Goal: Task Accomplishment & Management: Complete application form

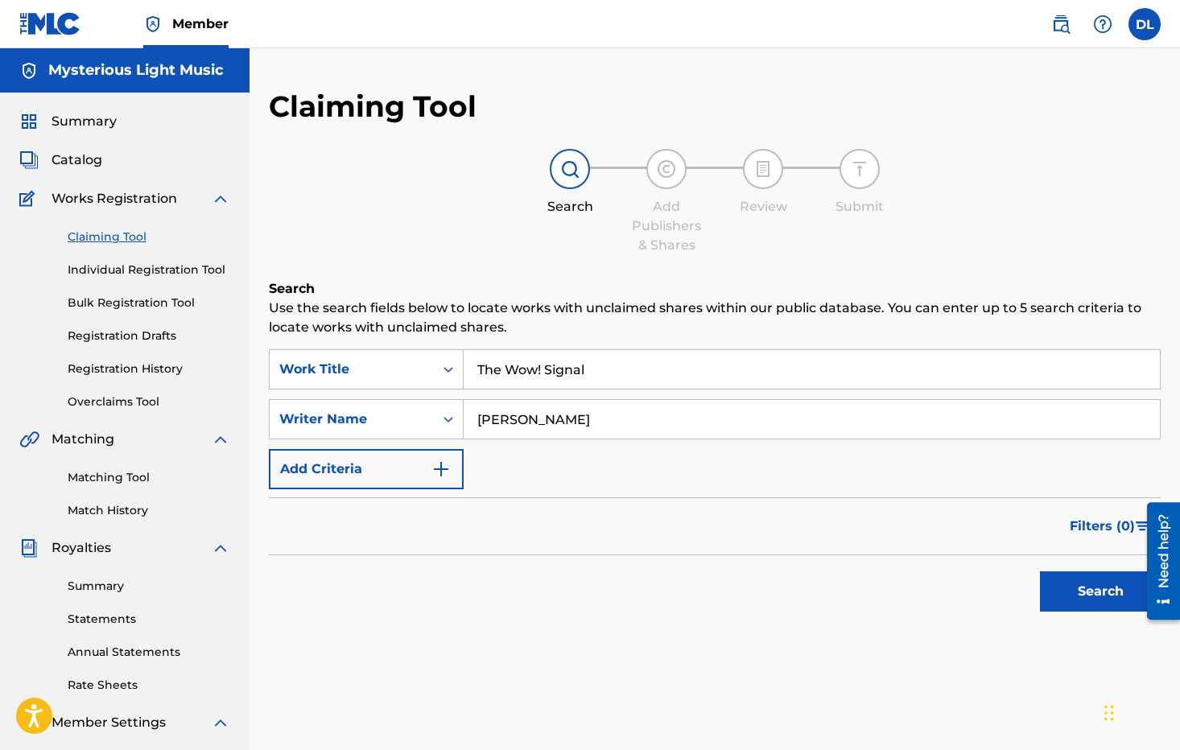
click at [1064, 582] on button "Search" at bounding box center [1100, 591] width 121 height 40
click at [137, 268] on link "Individual Registration Tool" at bounding box center [149, 270] width 163 height 17
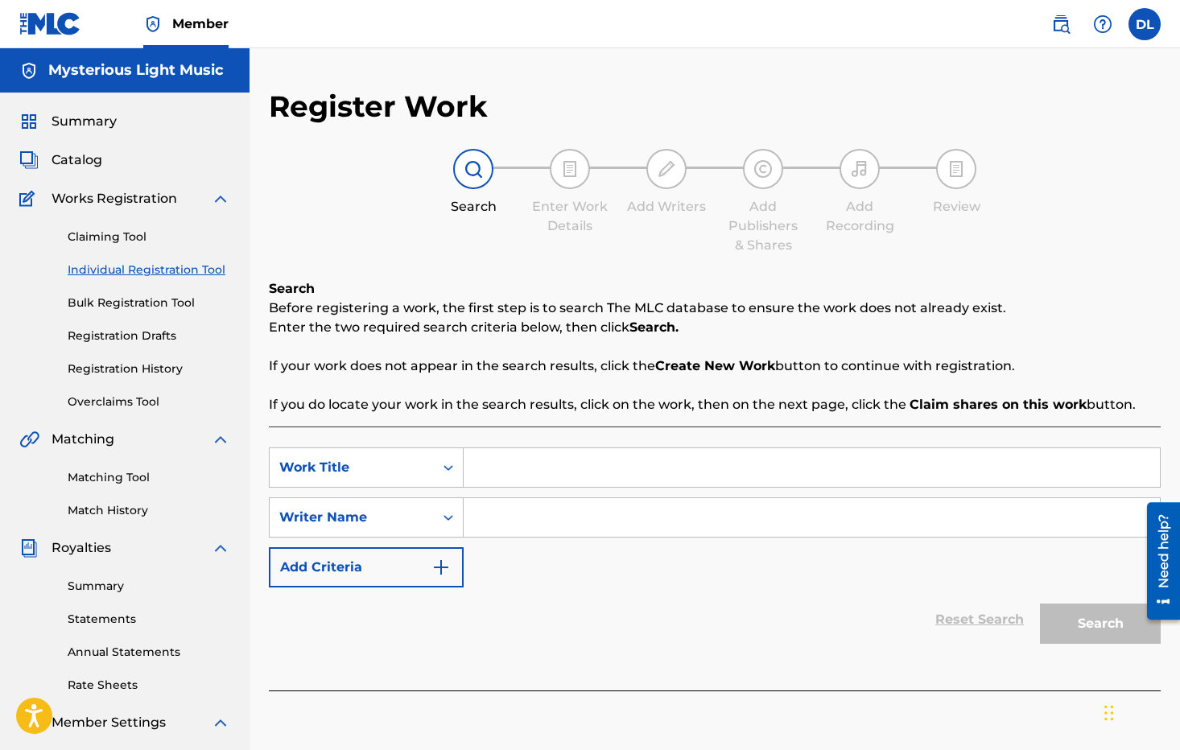
click at [526, 468] on input "Search Form" at bounding box center [811, 467] width 696 height 39
type input "The Wow! Signal"
click at [531, 517] on input "Search Form" at bounding box center [811, 517] width 696 height 39
click at [442, 514] on icon "Search Form" at bounding box center [448, 517] width 16 height 16
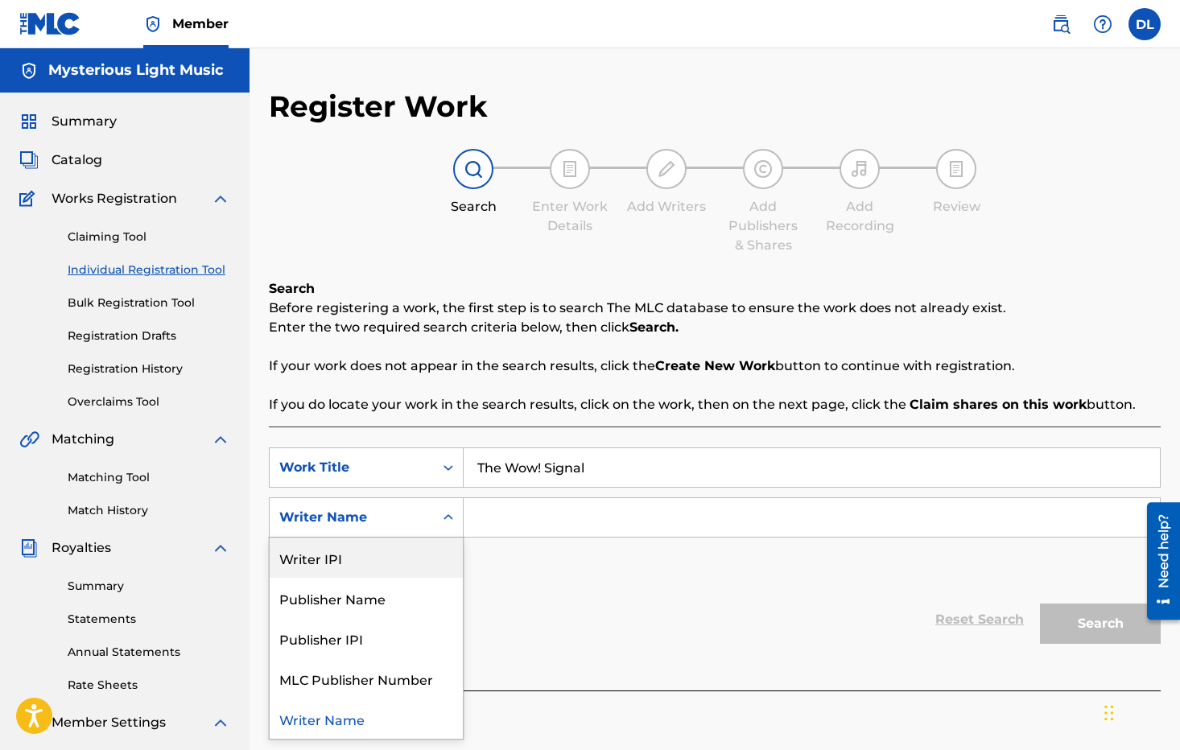
click at [379, 554] on div "Writer IPI" at bounding box center [366, 558] width 193 height 40
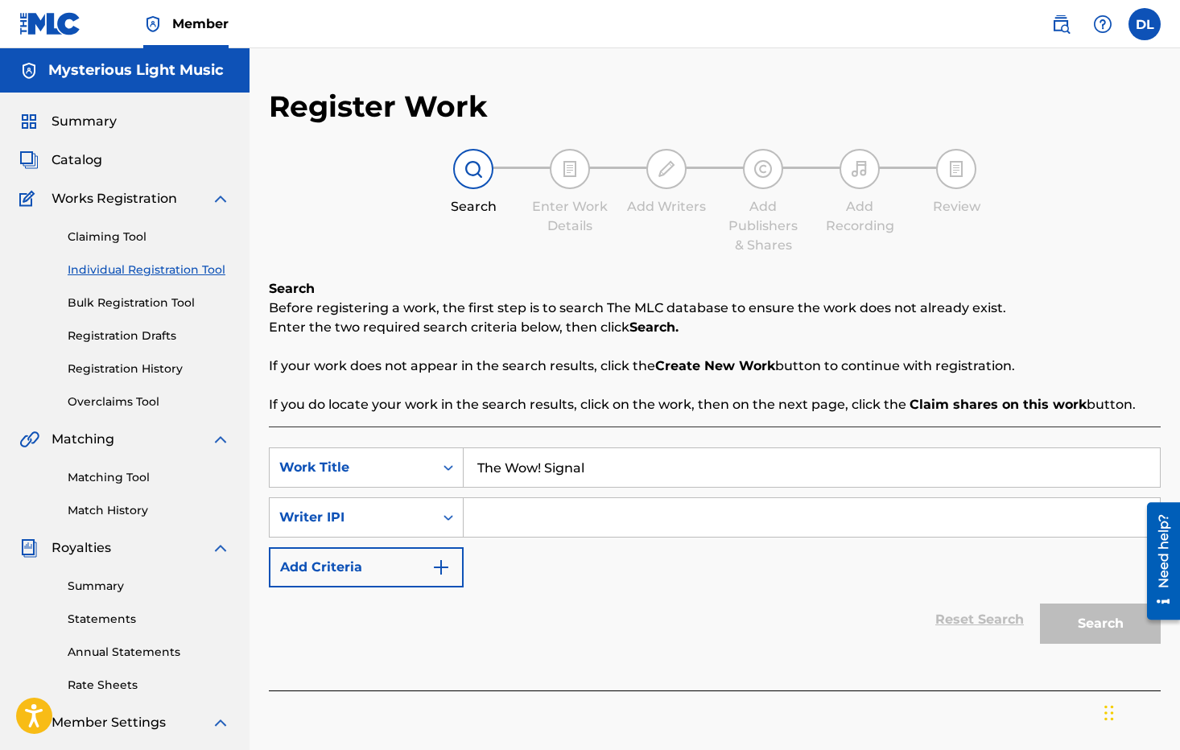
click at [529, 520] on input "Search Form" at bounding box center [811, 517] width 696 height 39
click at [86, 156] on span "Catalog" at bounding box center [76, 159] width 51 height 19
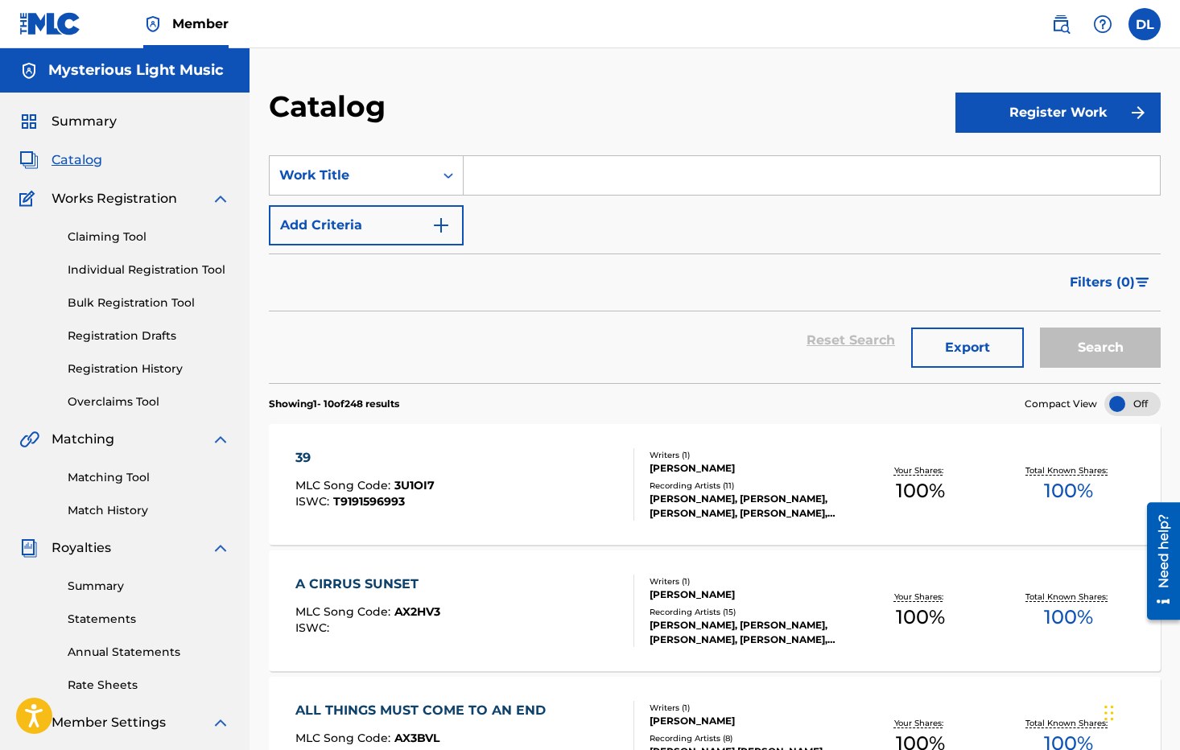
click at [687, 468] on div "[PERSON_NAME]" at bounding box center [747, 468] width 196 height 14
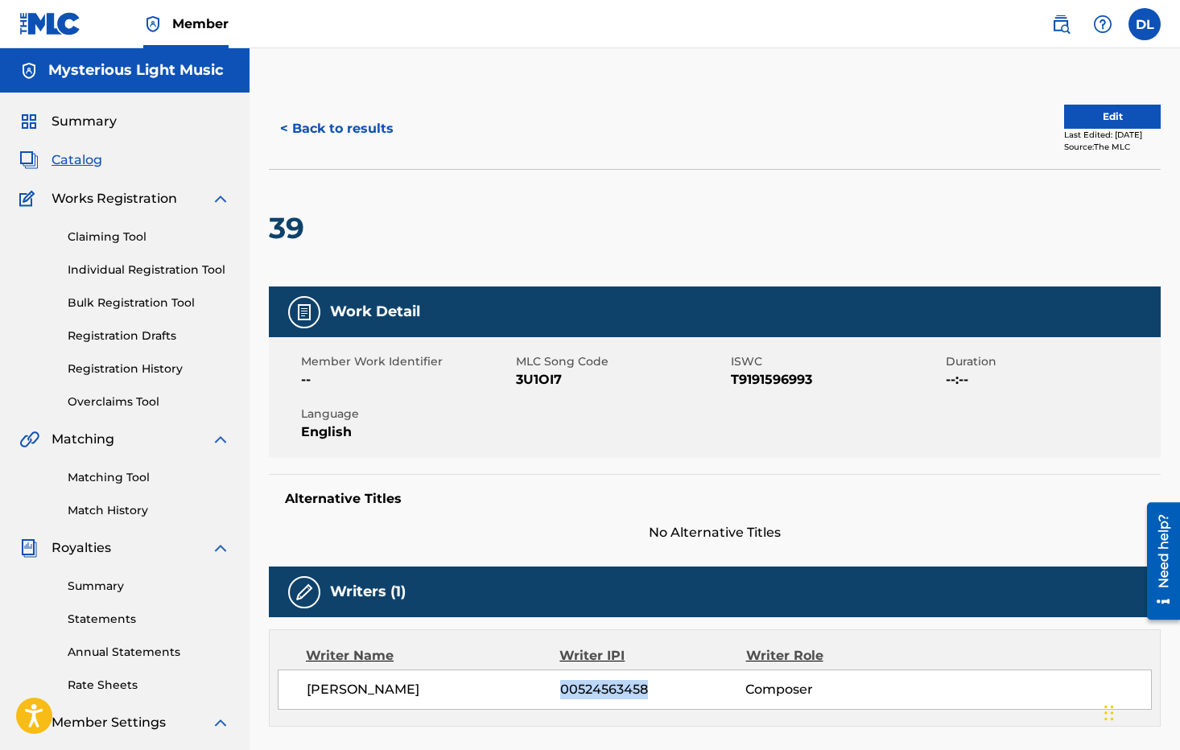
drag, startPoint x: 642, startPoint y: 689, endPoint x: 567, endPoint y: 689, distance: 74.8
click at [563, 689] on span "00524563458" at bounding box center [653, 689] width 186 height 19
copy span "00524563458"
click at [142, 270] on link "Individual Registration Tool" at bounding box center [149, 270] width 163 height 17
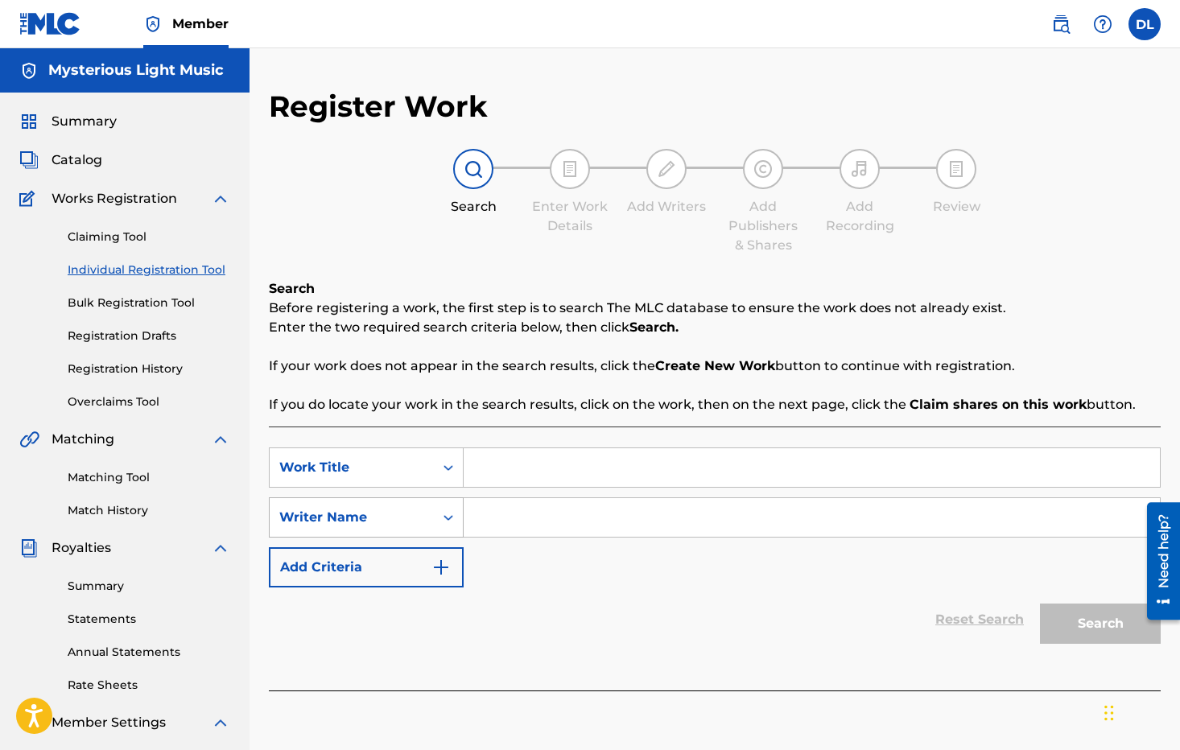
click at [440, 521] on icon "Search Form" at bounding box center [448, 517] width 16 height 16
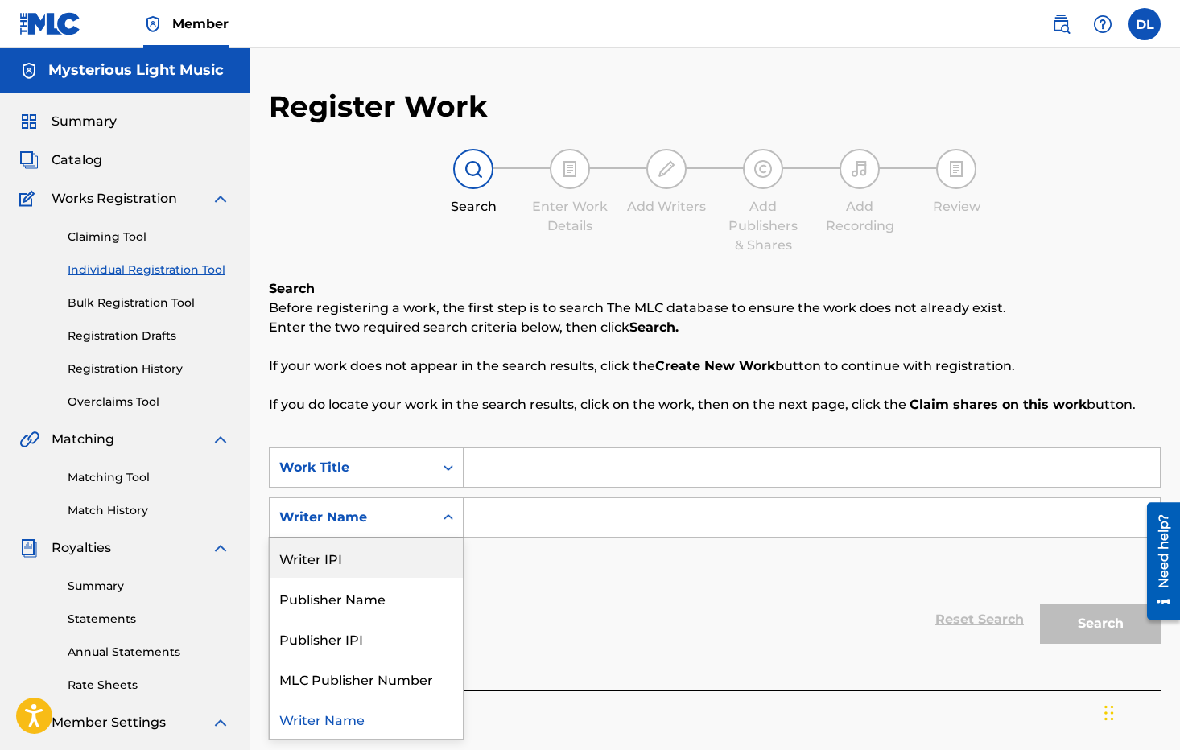
drag, startPoint x: 389, startPoint y: 553, endPoint x: 398, endPoint y: 553, distance: 9.7
click at [389, 553] on div "Writer IPI" at bounding box center [366, 558] width 193 height 40
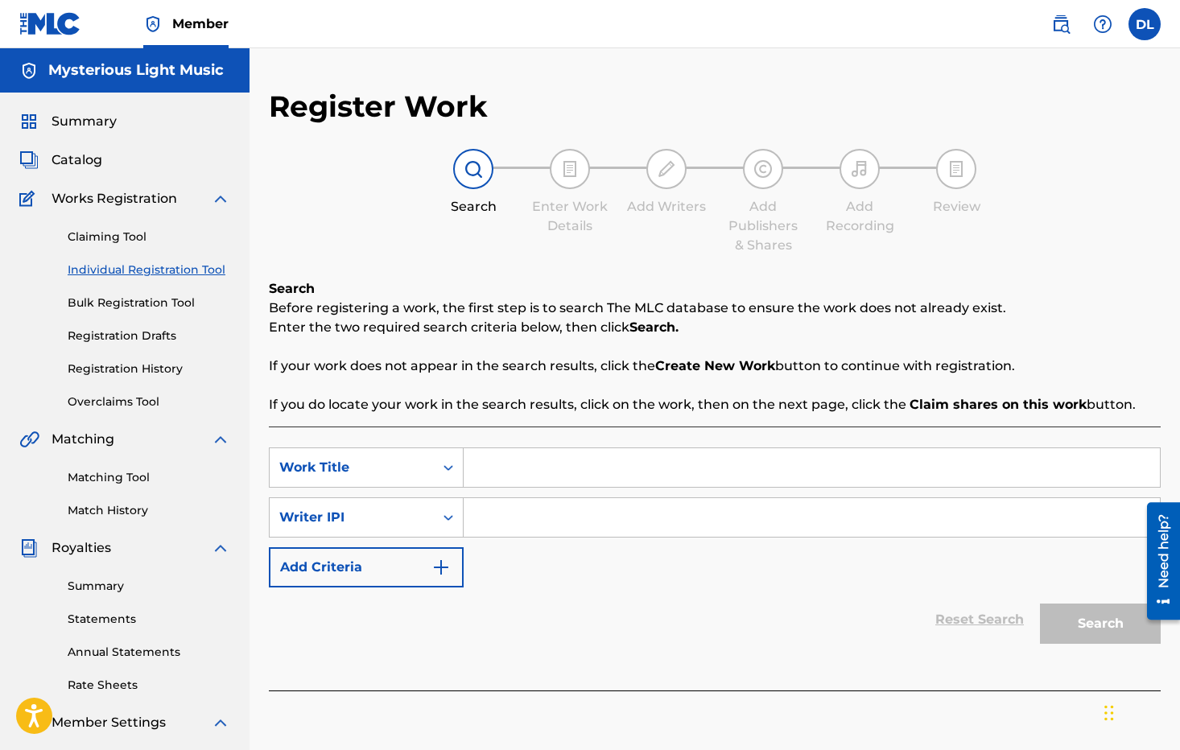
click at [491, 522] on input "Search Form" at bounding box center [811, 517] width 696 height 39
paste input "00524563458"
type input "00524563458"
click at [517, 466] on input "Search Form" at bounding box center [811, 467] width 696 height 39
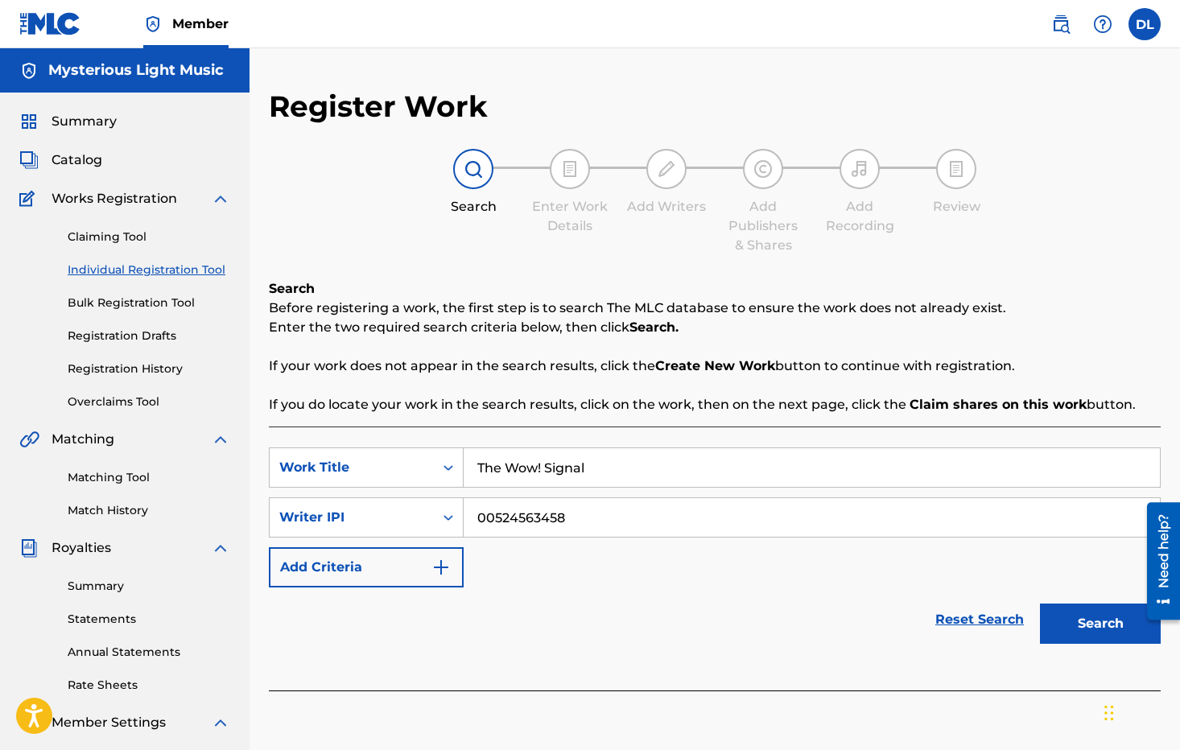
type input "The Wow! Signal"
drag, startPoint x: 599, startPoint y: 466, endPoint x: 478, endPoint y: 466, distance: 120.7
click at [478, 466] on input "The Wow! Signal" at bounding box center [811, 467] width 696 height 39
click at [443, 566] on img "Search Form" at bounding box center [440, 567] width 19 height 19
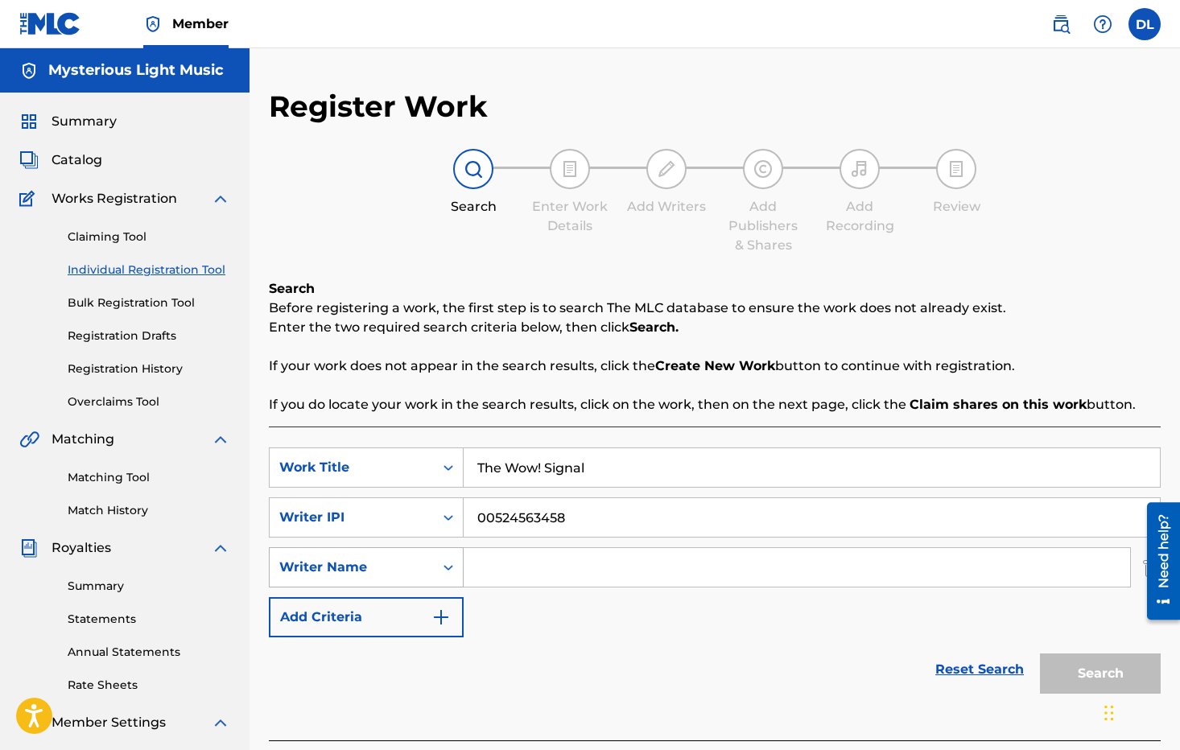
click at [435, 565] on div "Search Form" at bounding box center [448, 567] width 29 height 29
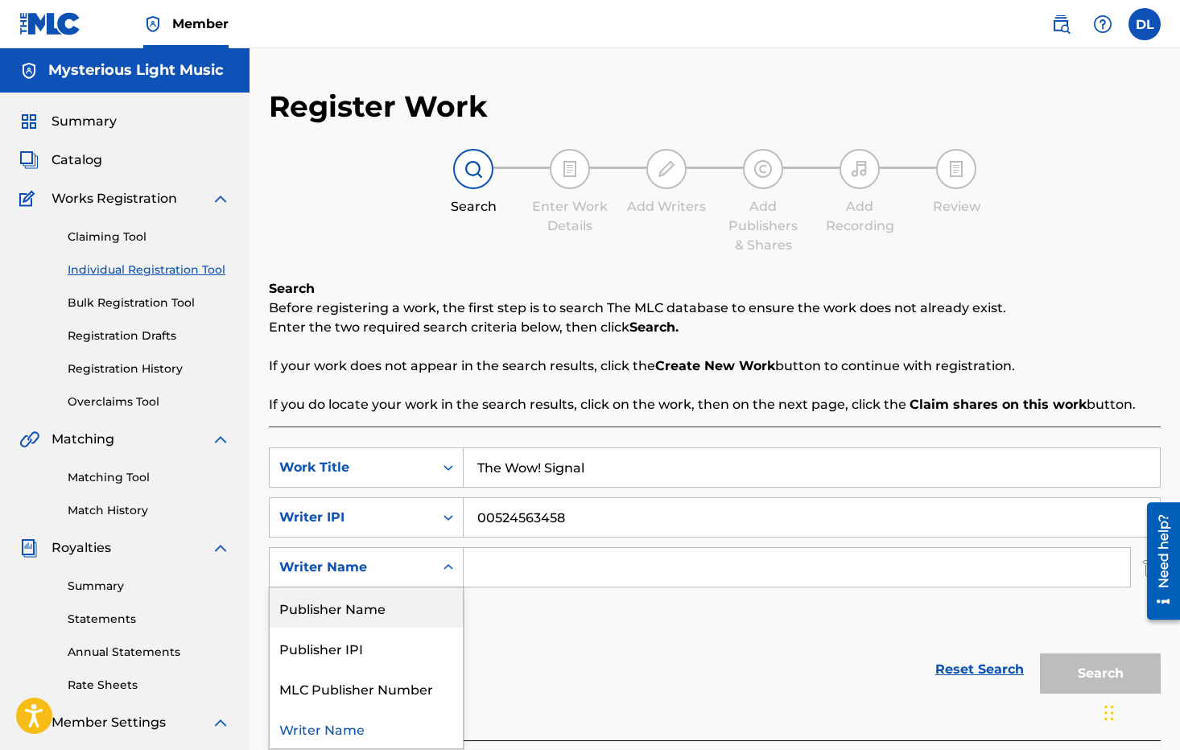
click at [380, 603] on div "Publisher Name" at bounding box center [366, 607] width 193 height 40
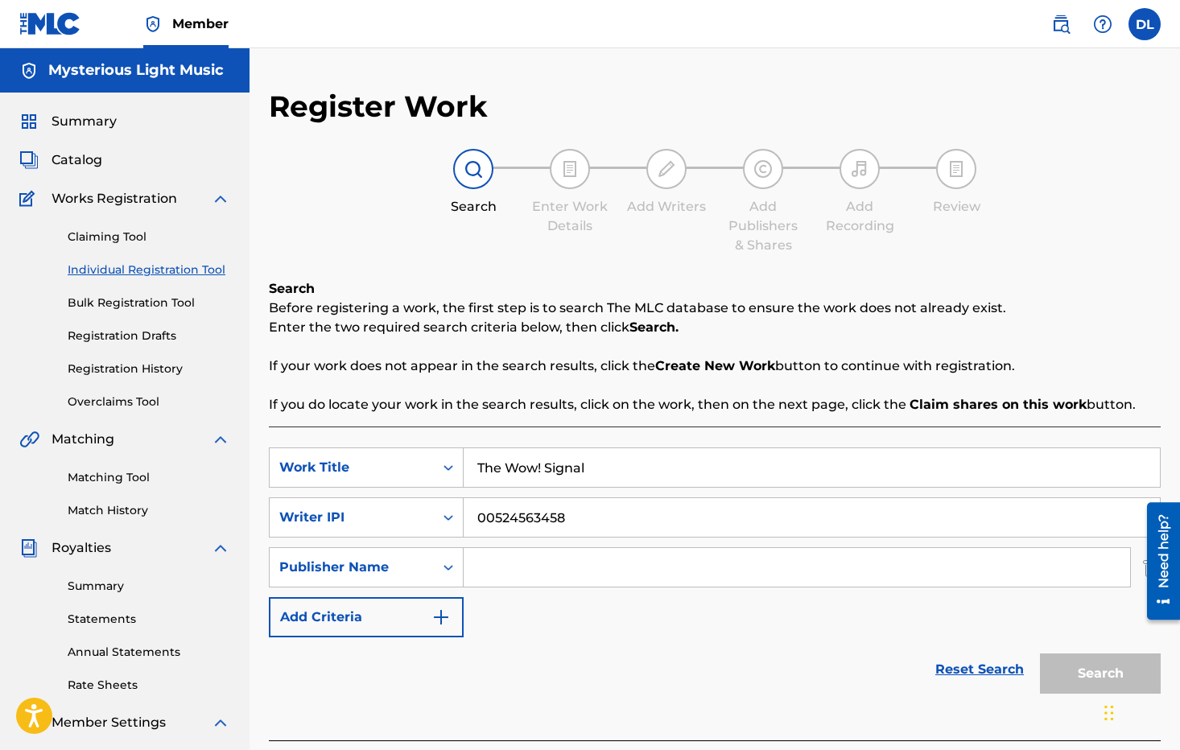
click at [500, 573] on input "Search Form" at bounding box center [796, 567] width 666 height 39
type input "Mysterious Light Music"
click at [443, 613] on img "Search Form" at bounding box center [440, 617] width 19 height 19
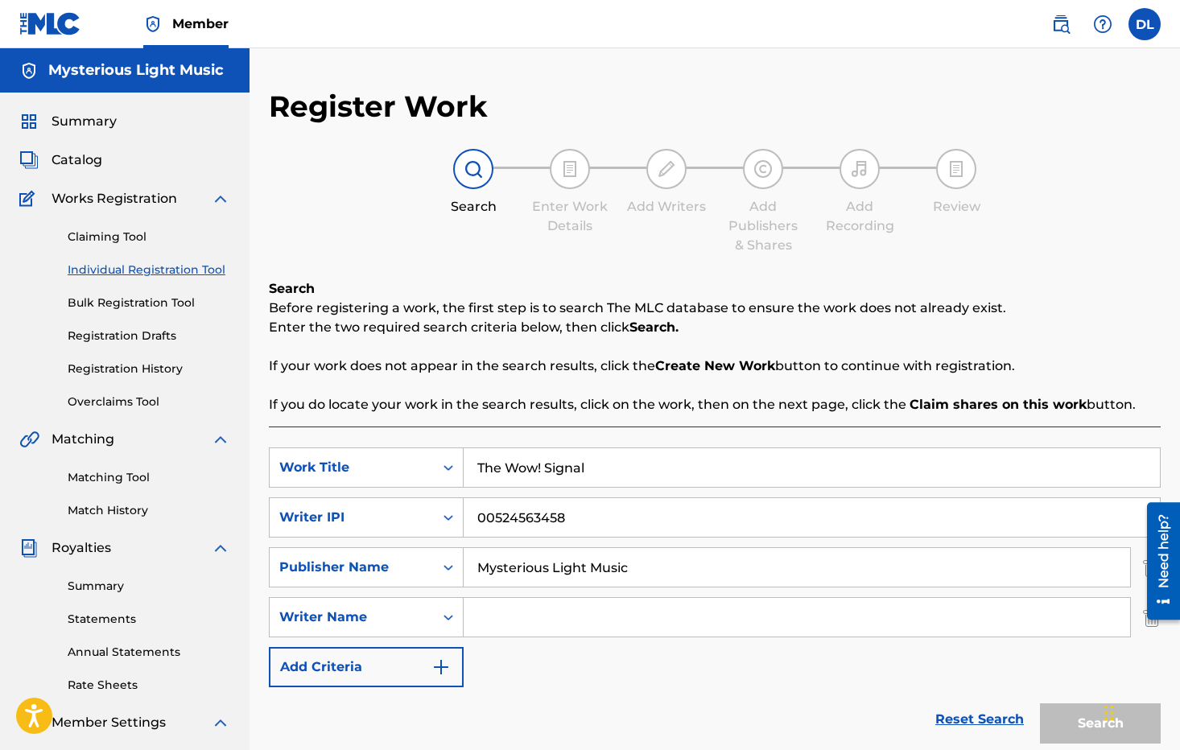
click at [518, 614] on input "Search Form" at bounding box center [796, 617] width 666 height 39
click at [506, 610] on input "[PERSON_NAME]" at bounding box center [796, 617] width 666 height 39
type input "[PERSON_NAME]"
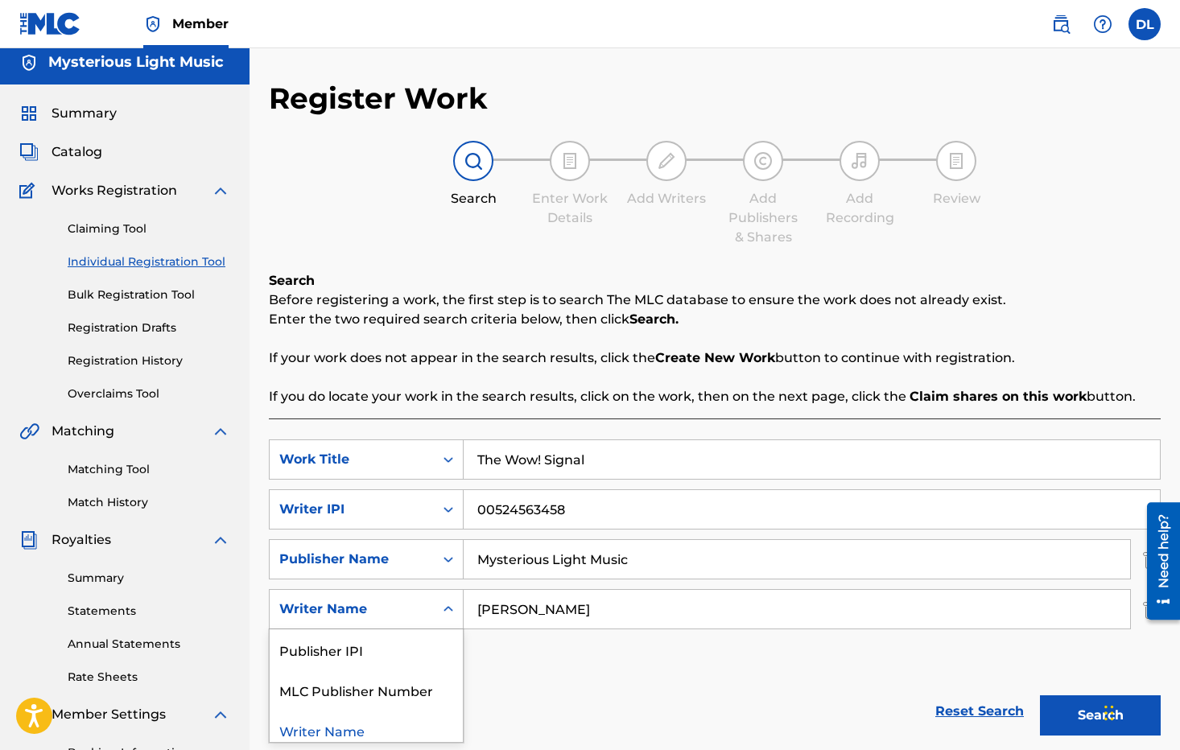
click at [452, 612] on icon "Search Form" at bounding box center [448, 609] width 16 height 16
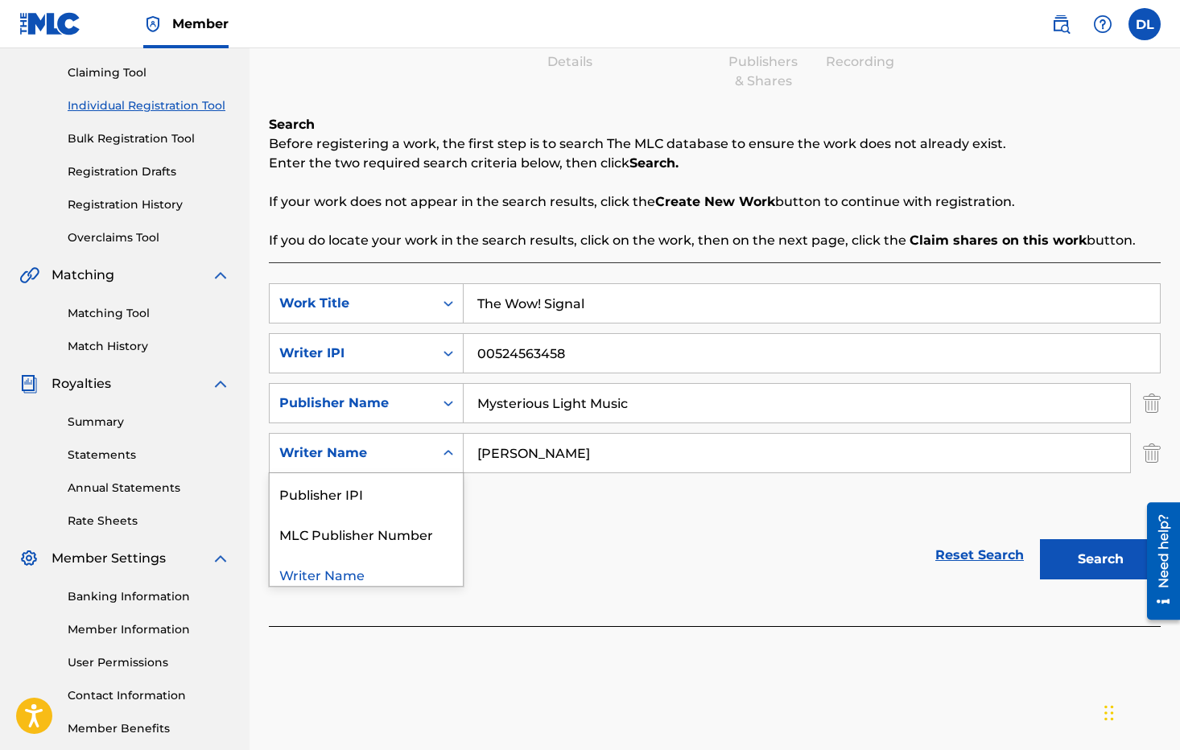
scroll to position [223, 0]
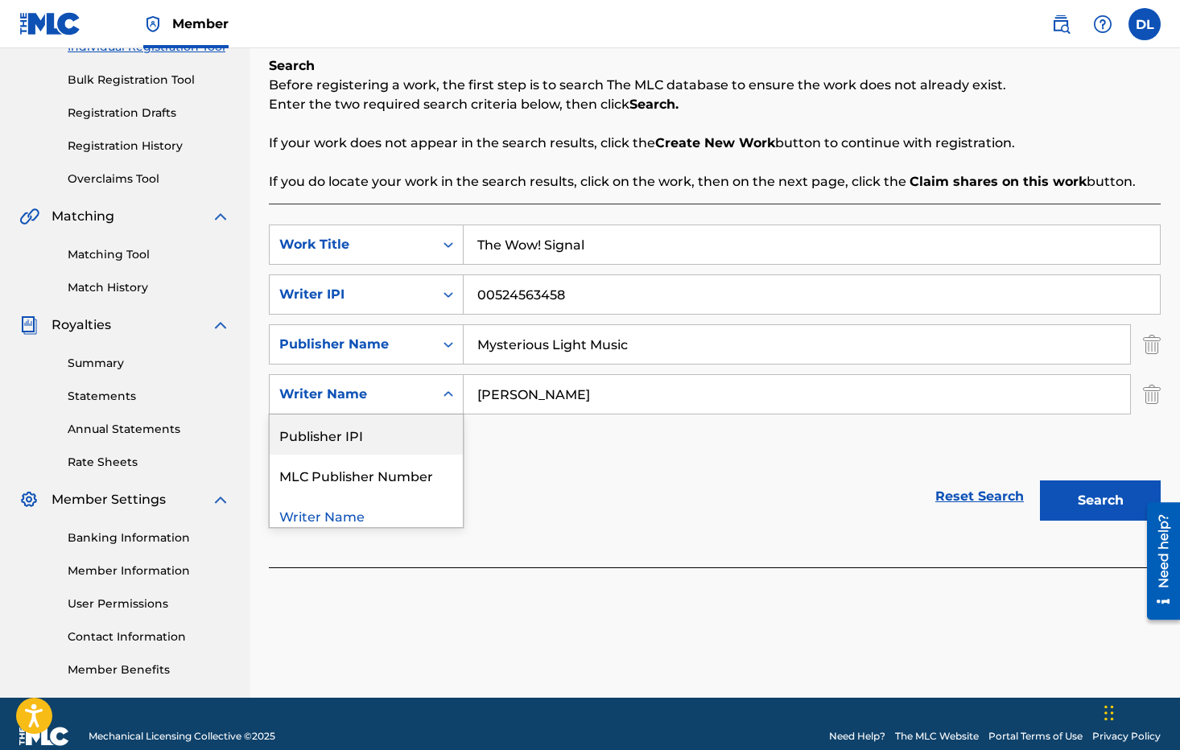
click at [593, 400] on input "[PERSON_NAME]" at bounding box center [796, 394] width 666 height 39
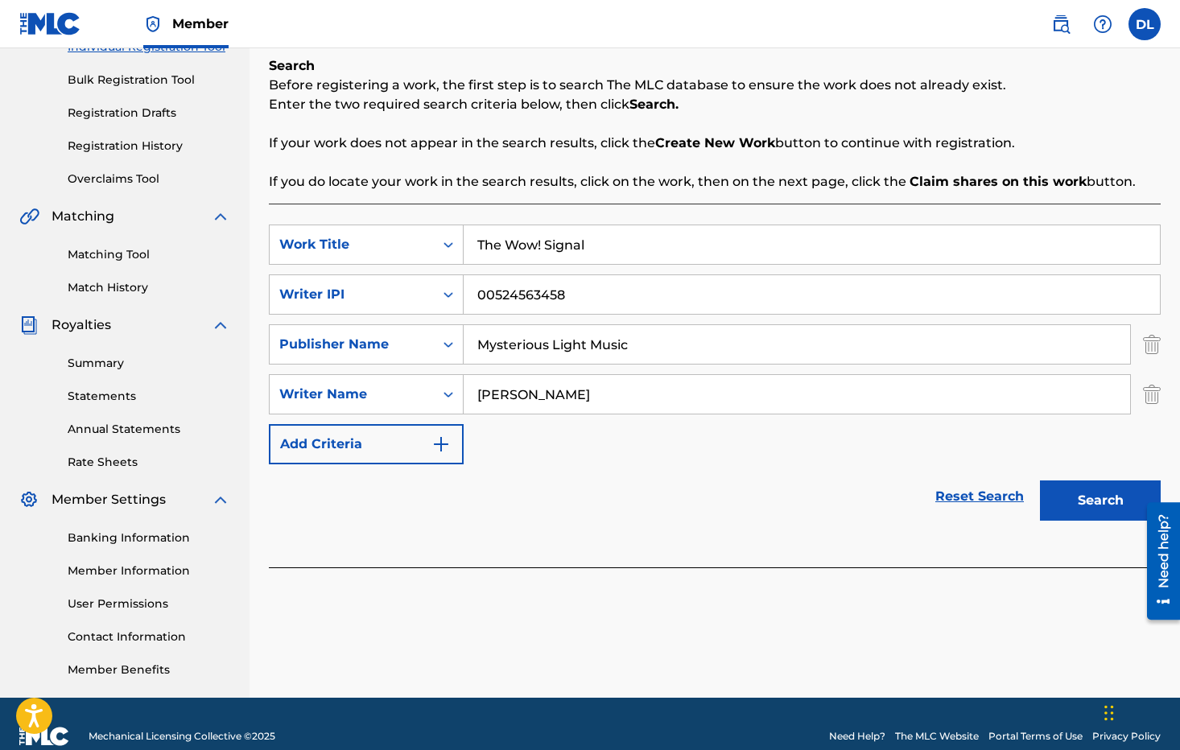
click at [1074, 485] on button "Search" at bounding box center [1100, 500] width 121 height 40
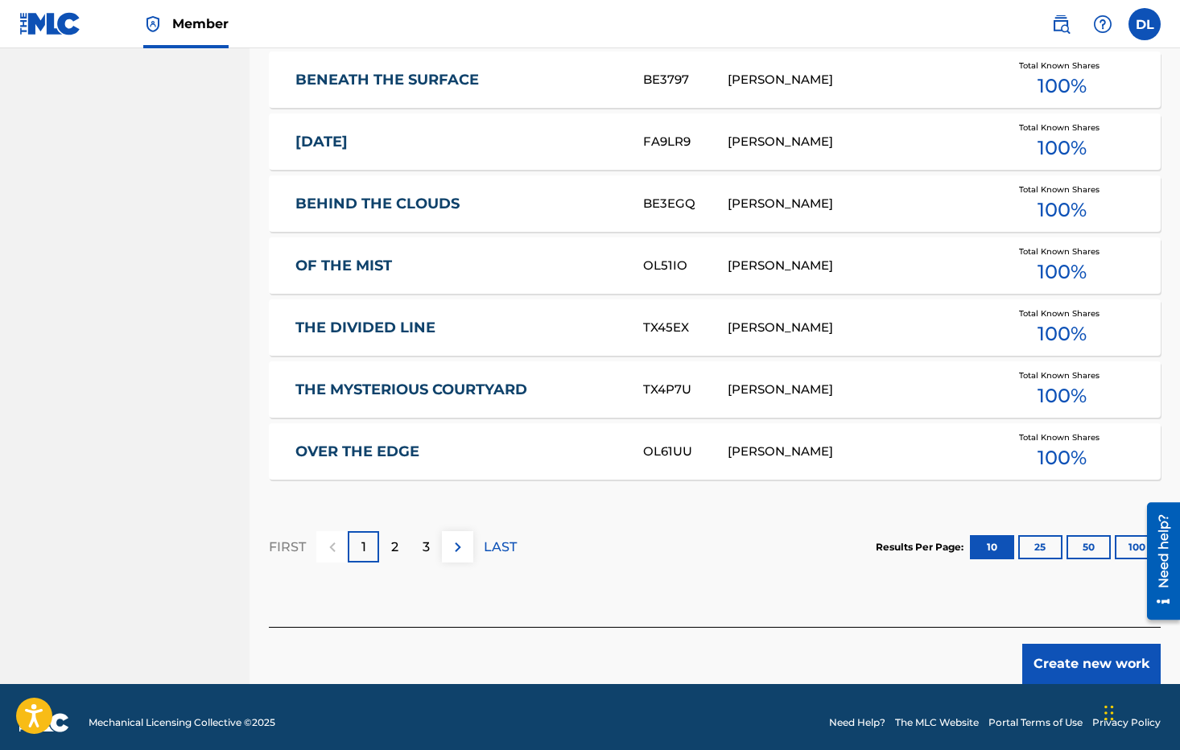
scroll to position [997, 0]
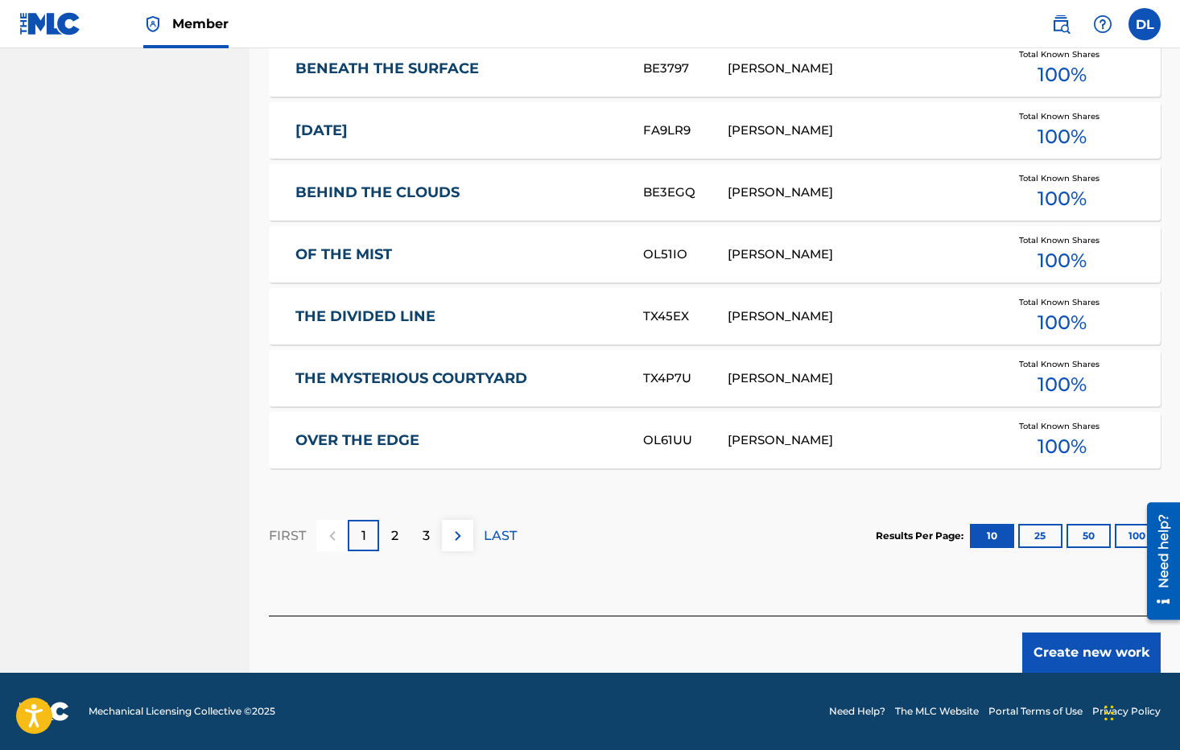
click at [1103, 636] on button "Create new work" at bounding box center [1091, 652] width 138 height 40
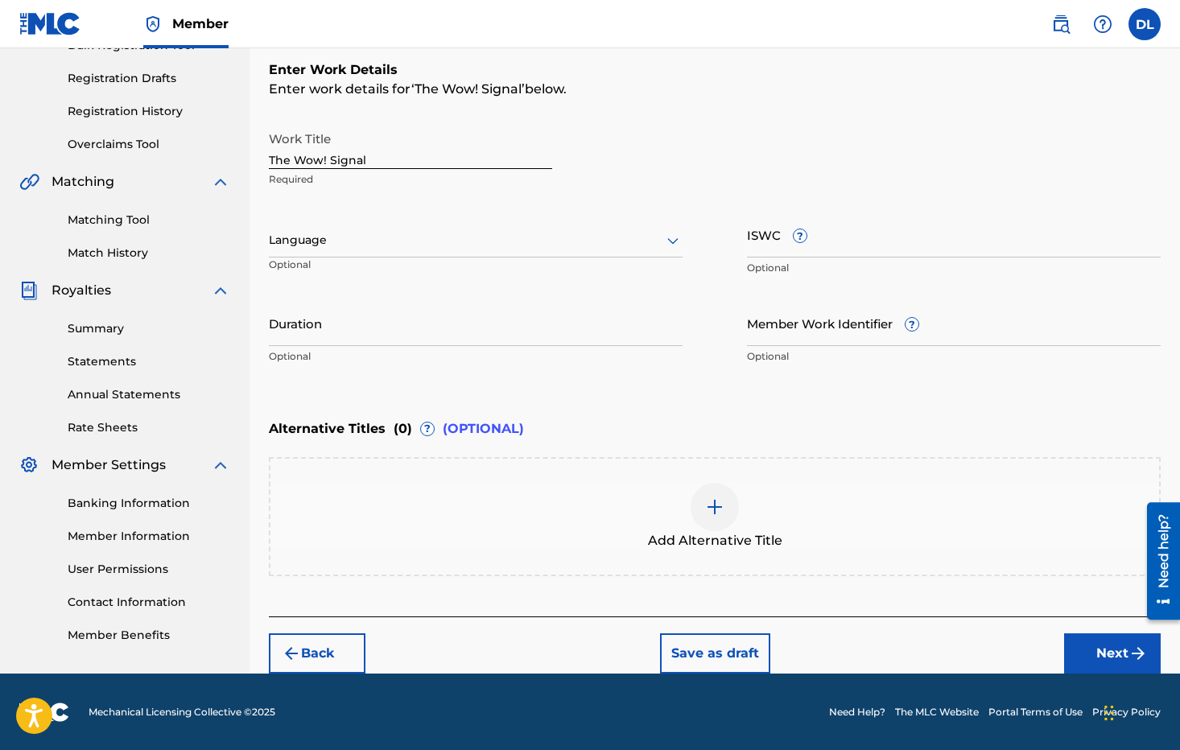
click at [822, 333] on input "Member Work Identifier ?" at bounding box center [954, 323] width 414 height 46
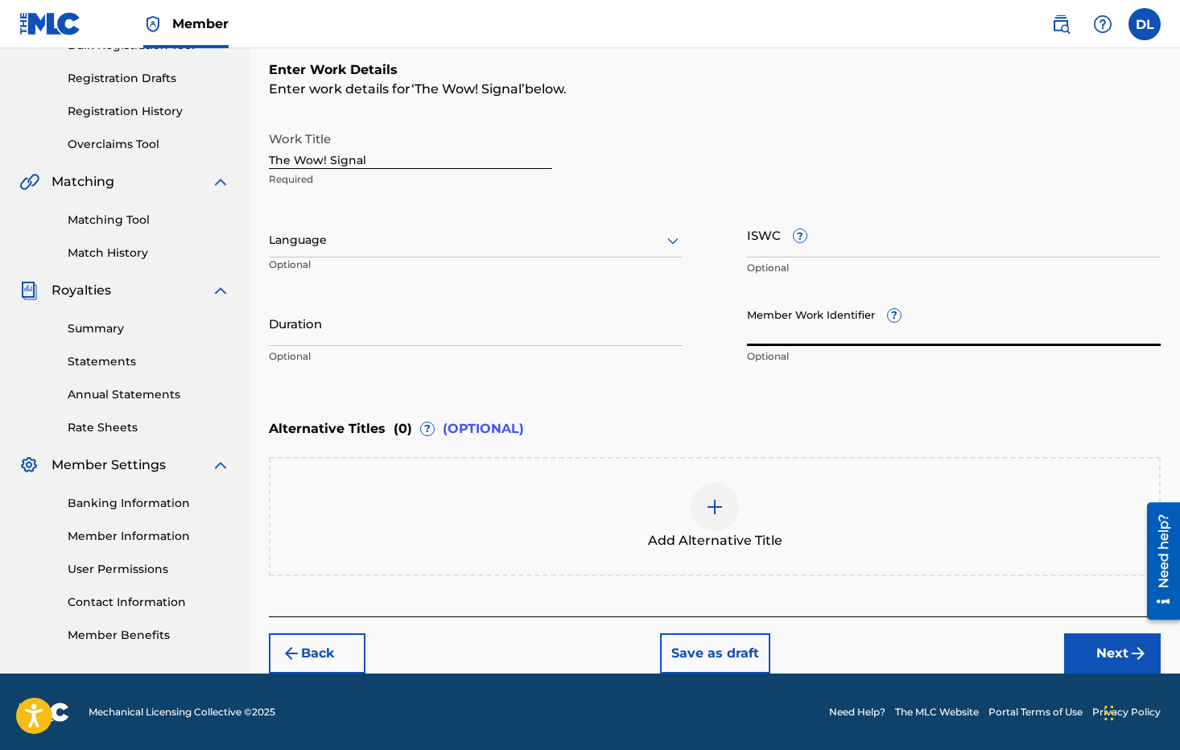
click at [843, 317] on input "Member Work Identifier ?" at bounding box center [954, 323] width 414 height 46
click at [787, 332] on input "Member Work Identifier ?" at bounding box center [954, 323] width 414 height 46
type input "o"
click at [349, 328] on input "Duration" at bounding box center [476, 323] width 414 height 46
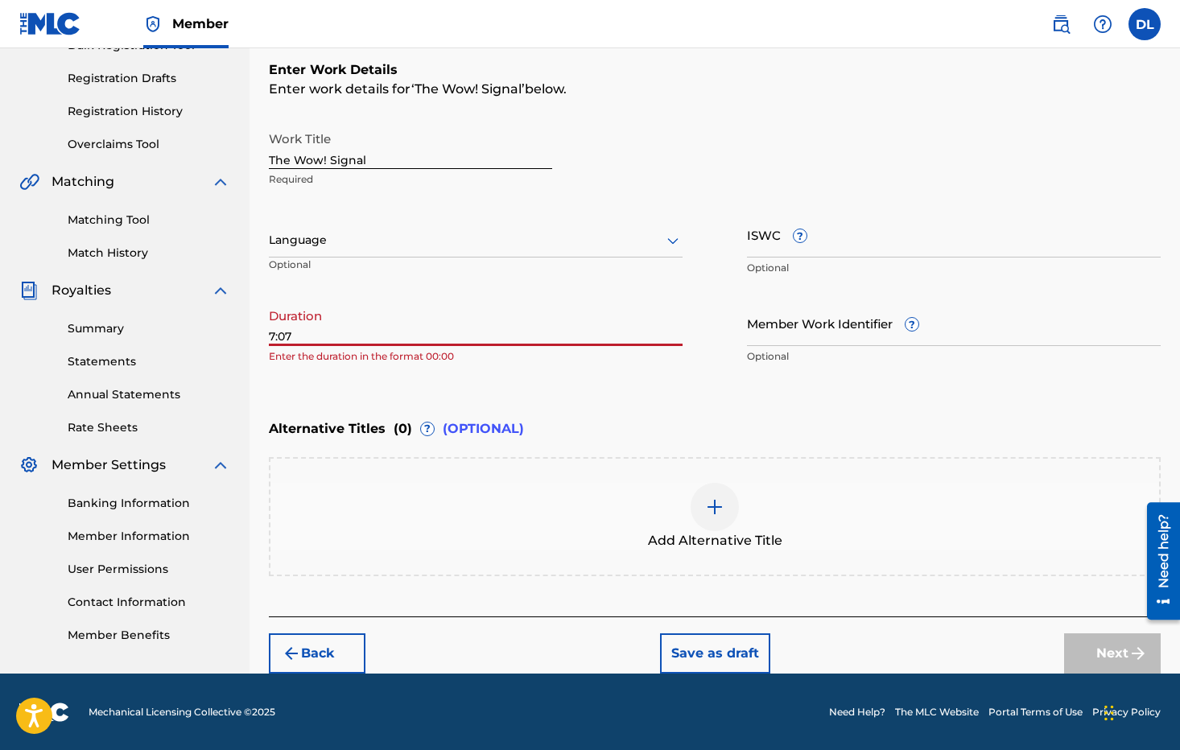
click at [270, 335] on input "7:07" at bounding box center [476, 323] width 414 height 46
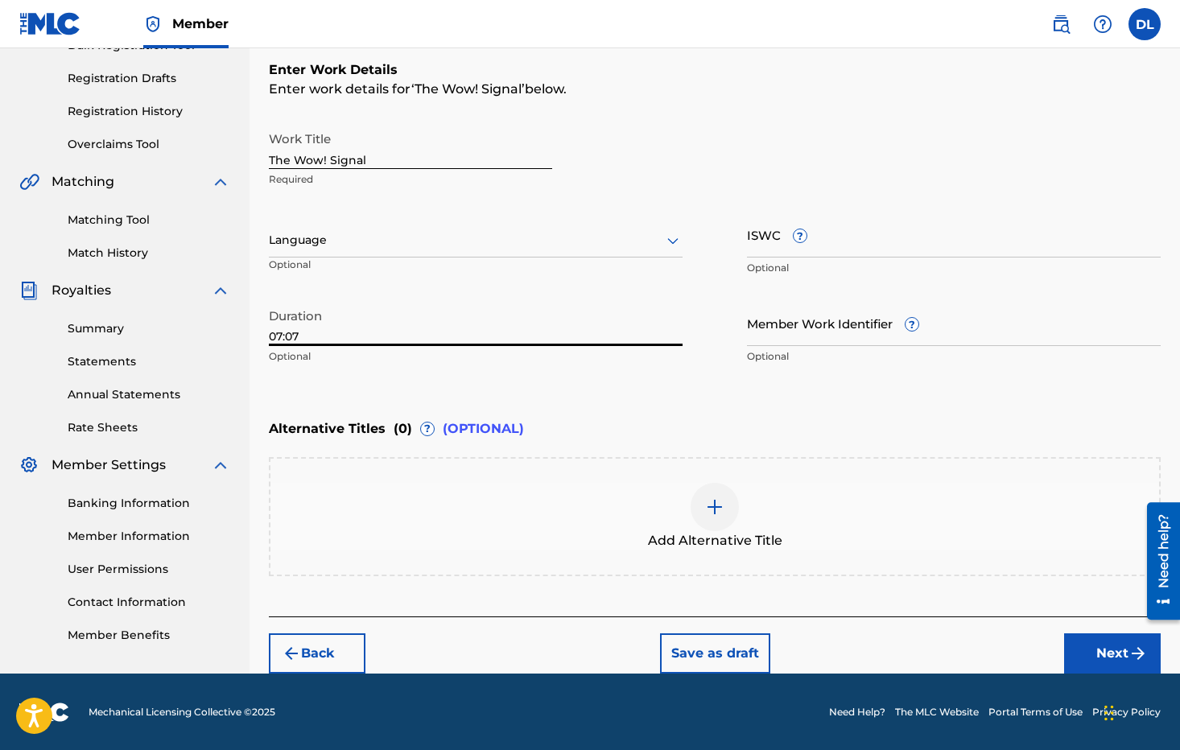
type input "07:07"
click at [488, 362] on p "Optional" at bounding box center [476, 356] width 414 height 14
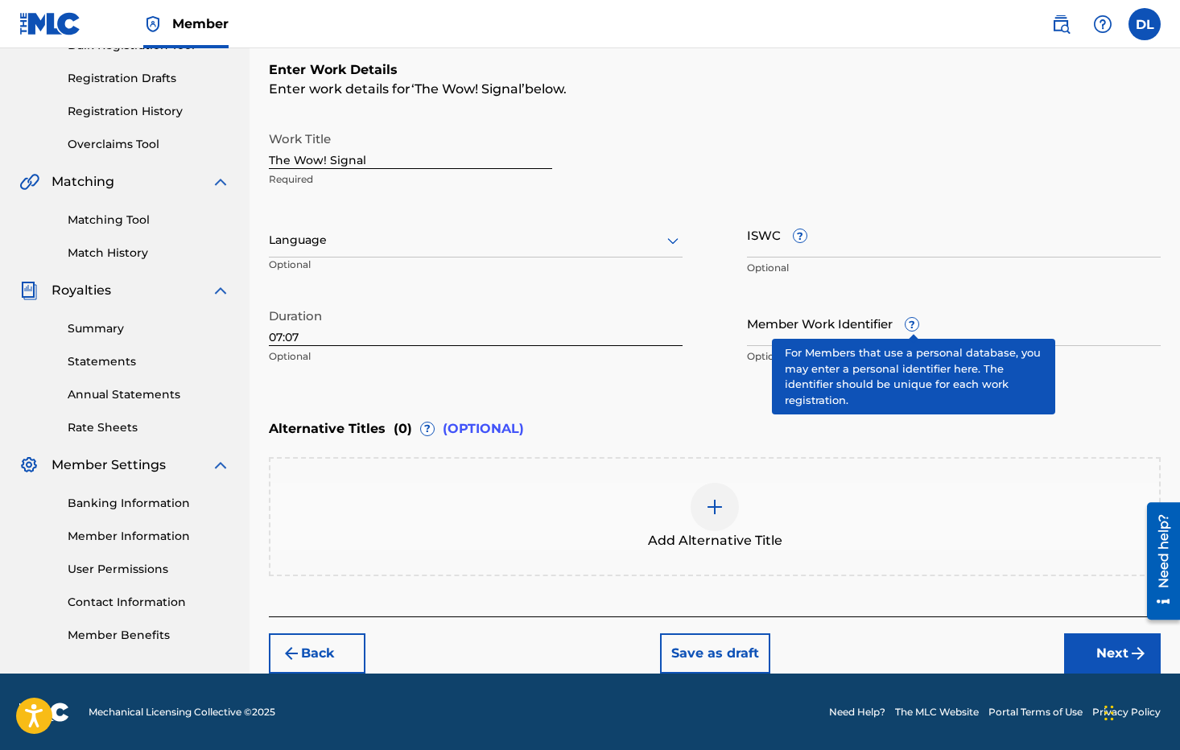
click at [909, 329] on span "?" at bounding box center [911, 324] width 13 height 13
click at [909, 329] on input "Member Work Identifier ?" at bounding box center [954, 323] width 414 height 46
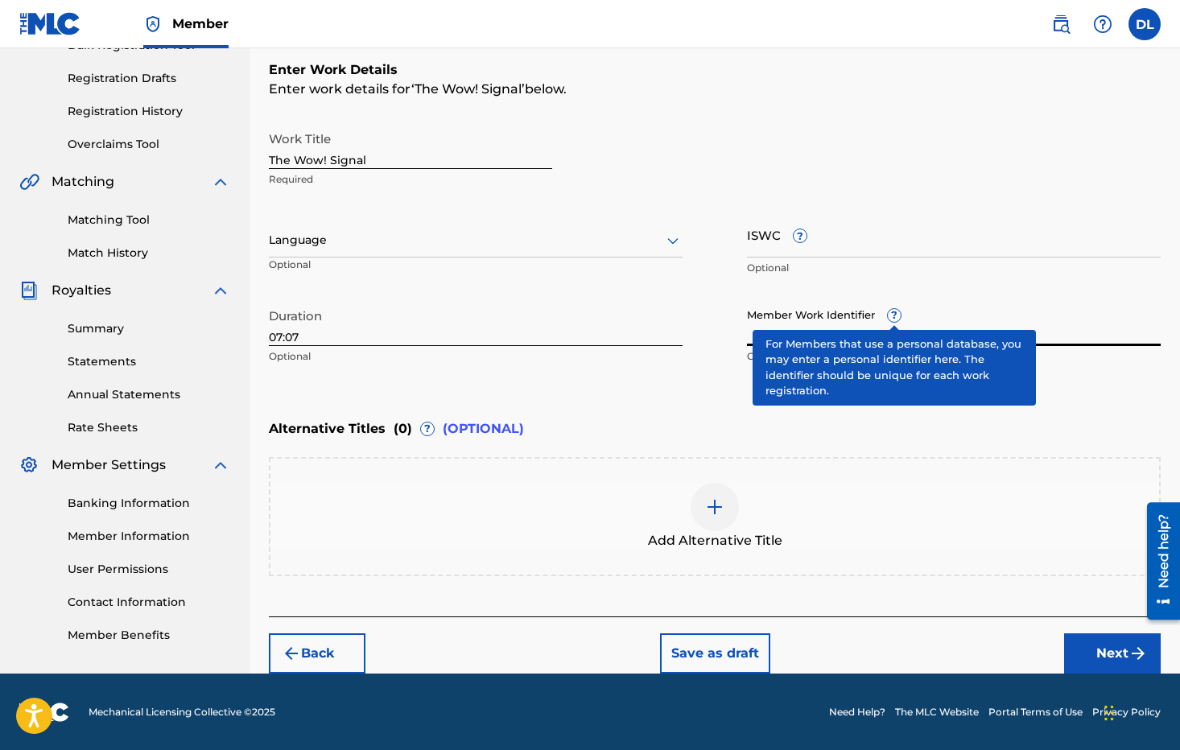
click at [893, 317] on div "Member Work Identifier ? Optional" at bounding box center [954, 336] width 414 height 72
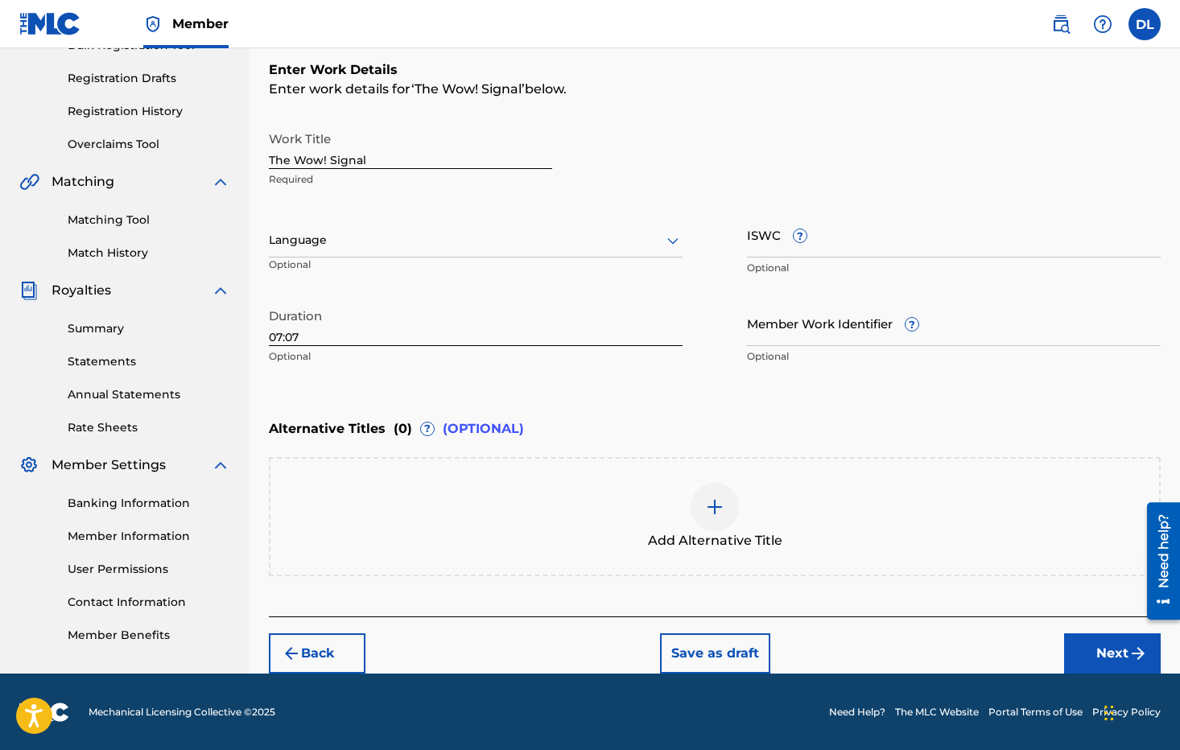
click at [818, 356] on p "Optional" at bounding box center [954, 356] width 414 height 14
click at [1132, 659] on img "submit" at bounding box center [1137, 653] width 19 height 19
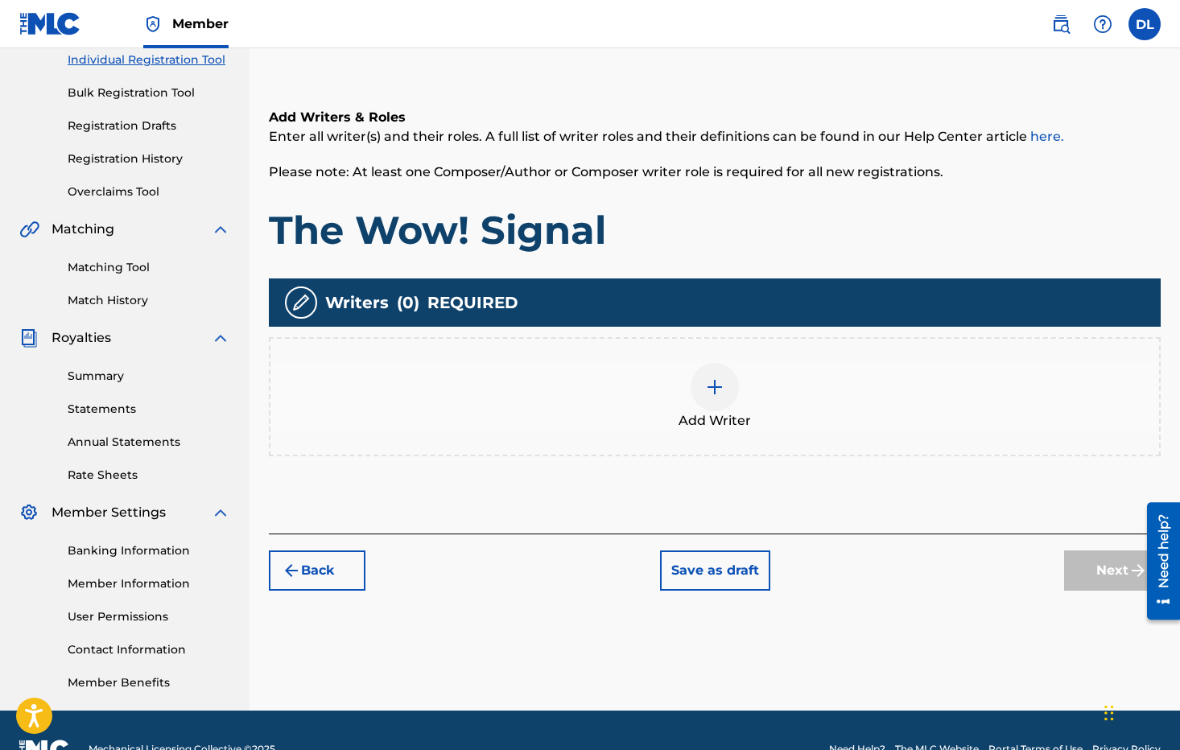
scroll to position [248, 0]
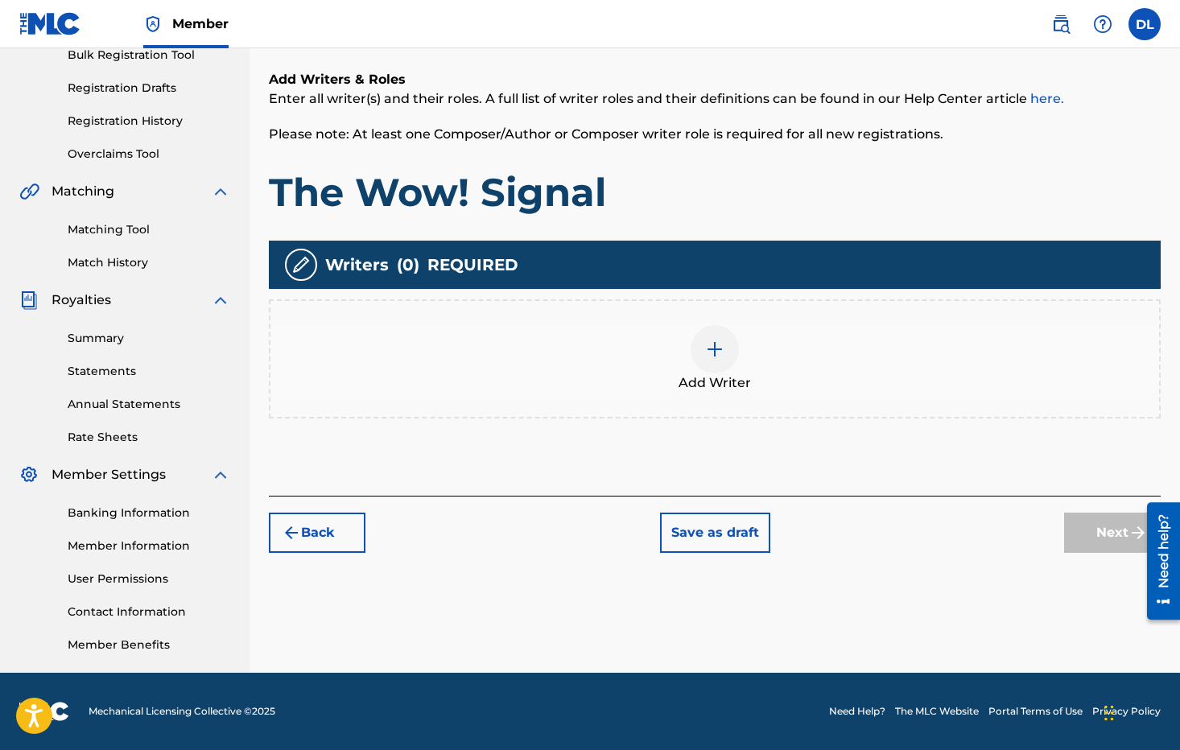
click at [710, 352] on img at bounding box center [714, 349] width 19 height 19
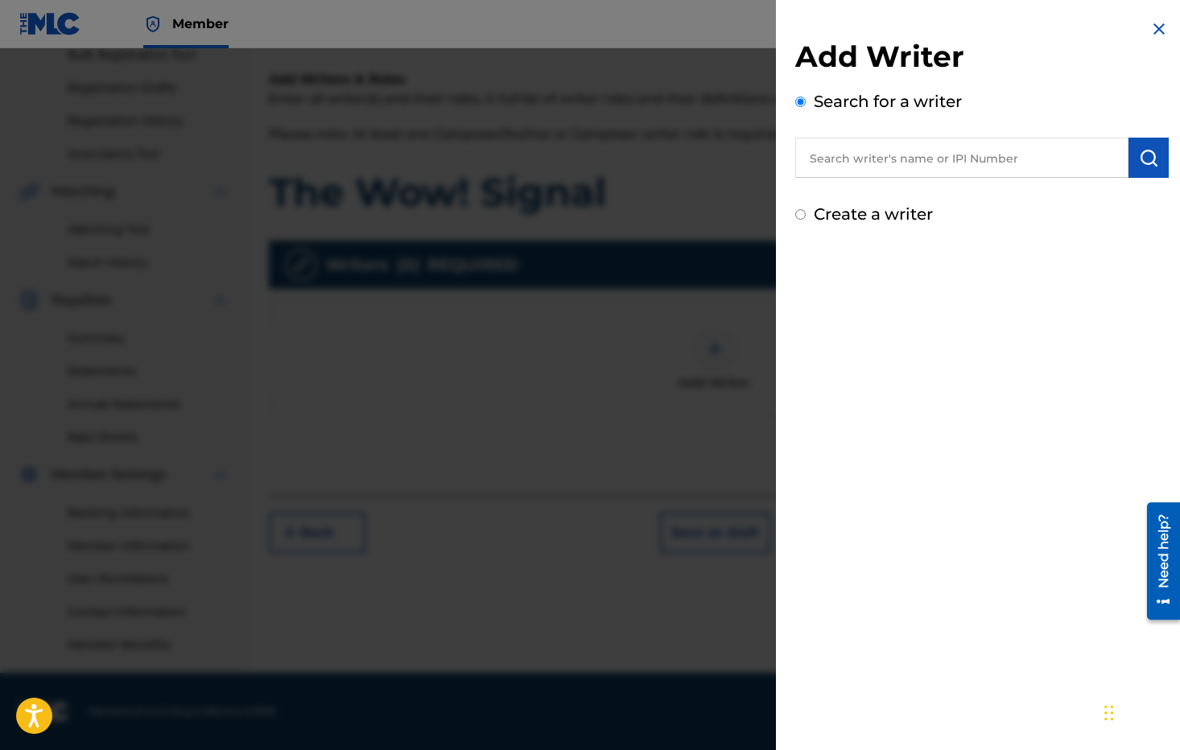
click at [864, 162] on input "text" at bounding box center [961, 158] width 333 height 40
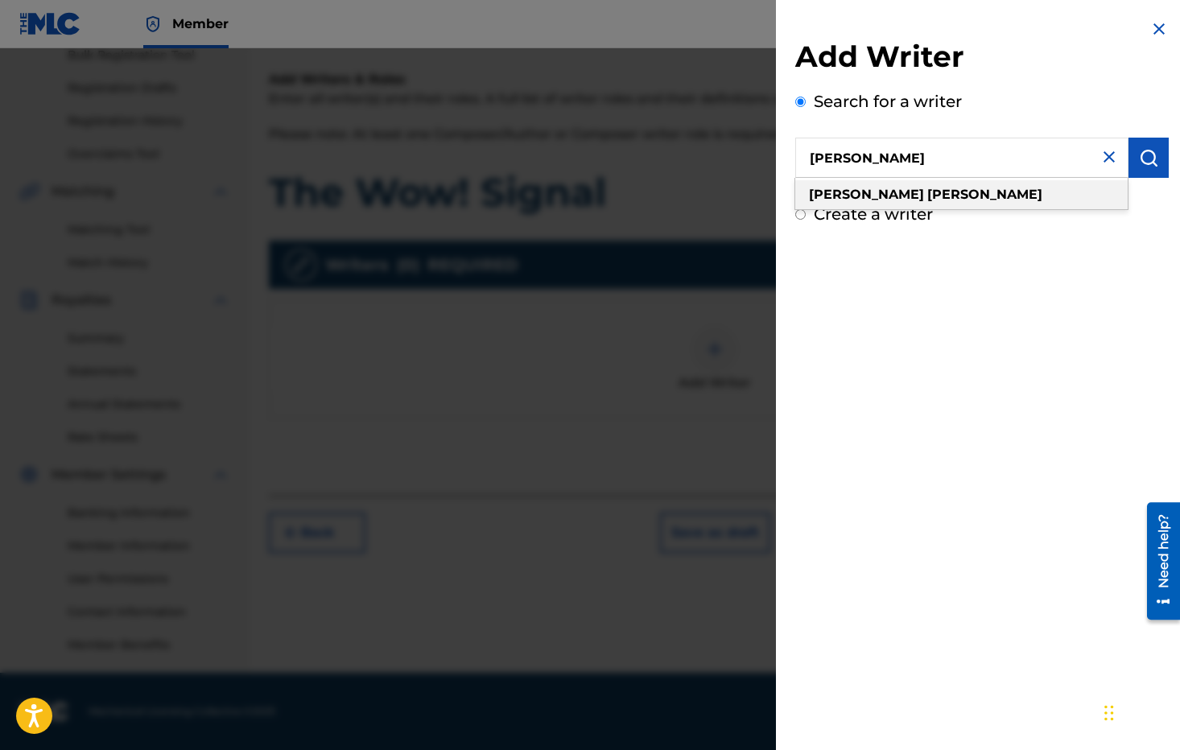
click at [927, 191] on strong "[PERSON_NAME]" at bounding box center [984, 194] width 115 height 15
type input "[PERSON_NAME]"
click at [1139, 159] on img "submit" at bounding box center [1148, 157] width 19 height 19
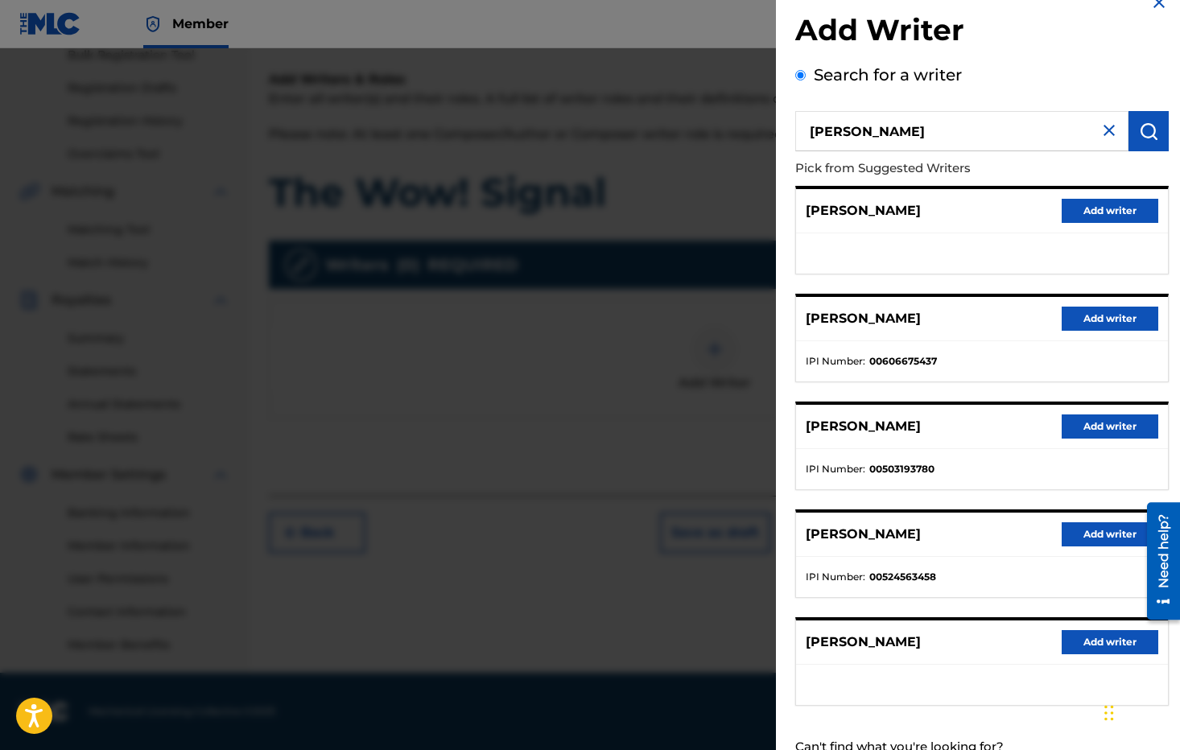
scroll to position [84, 0]
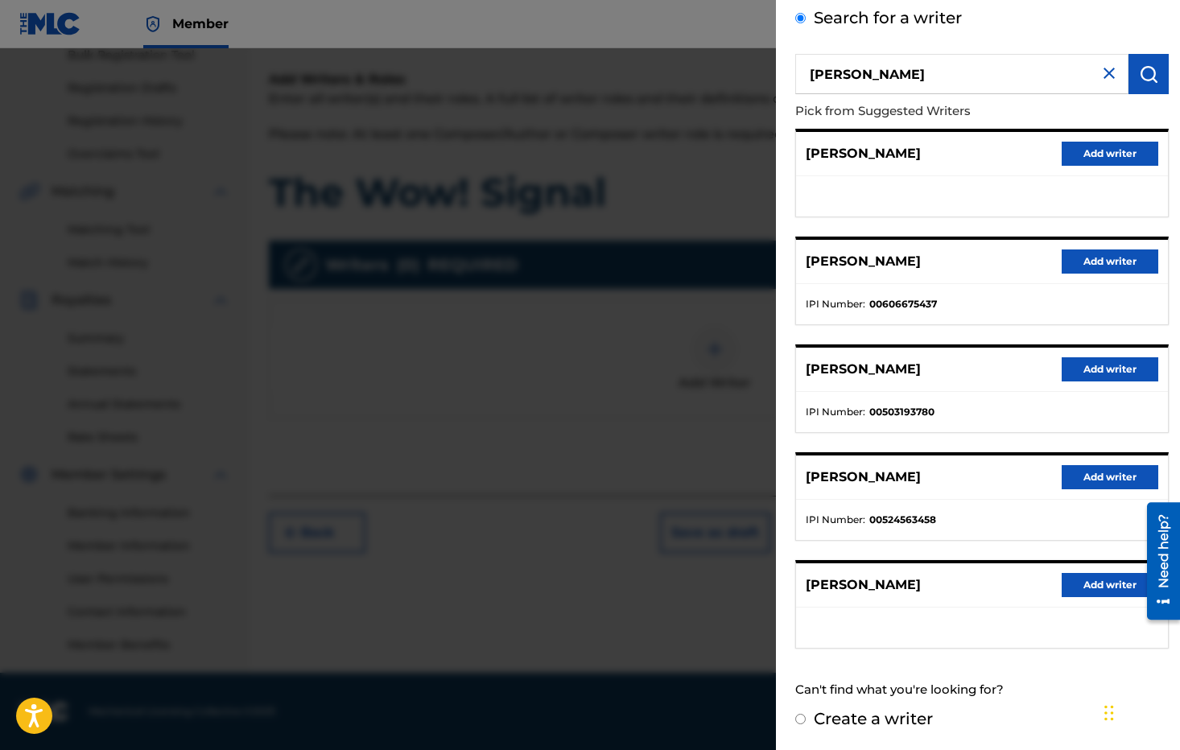
click at [1103, 471] on button "Add writer" at bounding box center [1109, 477] width 97 height 24
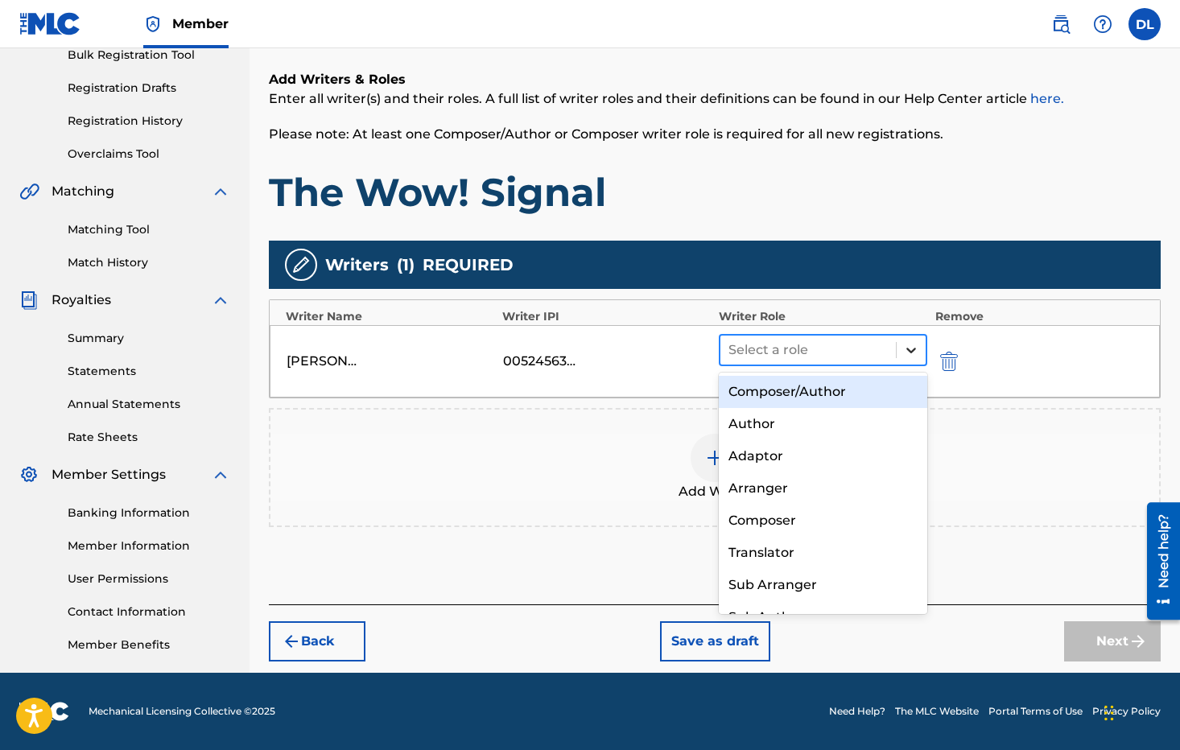
click at [908, 344] on icon at bounding box center [911, 350] width 16 height 16
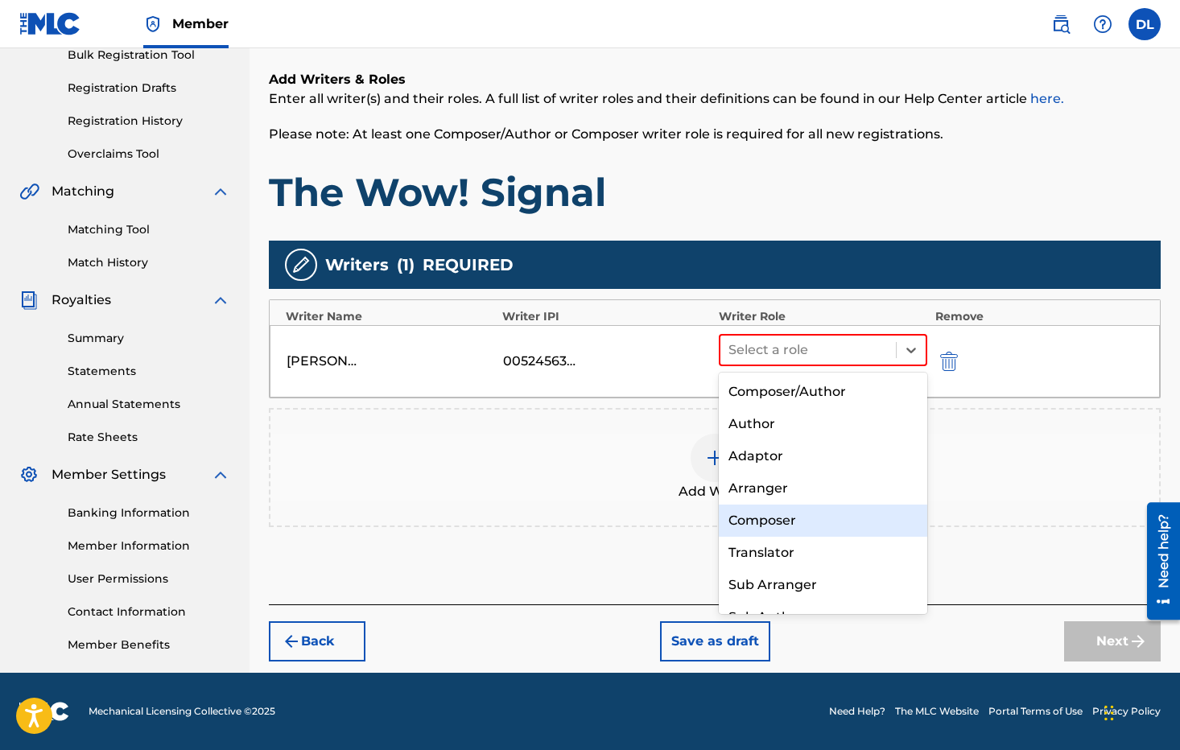
click at [771, 521] on div "Composer" at bounding box center [823, 521] width 208 height 32
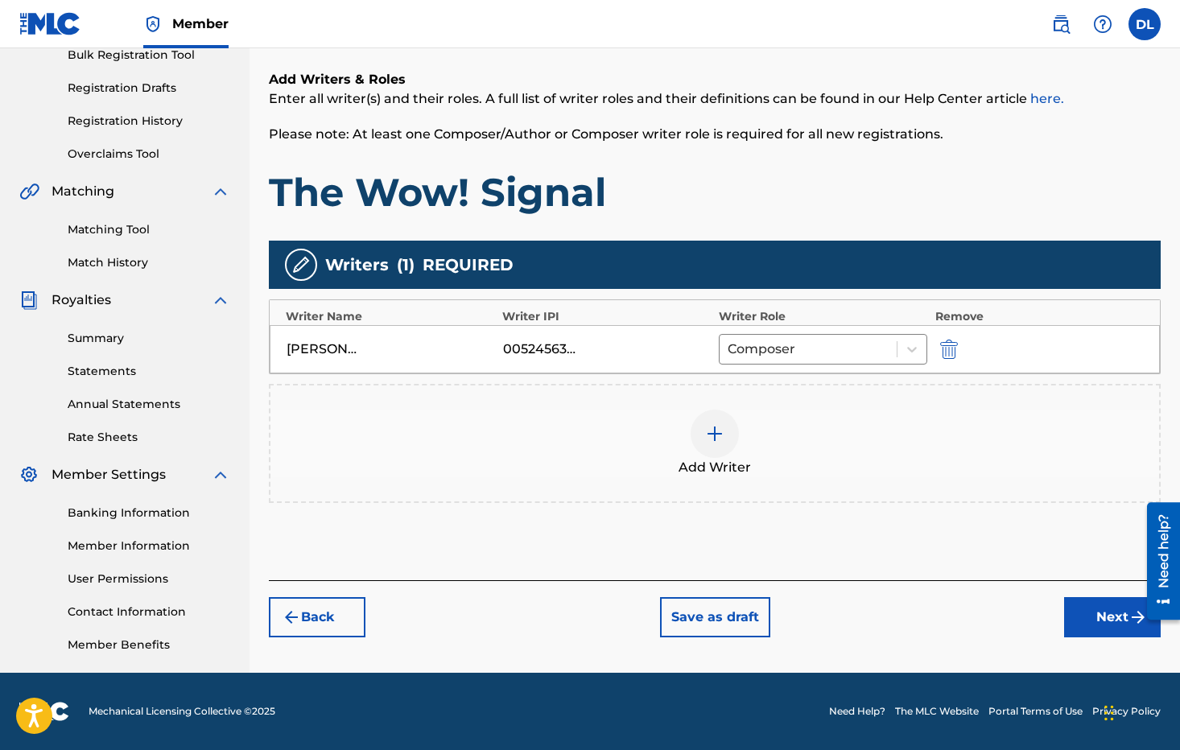
click at [1090, 612] on button "Next" at bounding box center [1112, 617] width 97 height 40
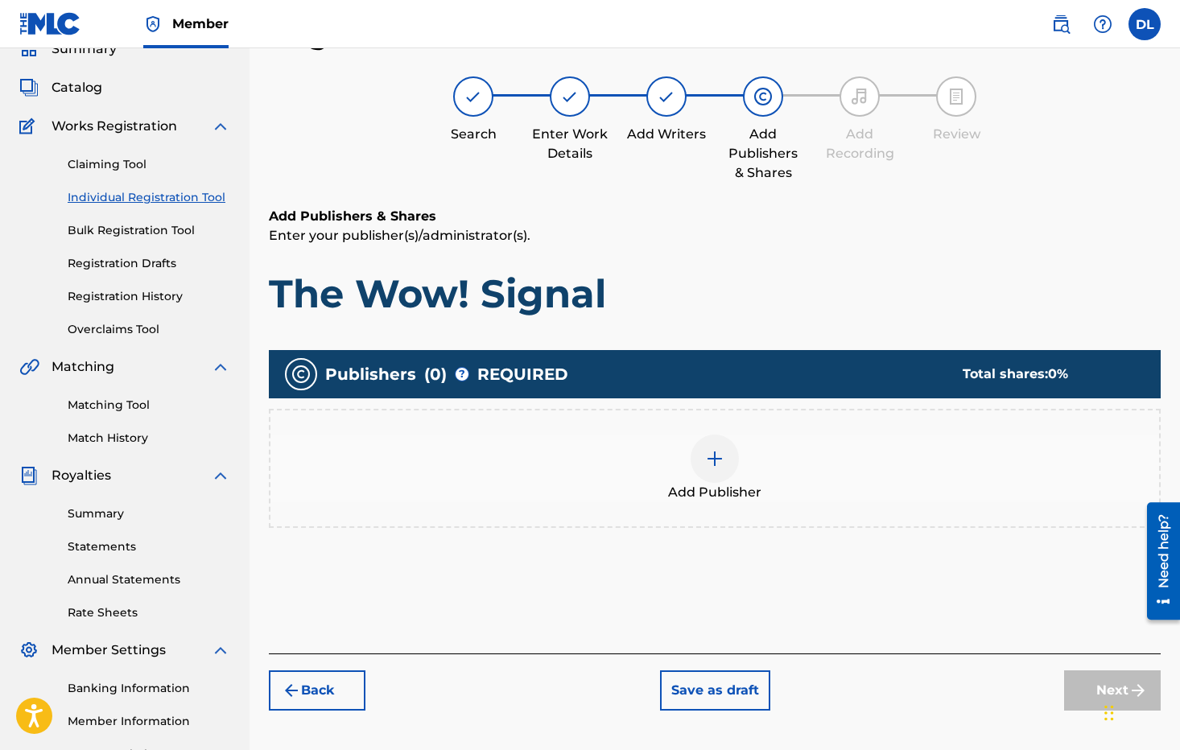
scroll to position [72, 0]
click at [716, 463] on img at bounding box center [714, 458] width 19 height 19
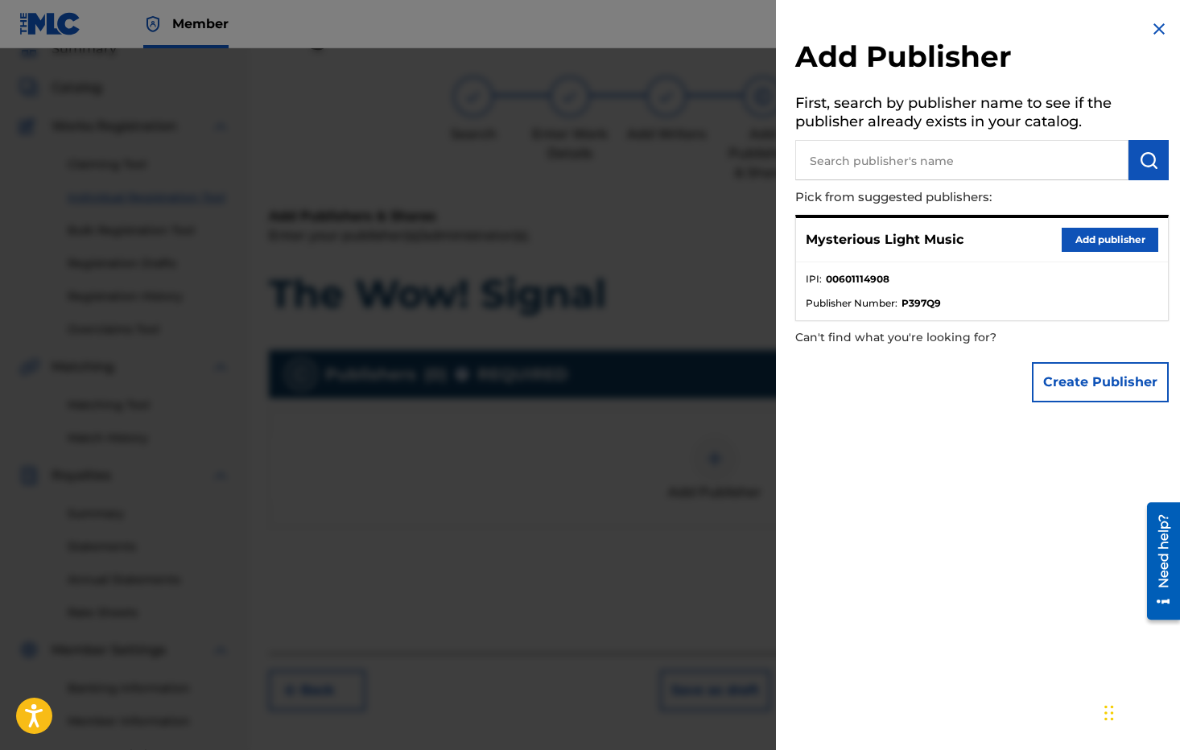
click at [1077, 237] on button "Add publisher" at bounding box center [1109, 240] width 97 height 24
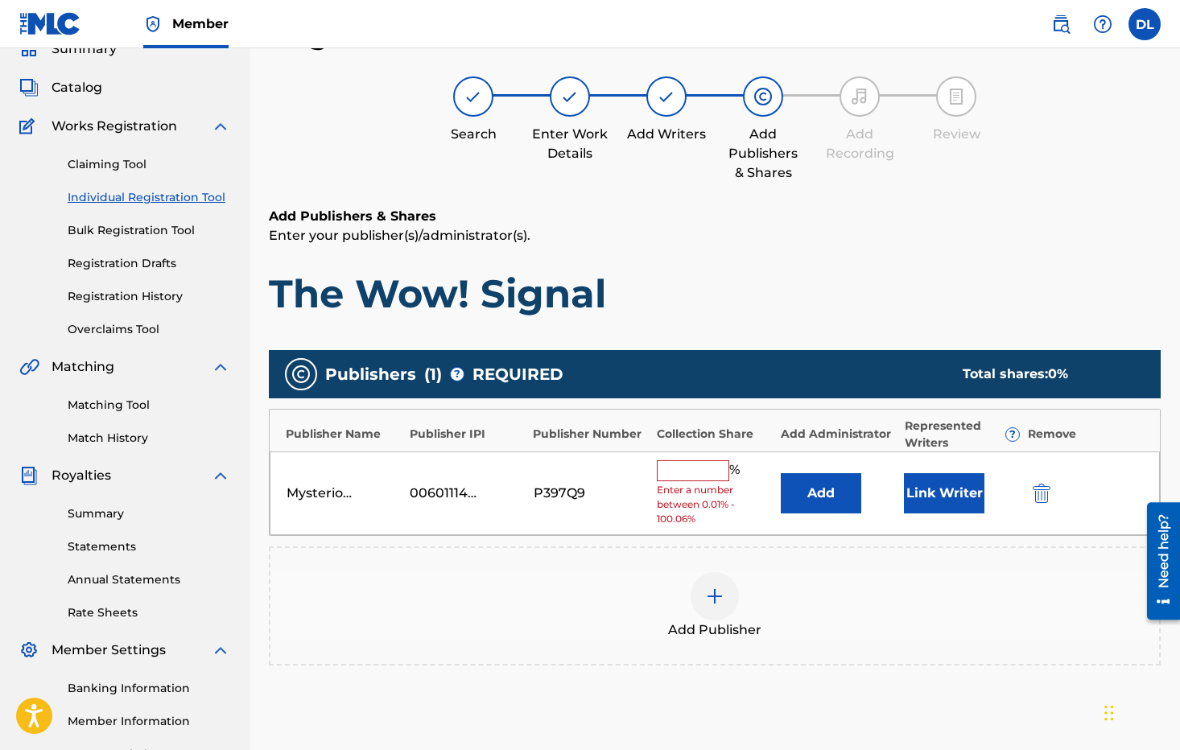
click at [671, 480] on input "text" at bounding box center [693, 470] width 72 height 21
type input "100"
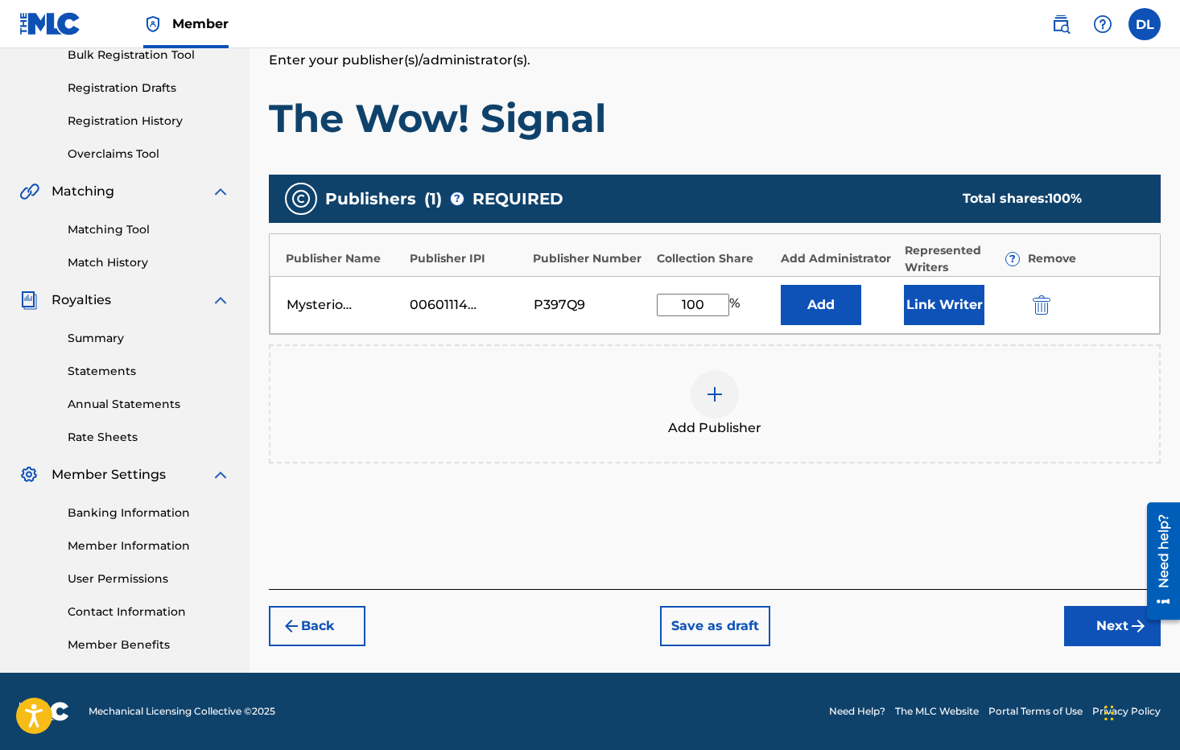
click at [1108, 620] on button "Next" at bounding box center [1112, 626] width 97 height 40
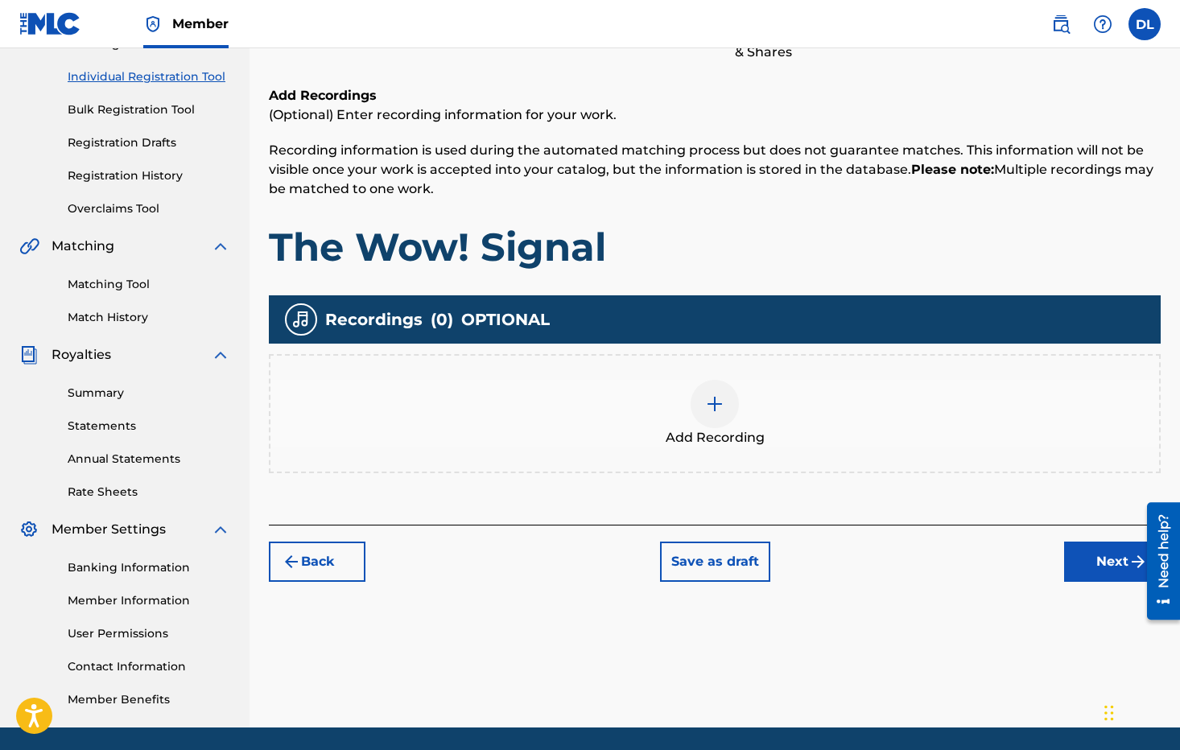
scroll to position [248, 0]
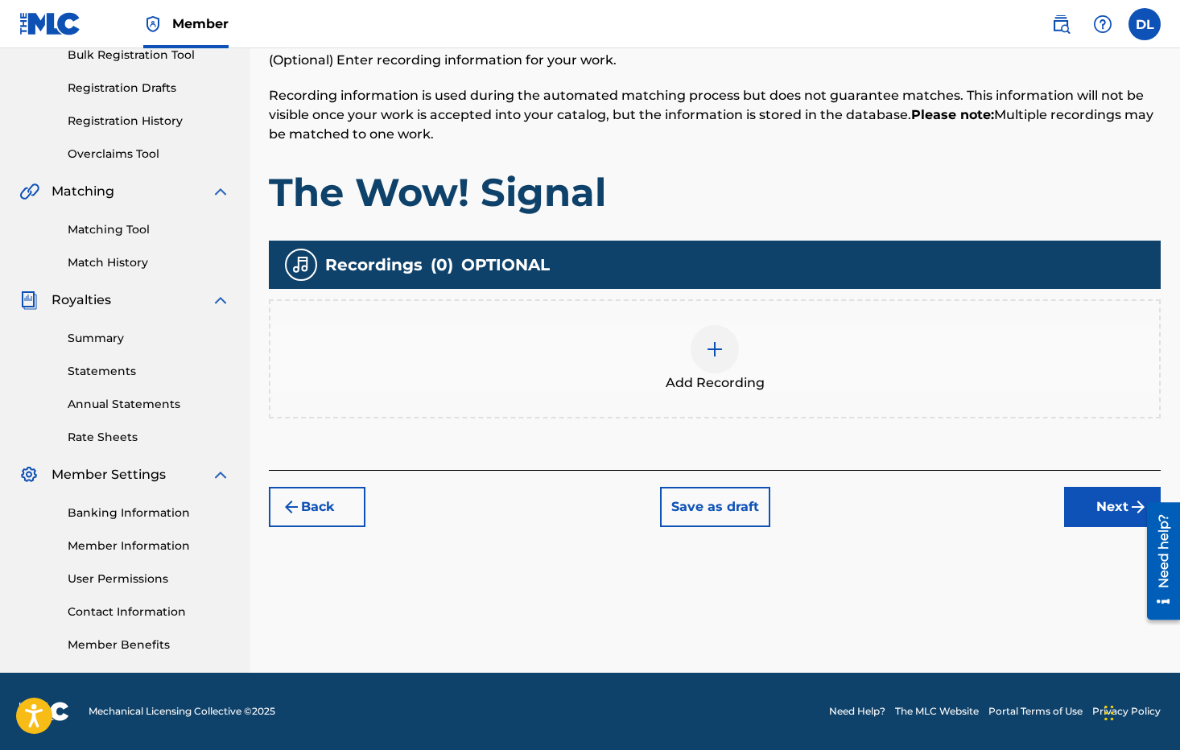
click at [713, 342] on img at bounding box center [714, 349] width 19 height 19
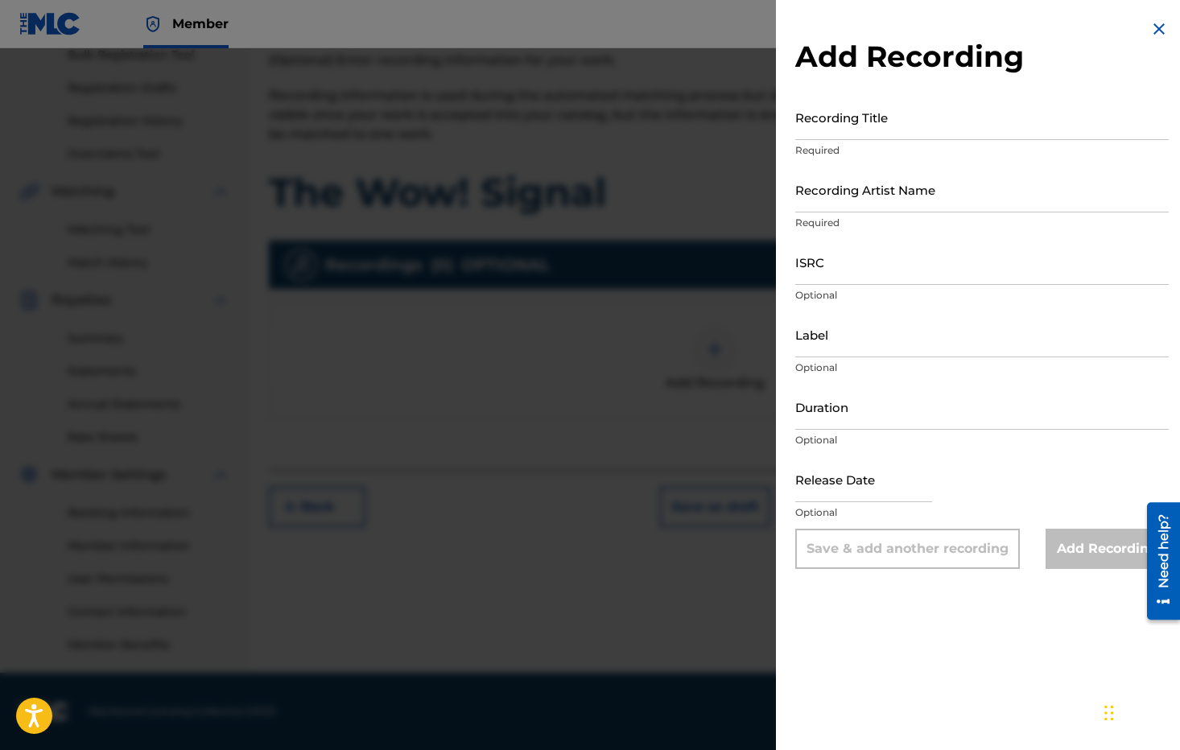
click at [910, 121] on input "Recording Title" at bounding box center [981, 117] width 373 height 46
type input "The Wow! Signal"
click at [949, 196] on input "Recording Artist Name" at bounding box center [981, 190] width 373 height 46
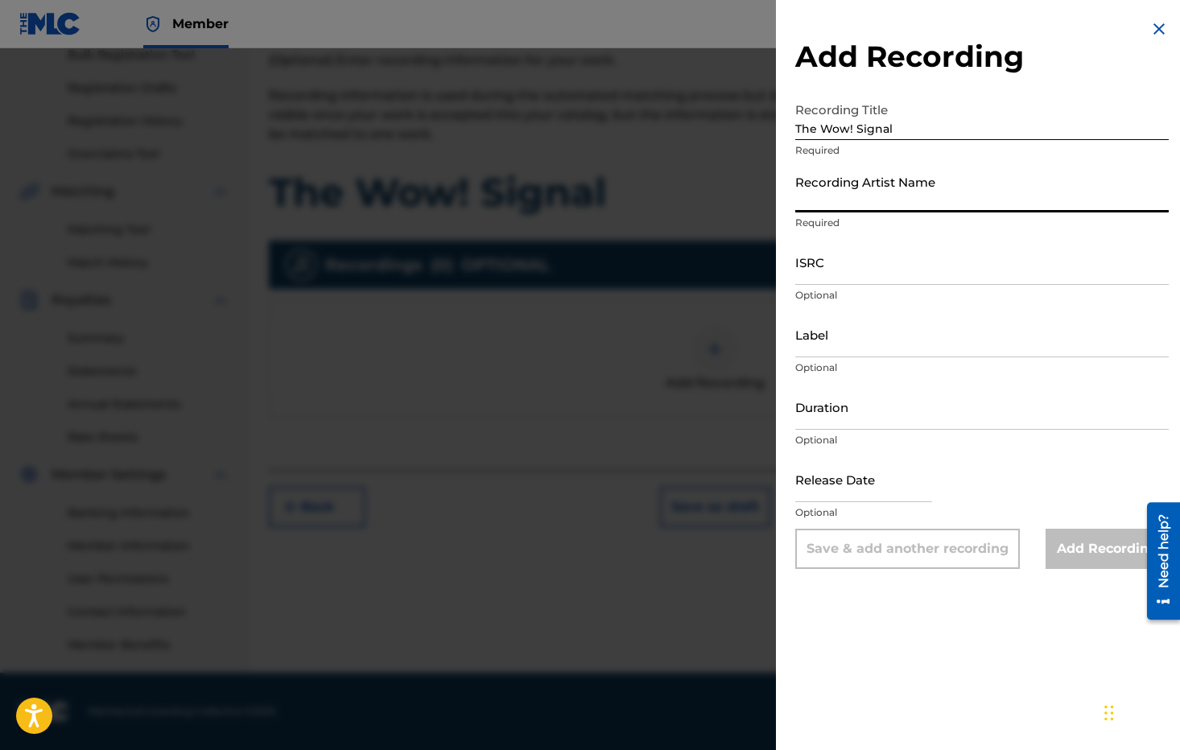
type input "[PERSON_NAME]"
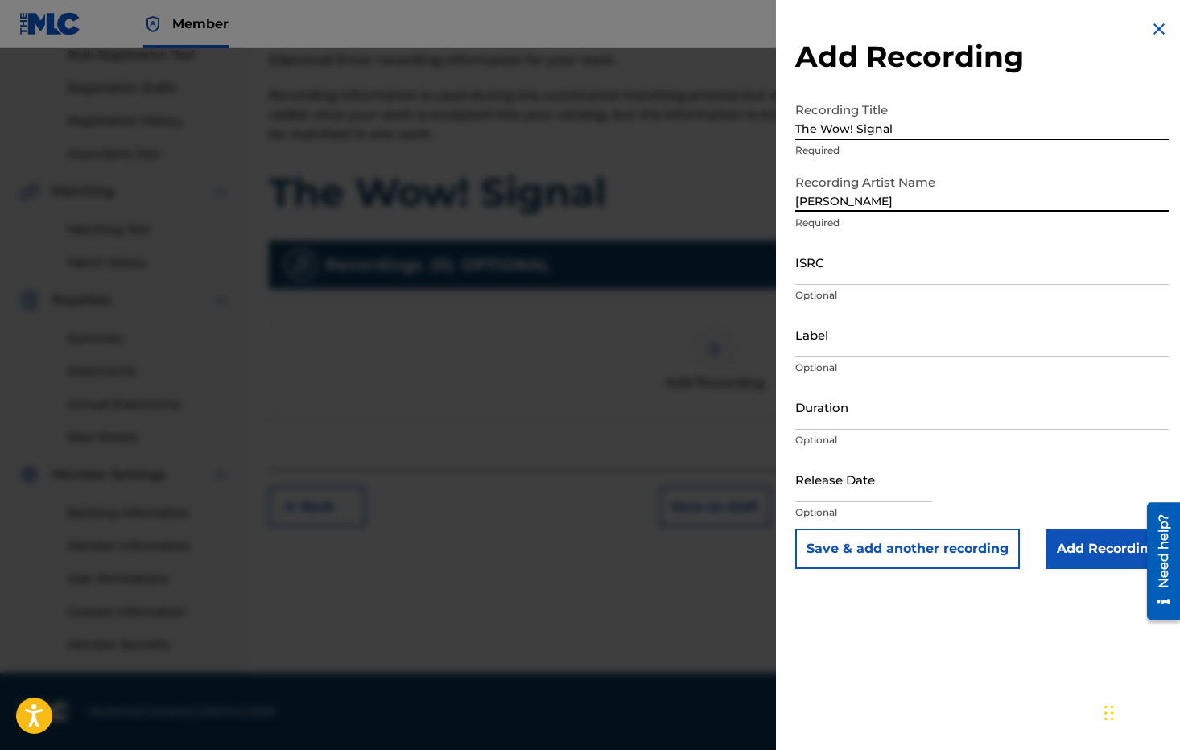
click at [881, 343] on input "Label" at bounding box center [981, 334] width 373 height 46
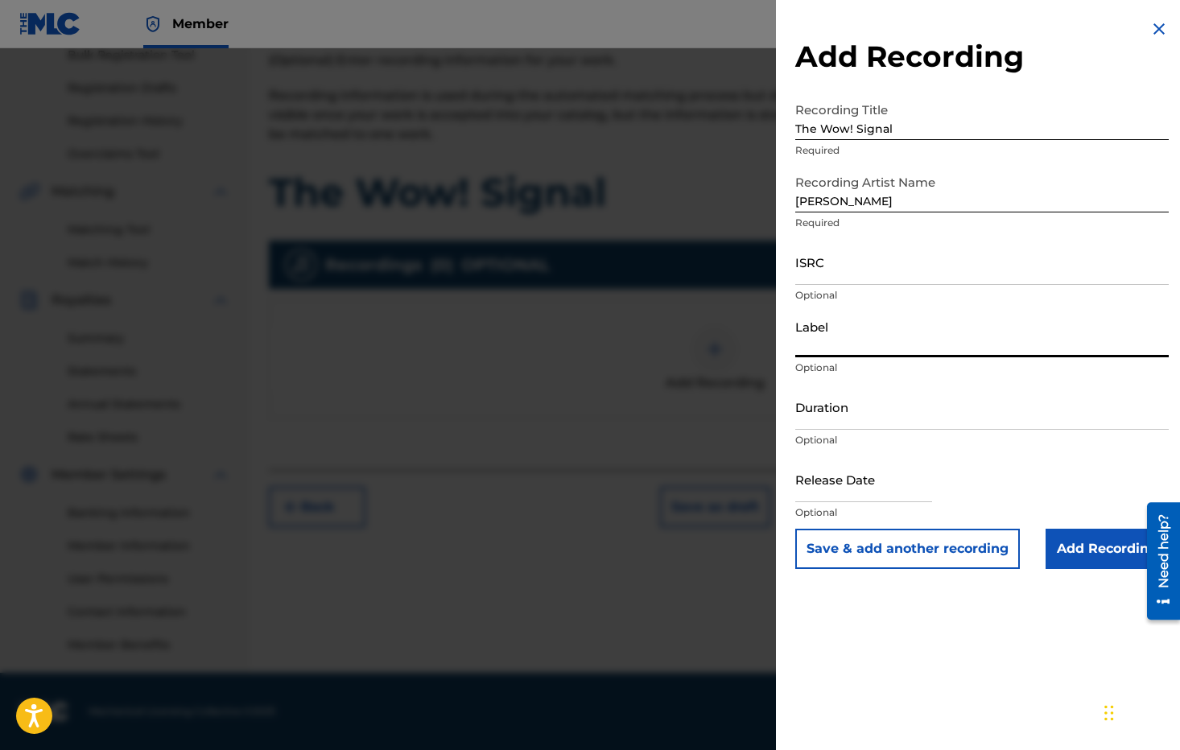
type input "Mysterious Light Music"
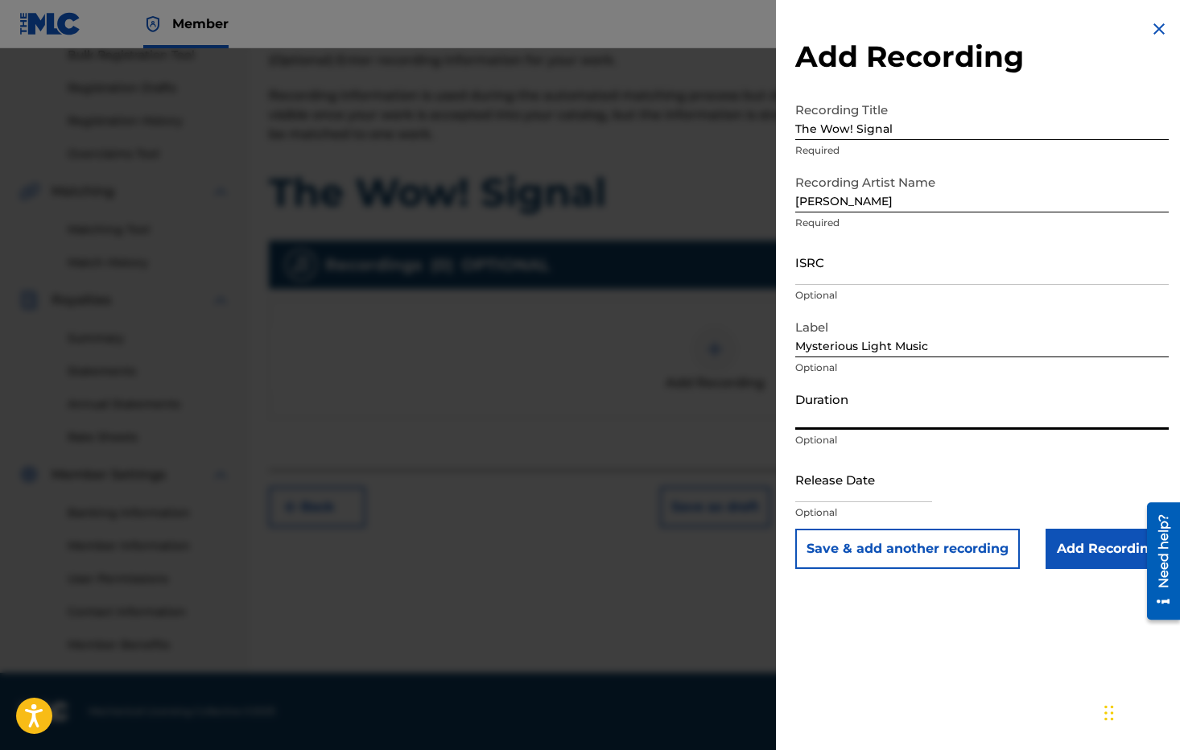
click at [870, 418] on input "Duration" at bounding box center [981, 407] width 373 height 46
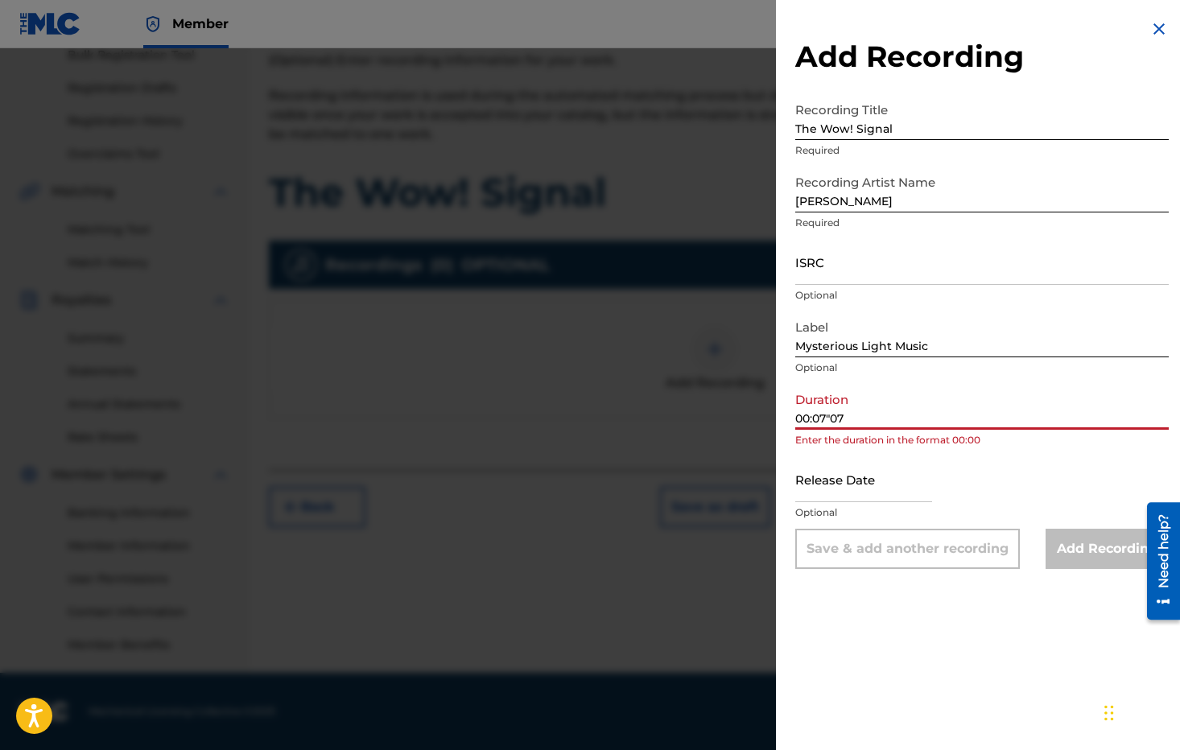
click at [839, 425] on input "00:07"07" at bounding box center [981, 407] width 373 height 46
click at [834, 423] on input "00:07"07" at bounding box center [981, 407] width 373 height 46
click at [994, 453] on div "Duration 00:07:07 Enter the duration in the format 00:00" at bounding box center [981, 420] width 373 height 72
drag, startPoint x: 815, startPoint y: 416, endPoint x: 745, endPoint y: 412, distance: 70.1
click at [750, 416] on div "Add Recording Recording Title The Wow! Signal Required Recording Artist Name [P…" at bounding box center [590, 399] width 1180 height 702
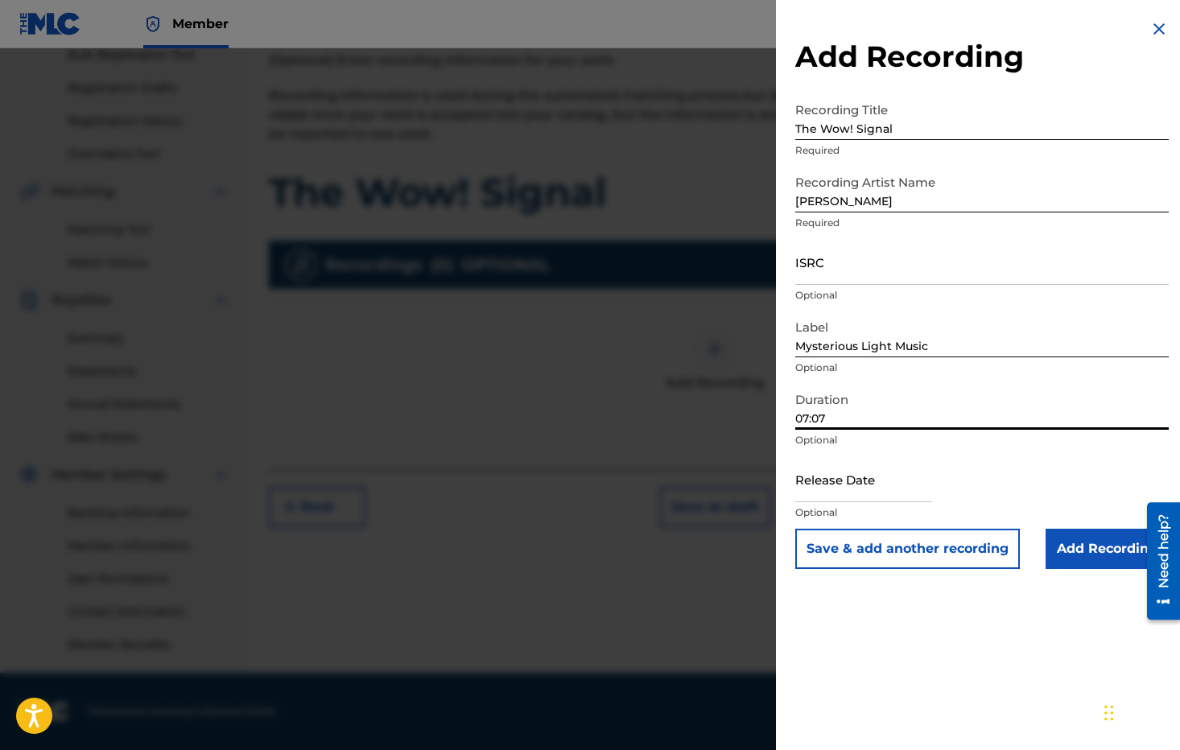
type input "07:07"
select select "7"
select select "2025"
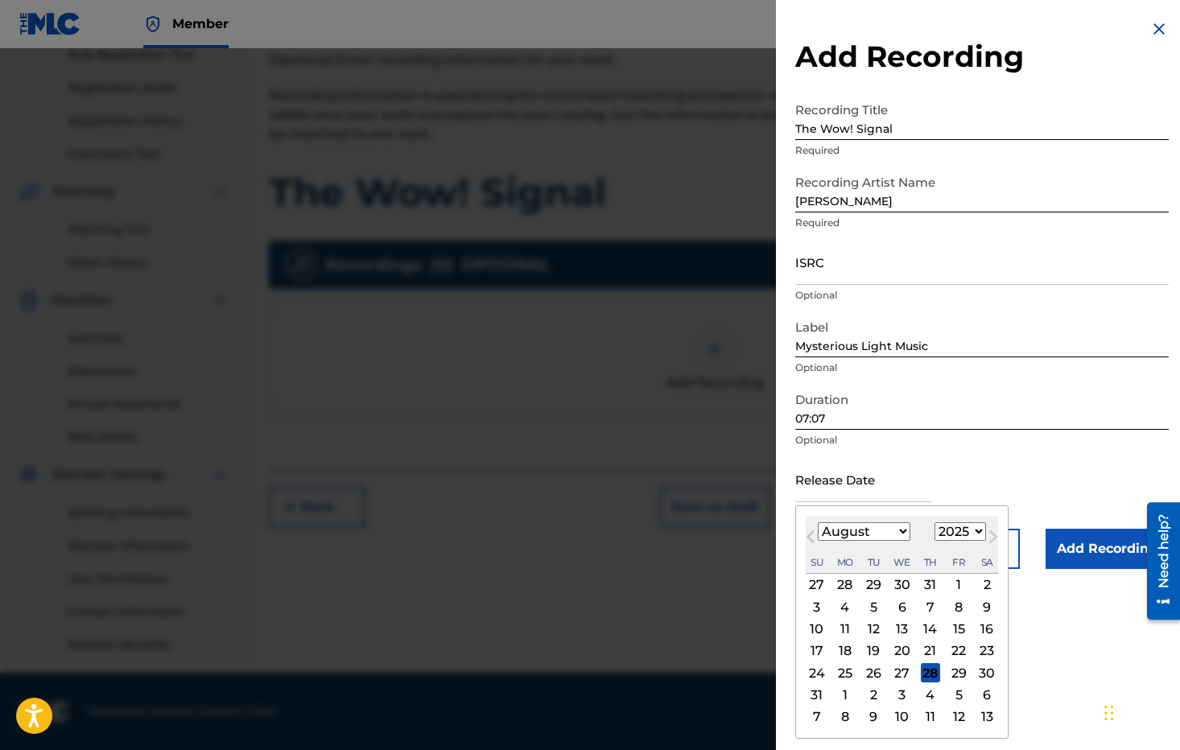
click at [851, 483] on input "text" at bounding box center [863, 479] width 137 height 46
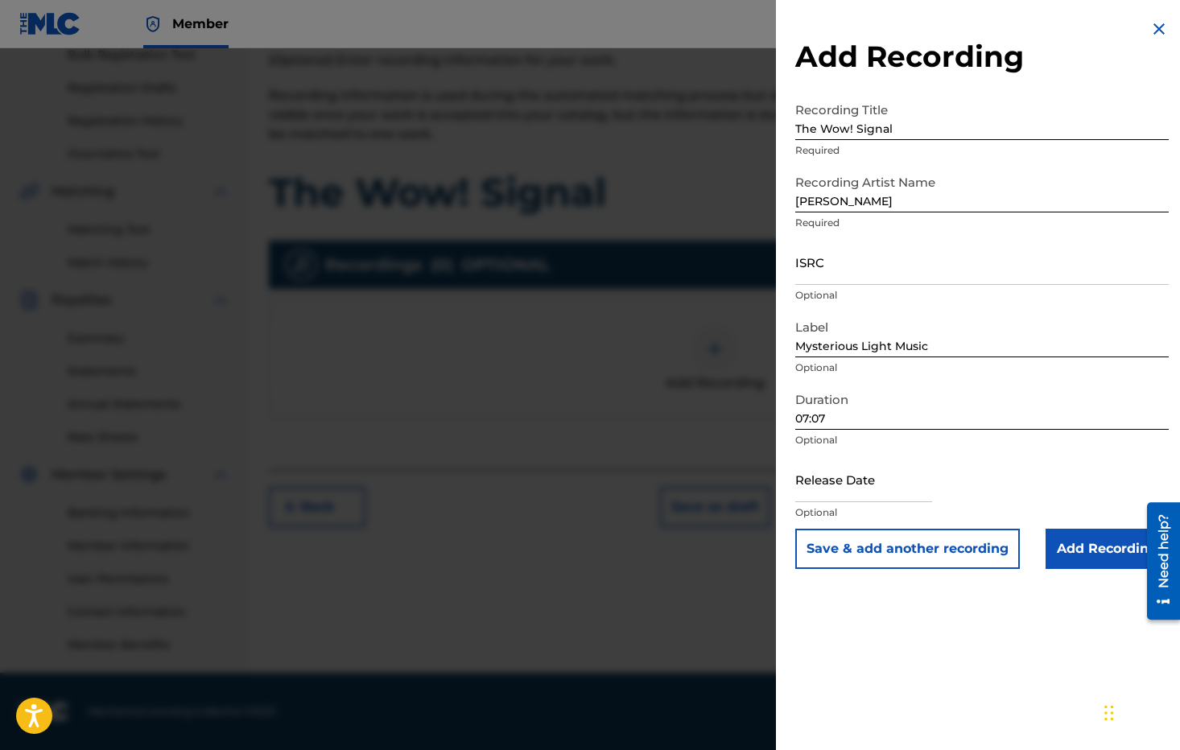
click at [850, 495] on input "text" at bounding box center [863, 479] width 137 height 46
select select "7"
select select "2025"
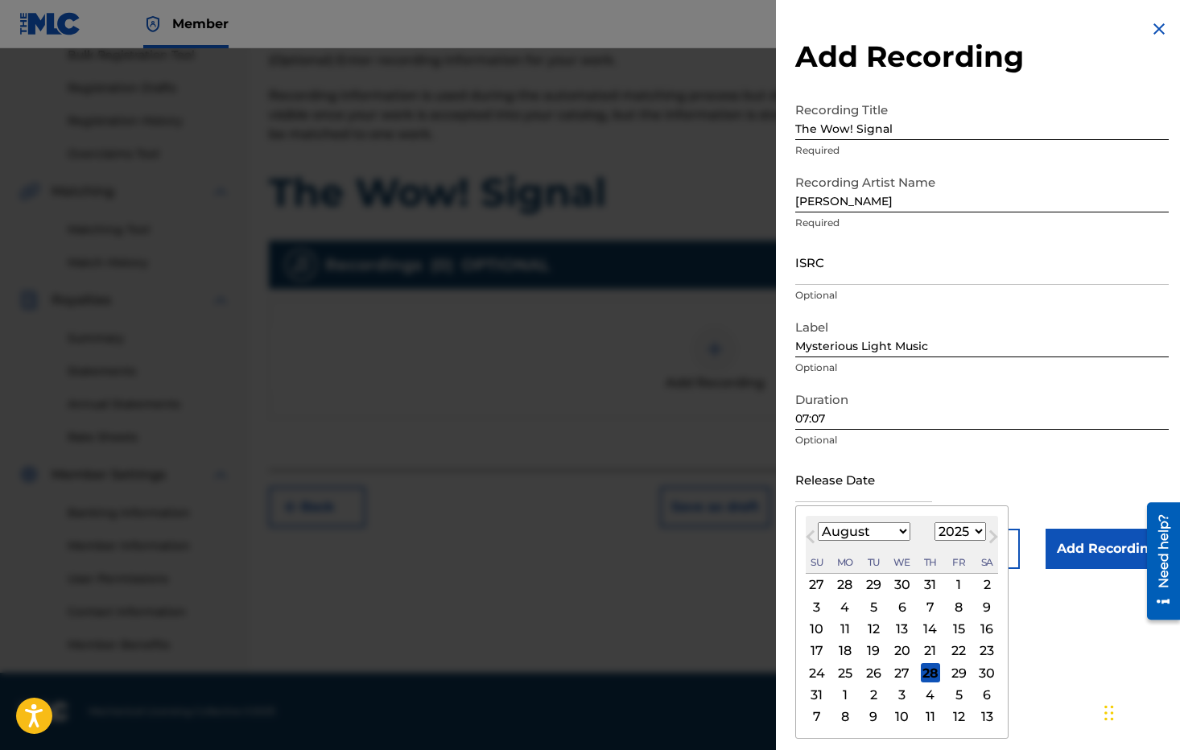
click at [962, 624] on div "15" at bounding box center [958, 629] width 19 height 19
type input "[DATE]"
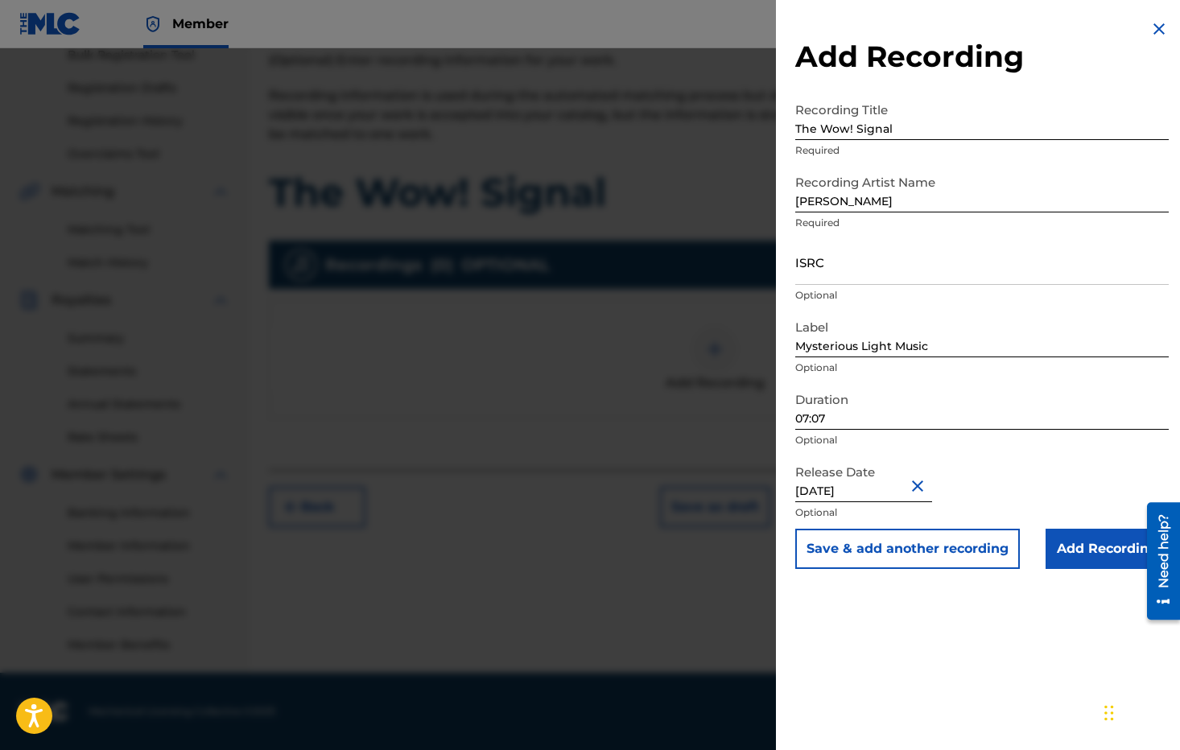
select select "7"
select select "2025"
click at [836, 257] on input "ISRC" at bounding box center [981, 262] width 373 height 46
paste input "usl4q2581484"
type input "usl4q2581484"
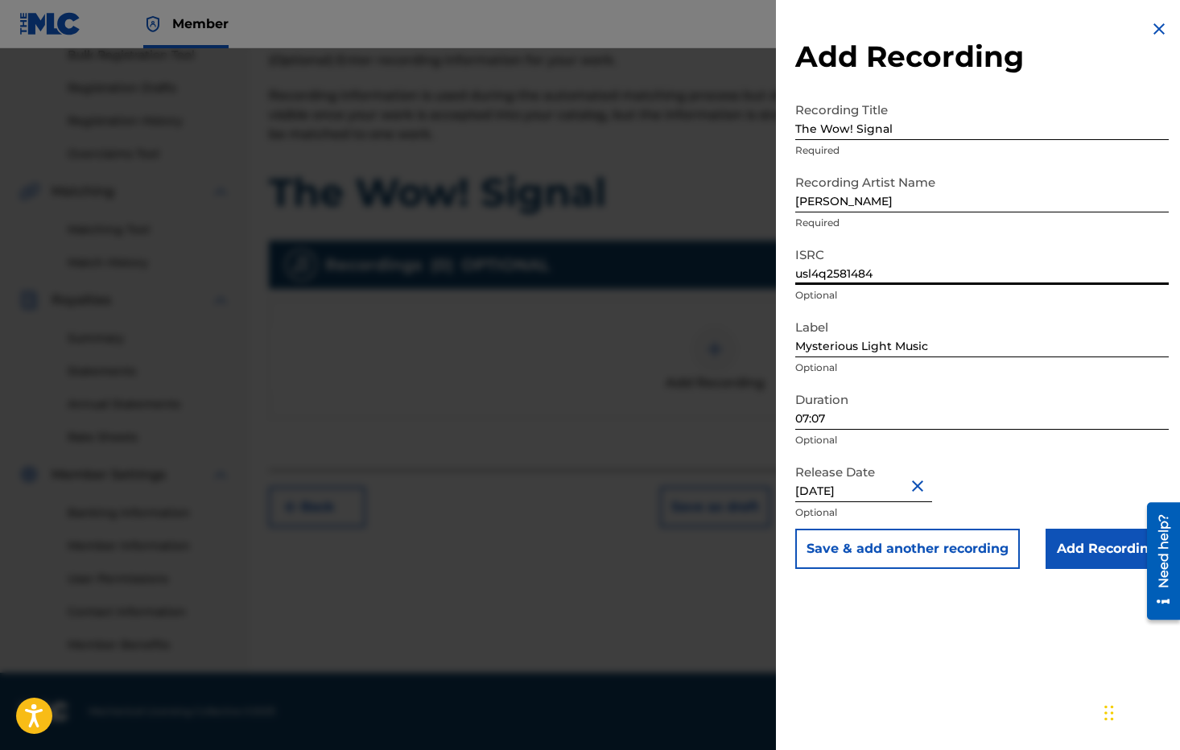
click at [1090, 558] on input "Add Recording" at bounding box center [1106, 549] width 123 height 40
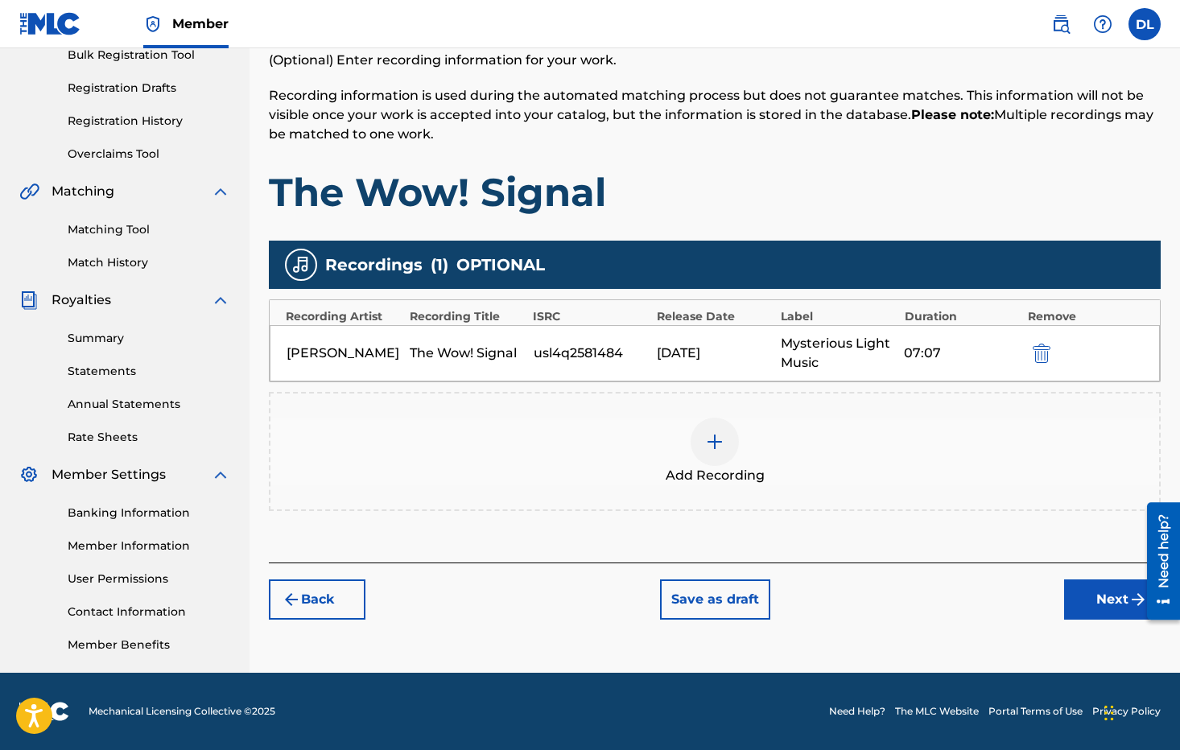
click at [1110, 597] on button "Next" at bounding box center [1112, 599] width 97 height 40
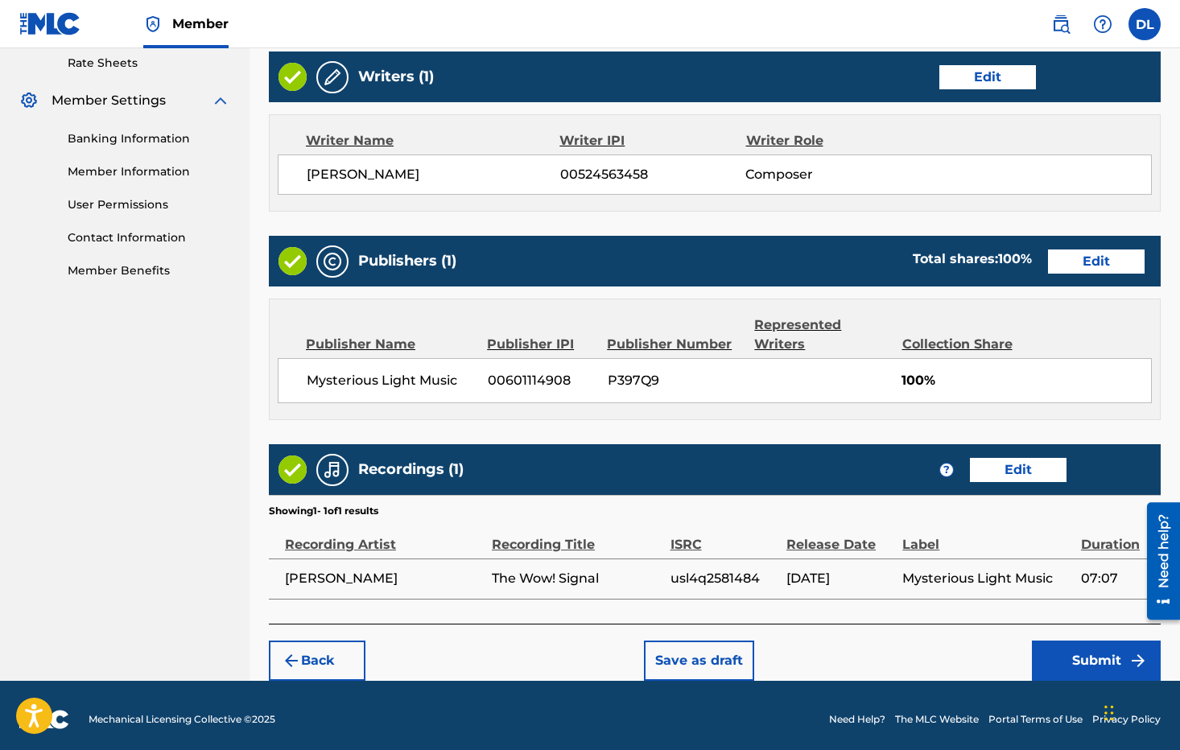
scroll to position [628, 0]
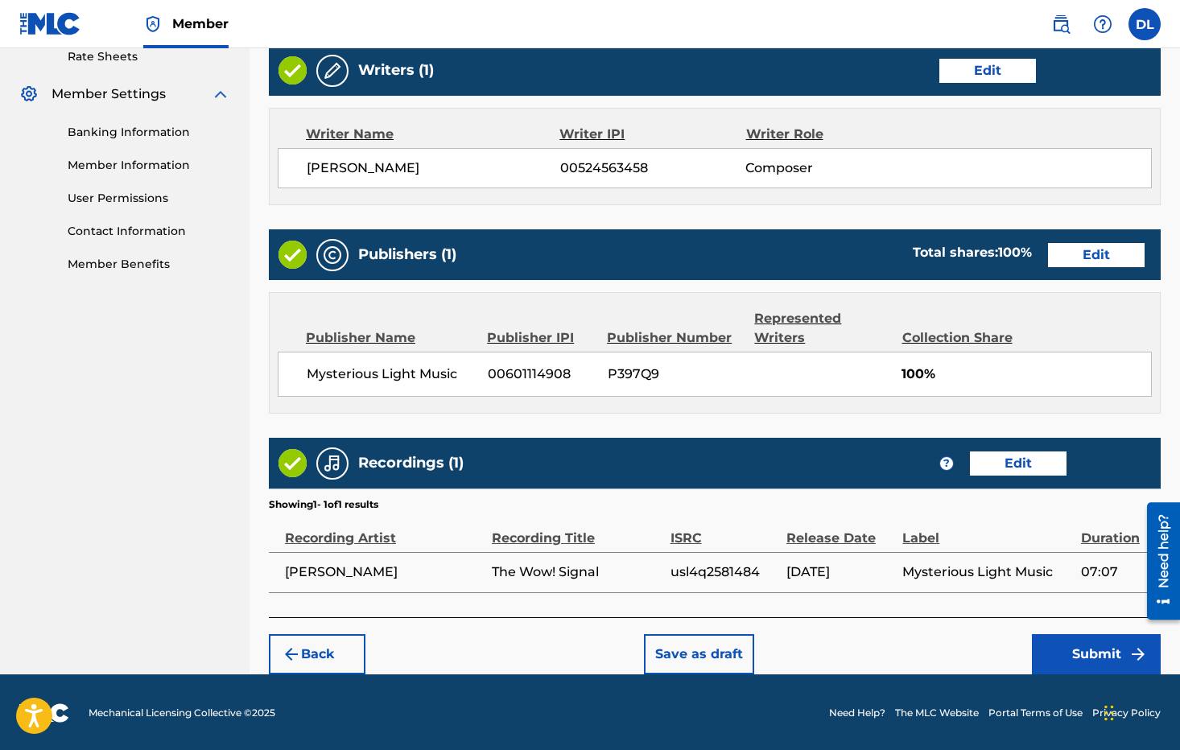
click at [1075, 651] on button "Submit" at bounding box center [1096, 654] width 129 height 40
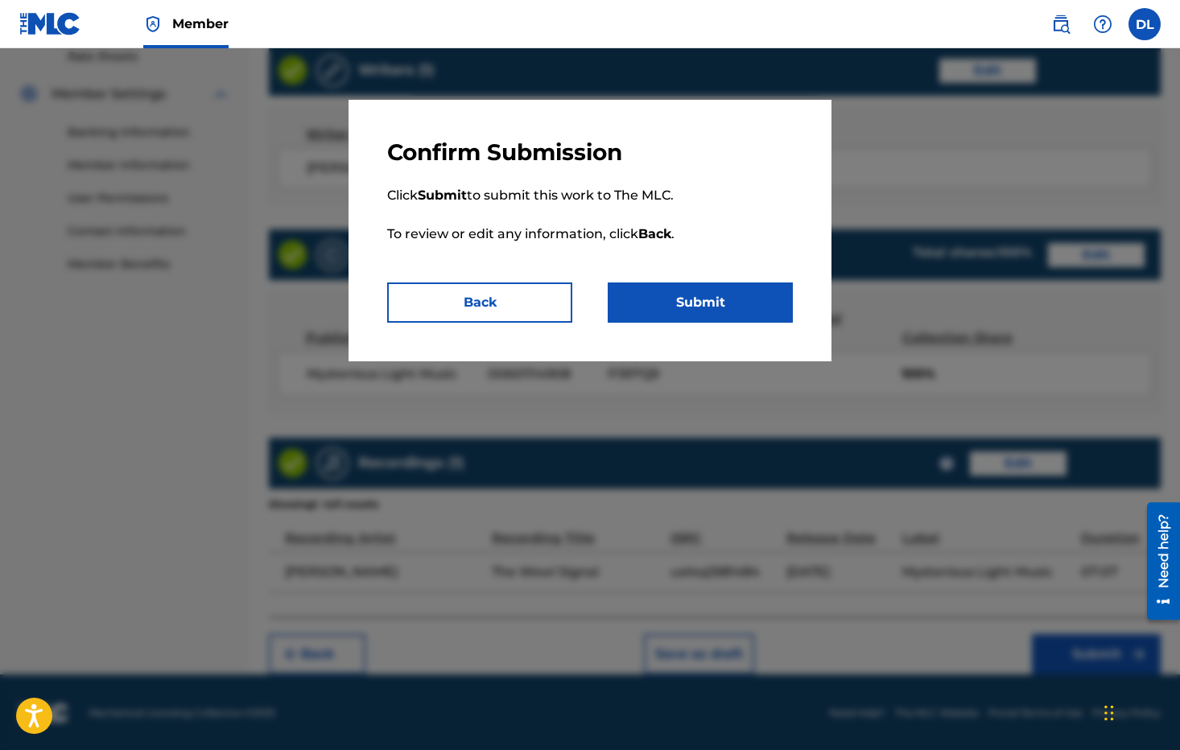
click at [665, 303] on button "Submit" at bounding box center [700, 302] width 185 height 40
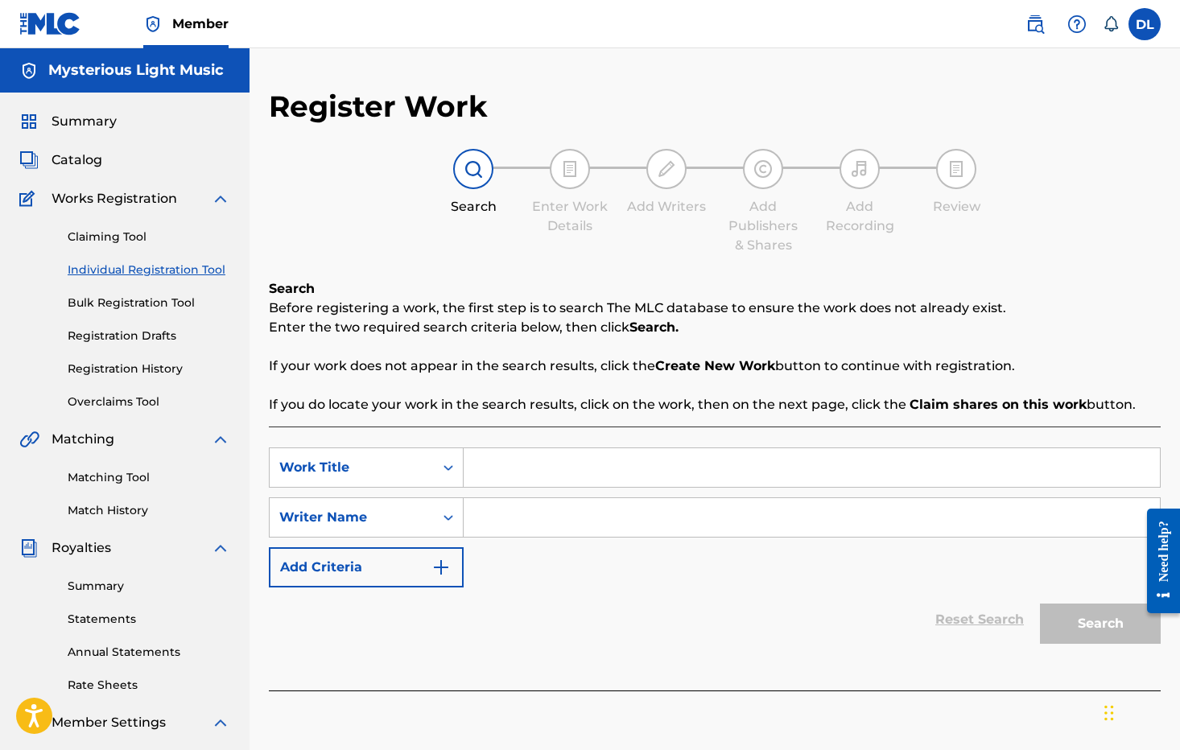
click at [110, 369] on link "Registration History" at bounding box center [149, 368] width 163 height 17
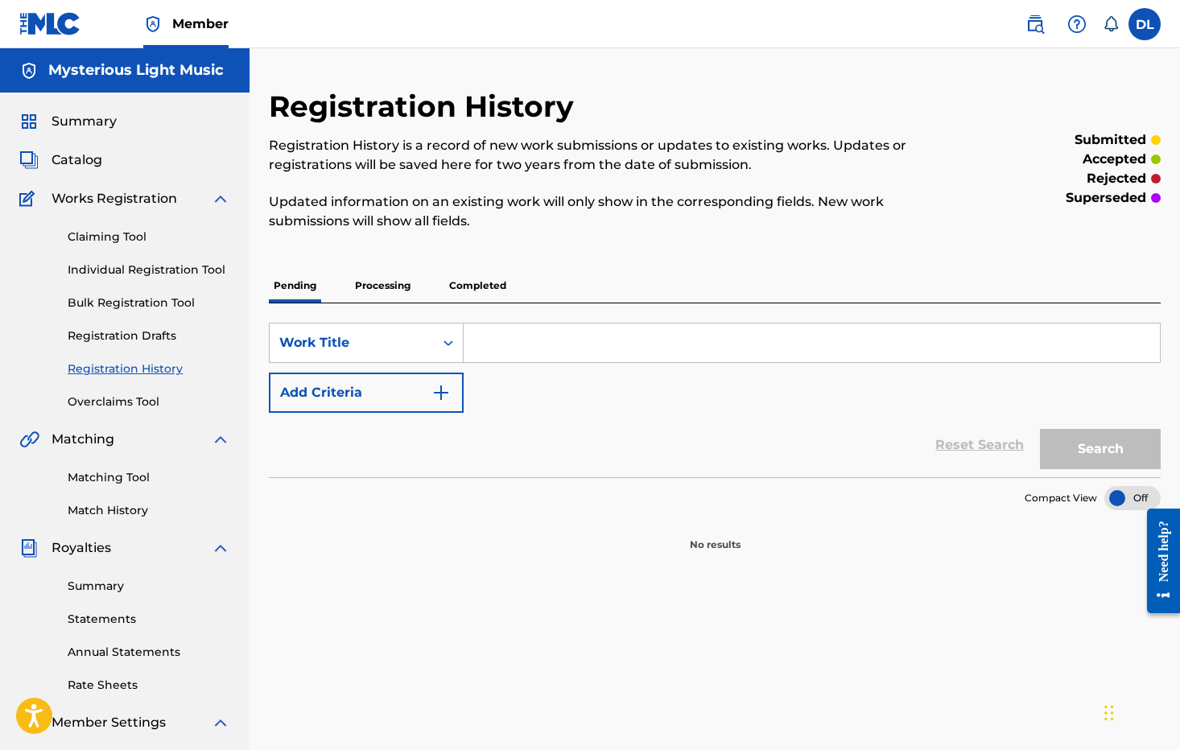
click at [113, 233] on link "Claiming Tool" at bounding box center [149, 237] width 163 height 17
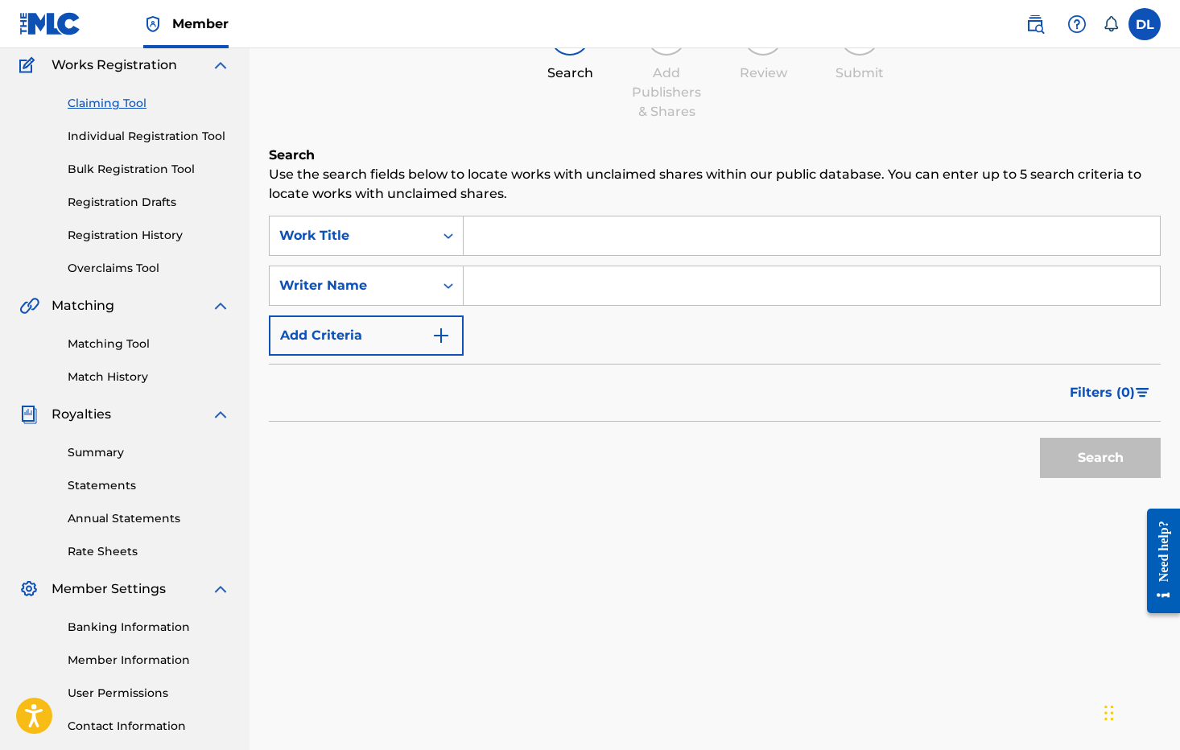
scroll to position [214, 0]
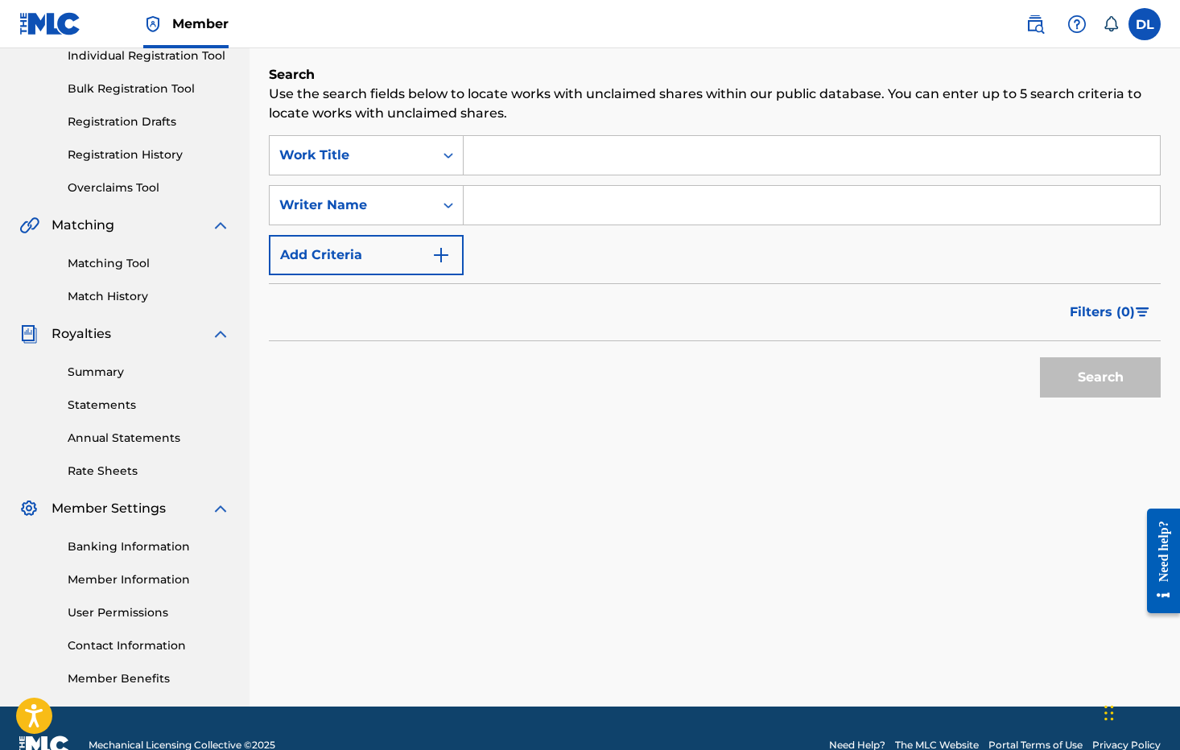
click at [155, 577] on link "Member Information" at bounding box center [149, 579] width 163 height 17
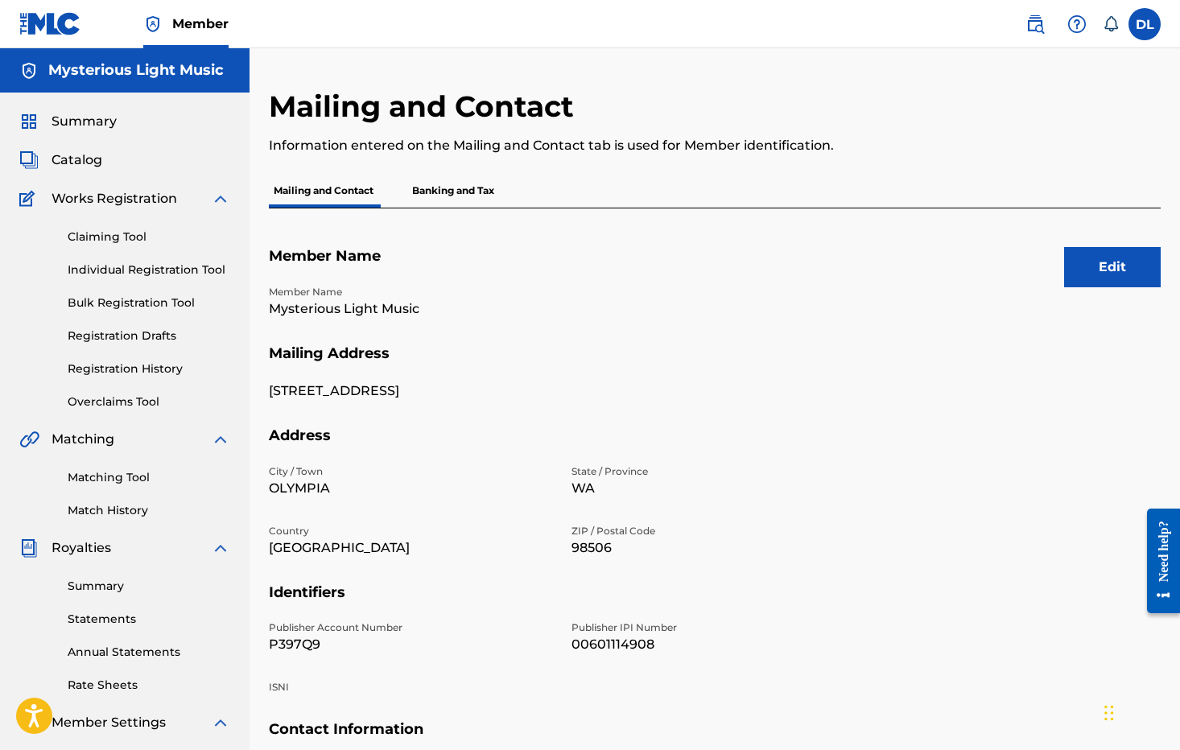
click at [125, 232] on link "Claiming Tool" at bounding box center [149, 237] width 163 height 17
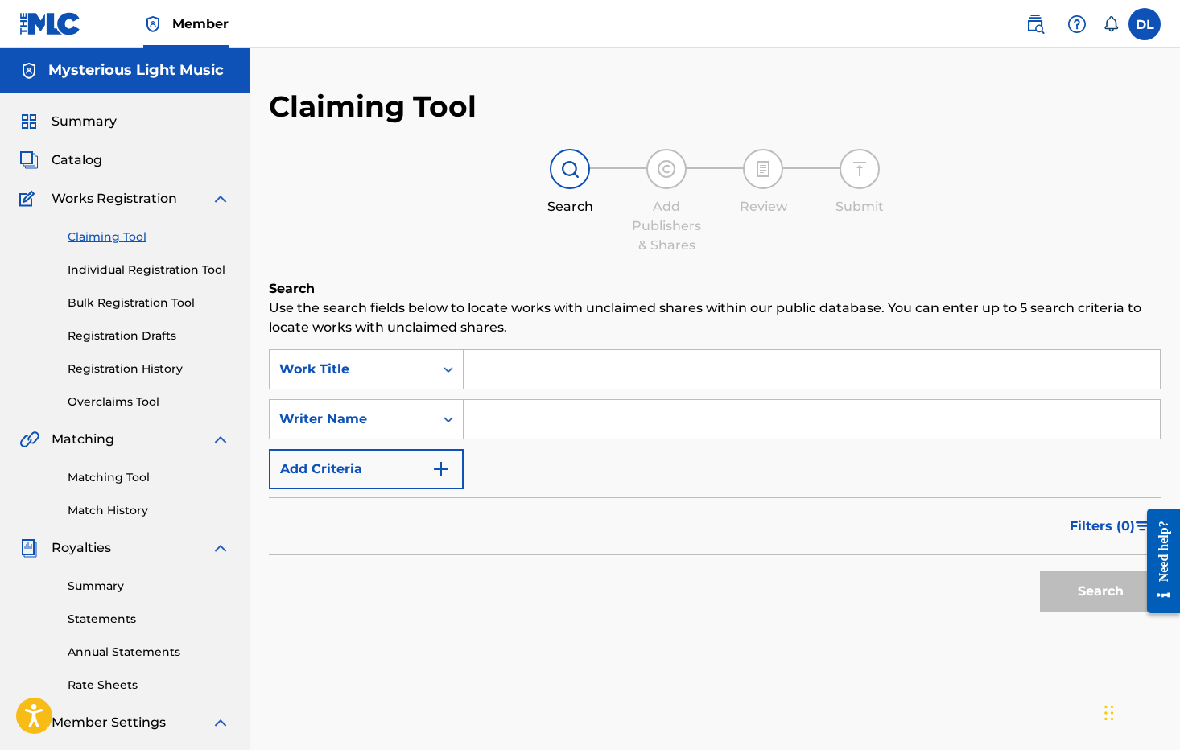
click at [509, 373] on input "Search Form" at bounding box center [811, 369] width 696 height 39
type input "Lights Appearing"
click at [1040, 571] on button "Search" at bounding box center [1100, 591] width 121 height 40
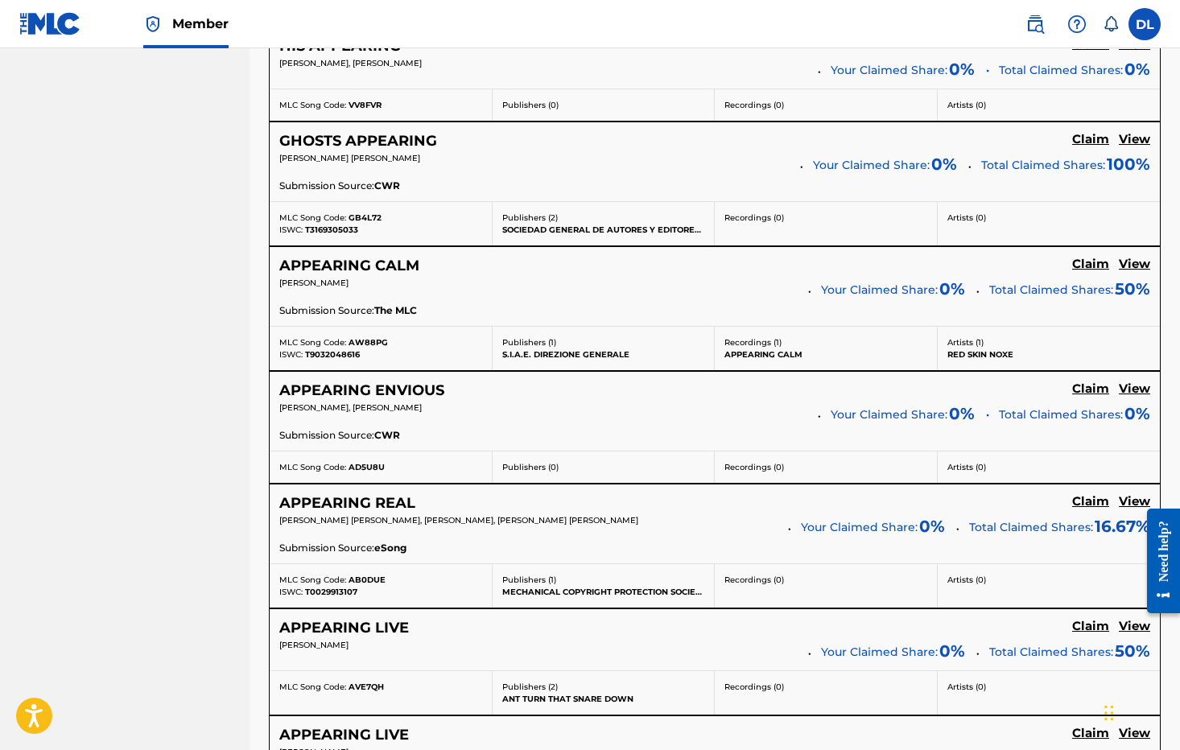
scroll to position [1180, 0]
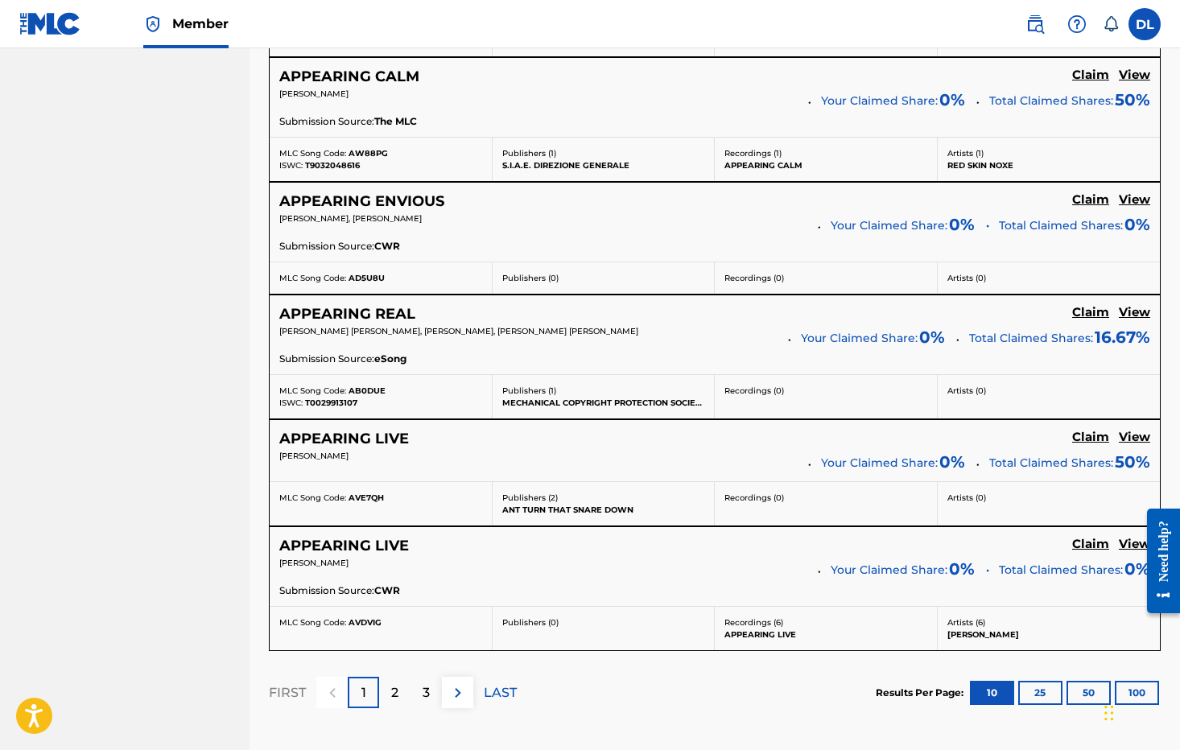
click at [435, 688] on div "3" at bounding box center [425, 692] width 31 height 31
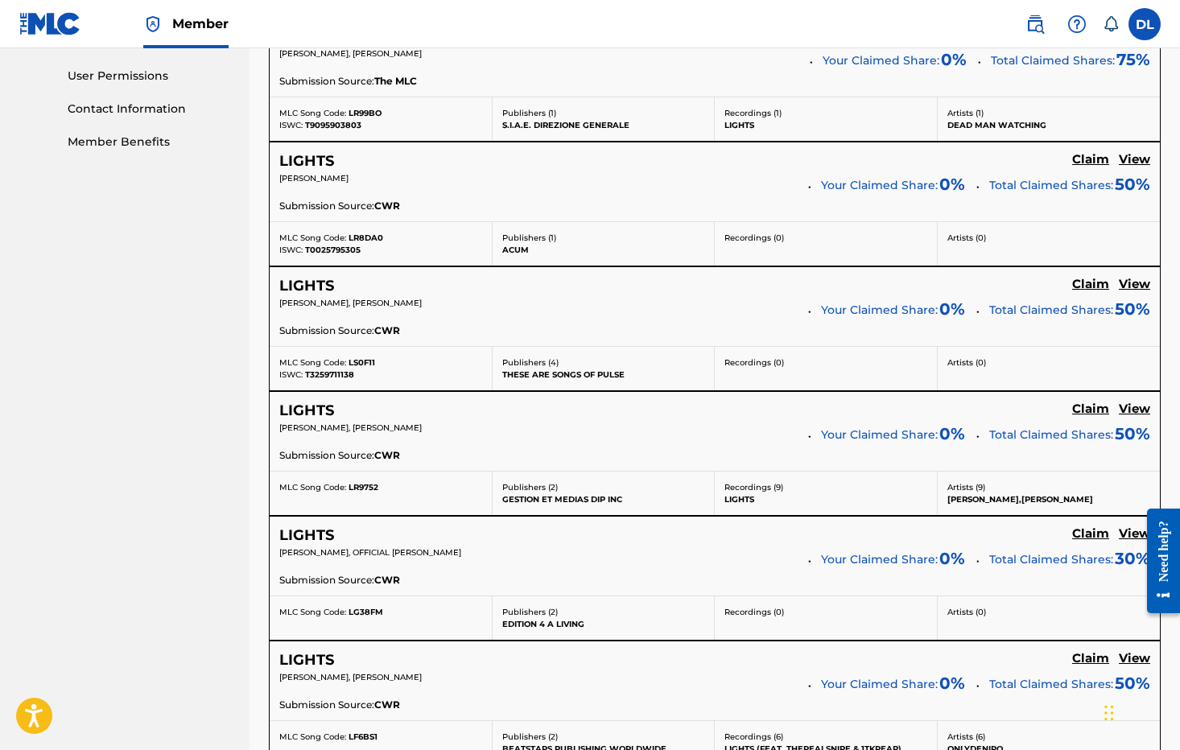
scroll to position [1381, 0]
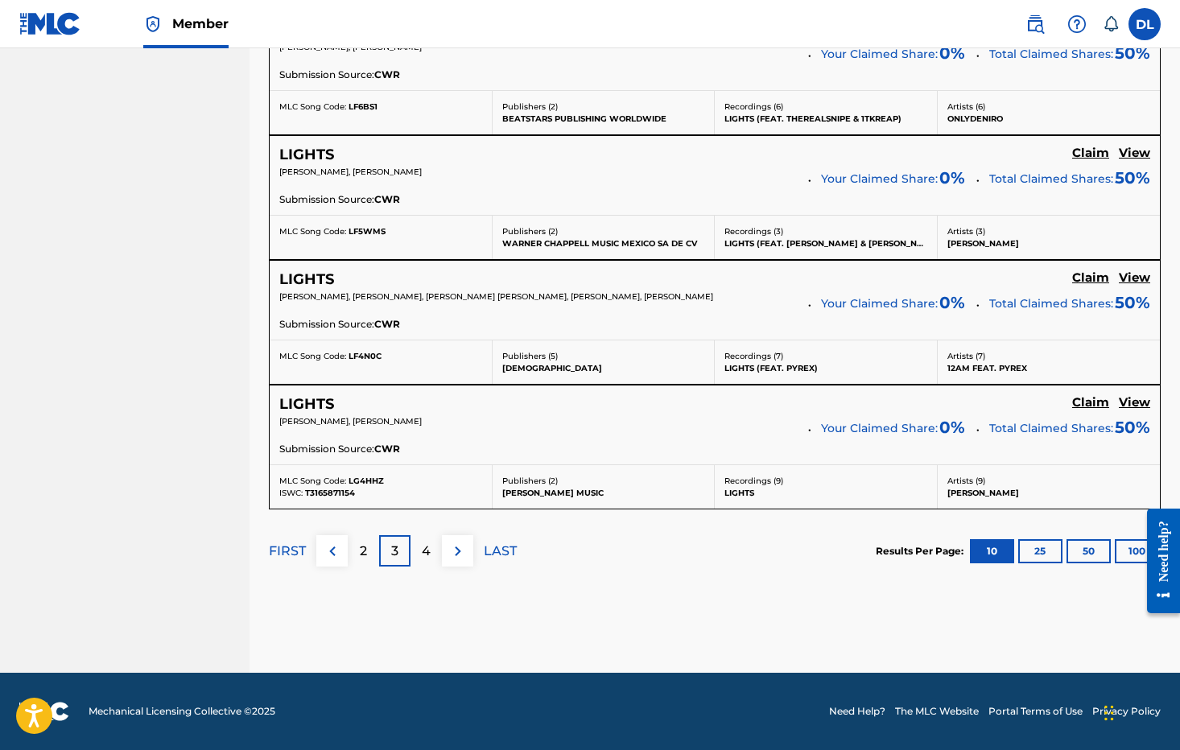
click at [426, 550] on p "4" at bounding box center [426, 551] width 9 height 19
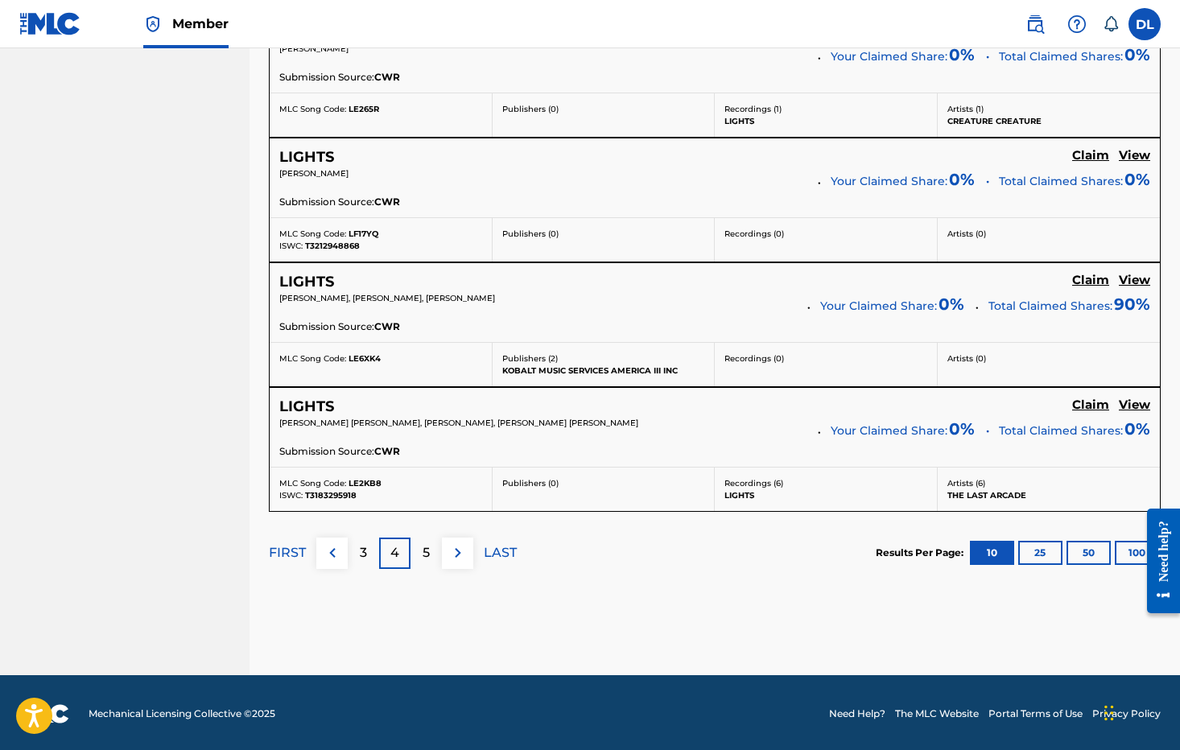
click at [436, 553] on div "5" at bounding box center [425, 553] width 31 height 31
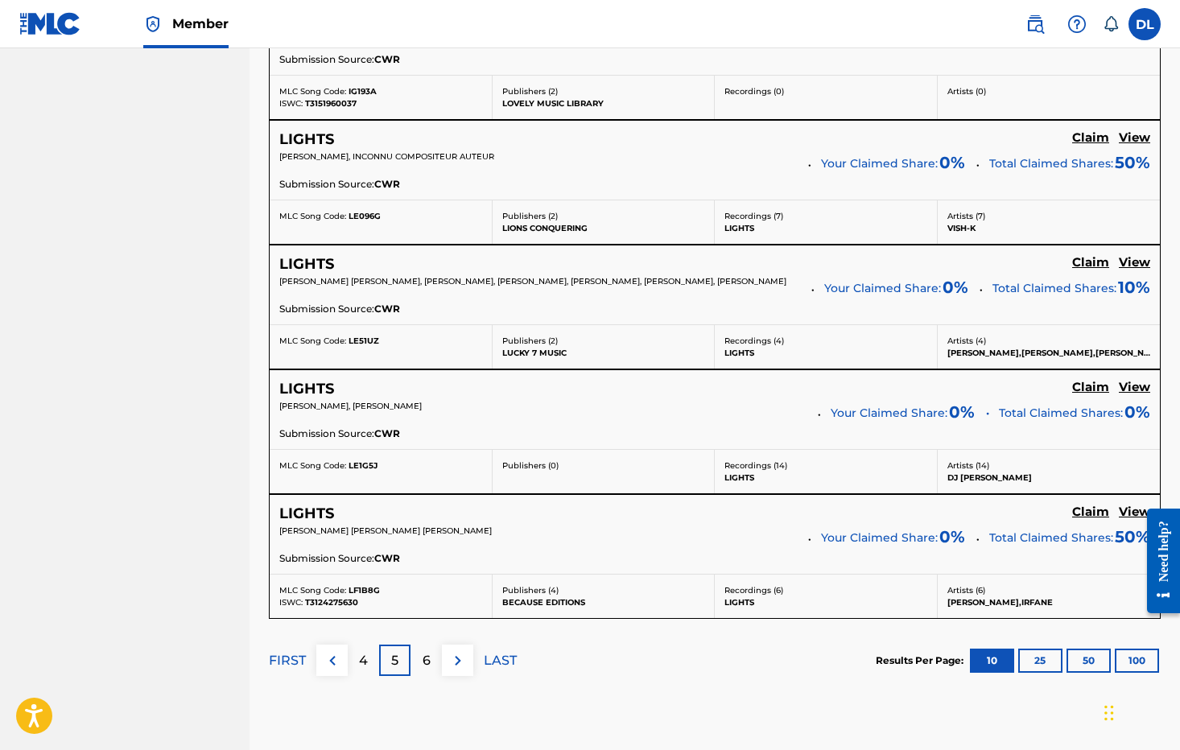
scroll to position [1273, 0]
click at [372, 657] on div "4" at bounding box center [363, 658] width 31 height 31
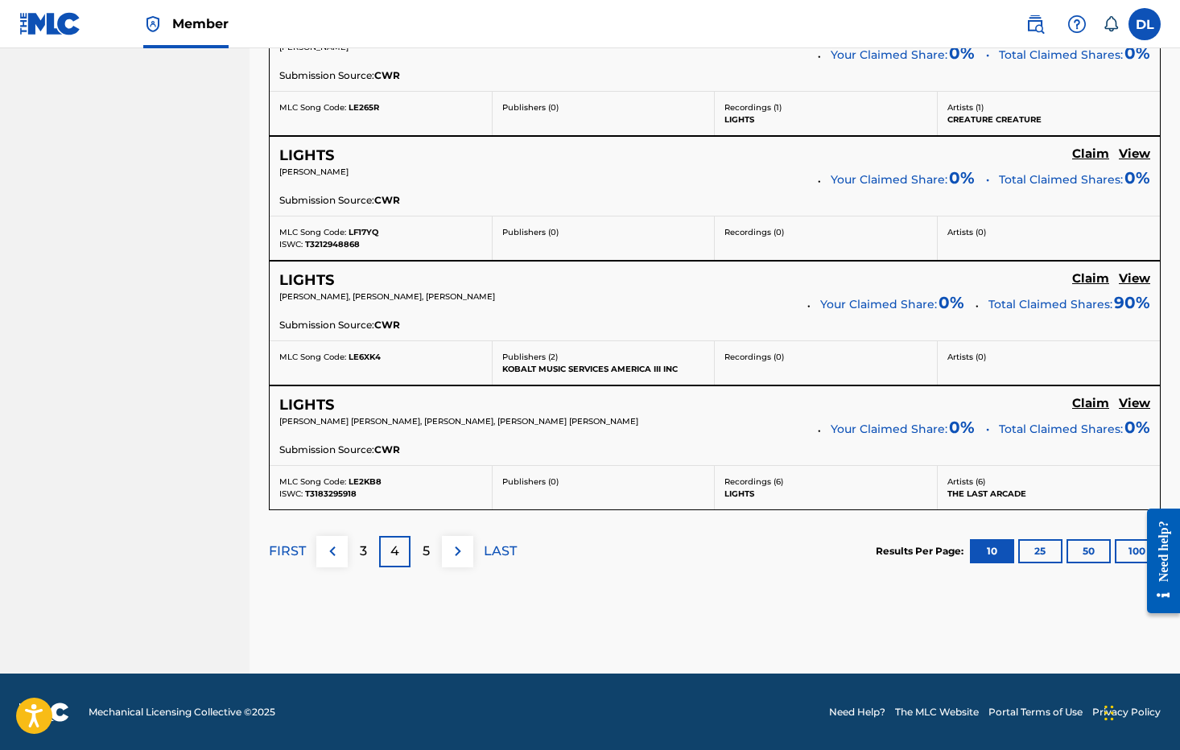
click at [364, 554] on p "3" at bounding box center [363, 551] width 7 height 19
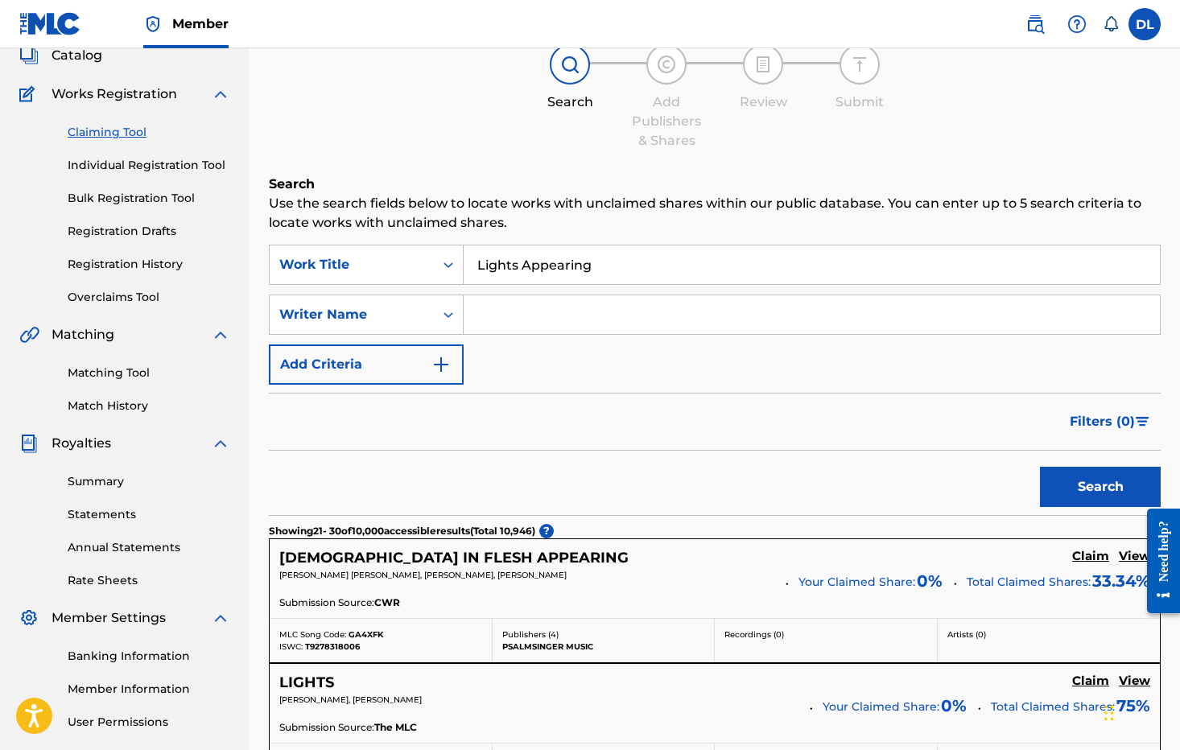
scroll to position [0, 0]
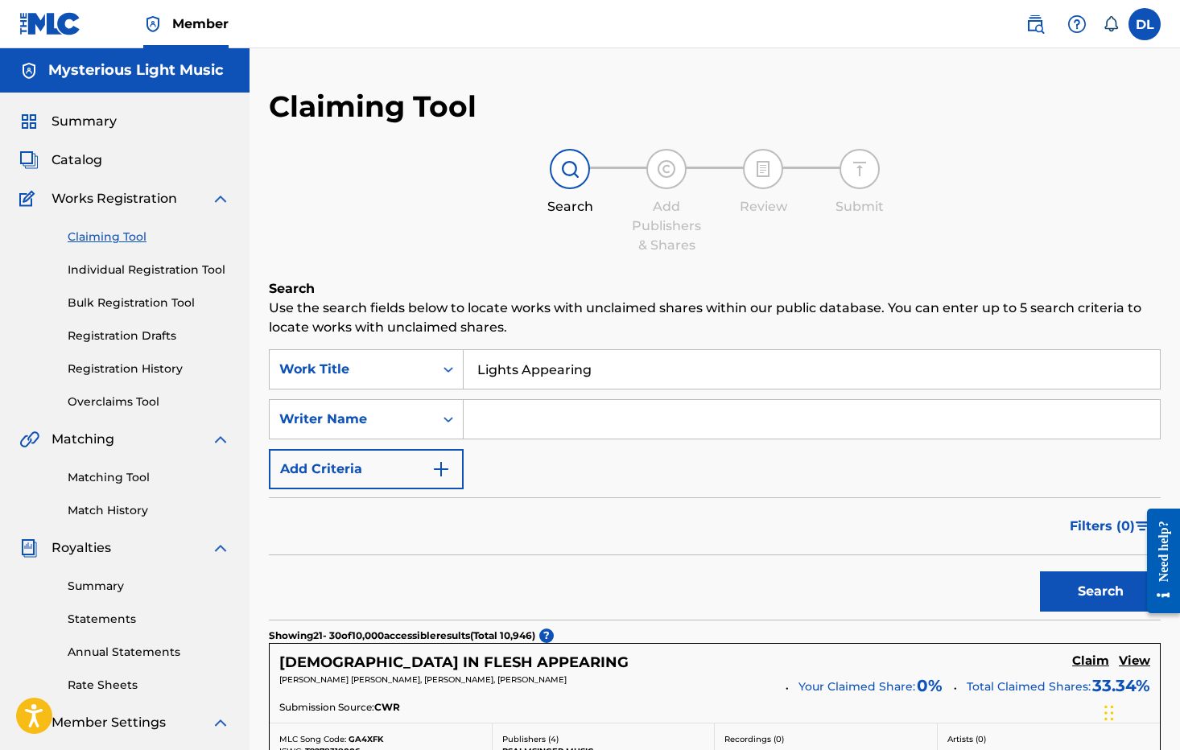
click at [629, 378] on input "Lights Appearing" at bounding box center [811, 369] width 696 height 39
click at [542, 423] on input "Search Form" at bounding box center [811, 419] width 696 height 39
type input "[PERSON_NAME]"
click at [1064, 595] on button "Search" at bounding box center [1100, 591] width 121 height 40
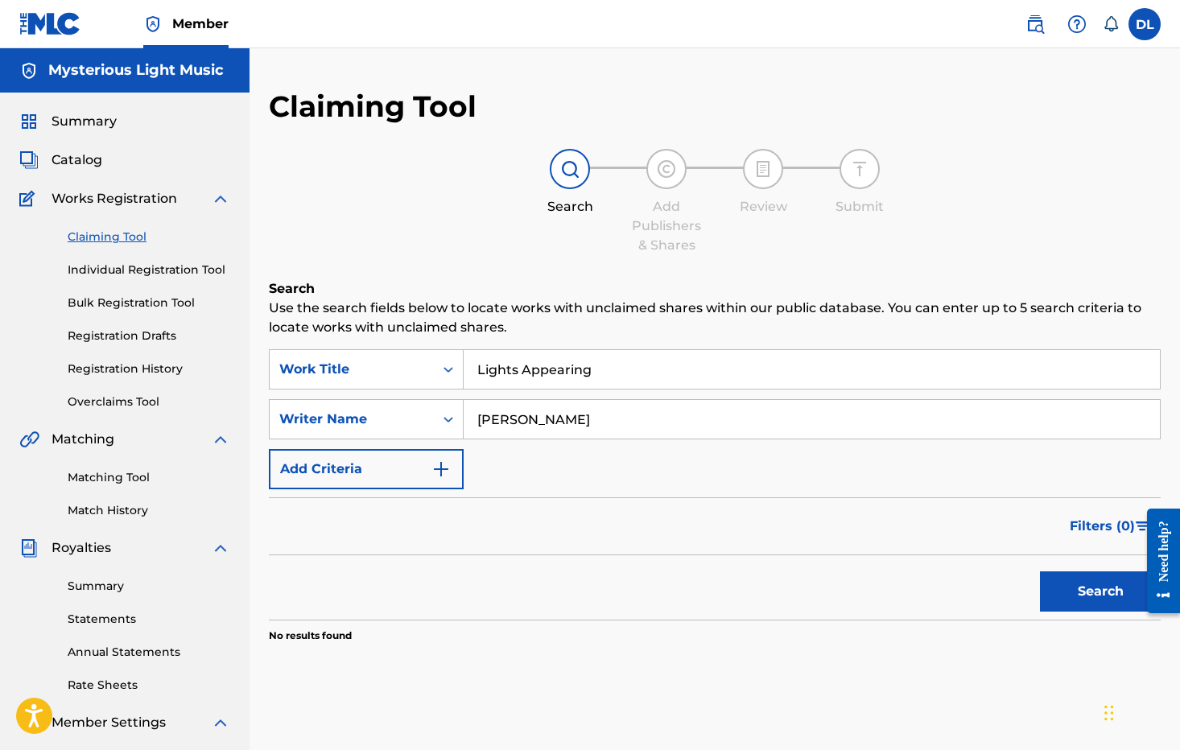
click at [651, 376] on input "Lights Appearing" at bounding box center [811, 369] width 696 height 39
drag, startPoint x: 600, startPoint y: 360, endPoint x: 468, endPoint y: 362, distance: 132.8
click at [468, 362] on input "Lights Appearing" at bounding box center [811, 369] width 696 height 39
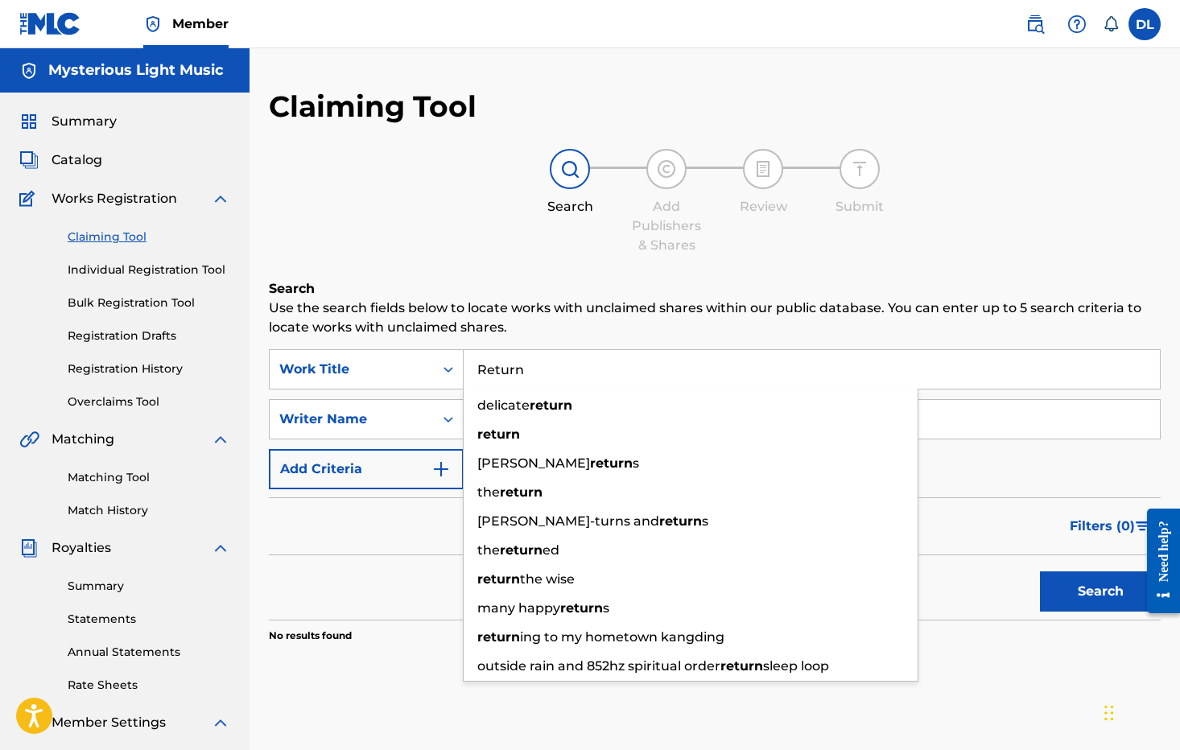
click at [1040, 571] on button "Search" at bounding box center [1100, 591] width 121 height 40
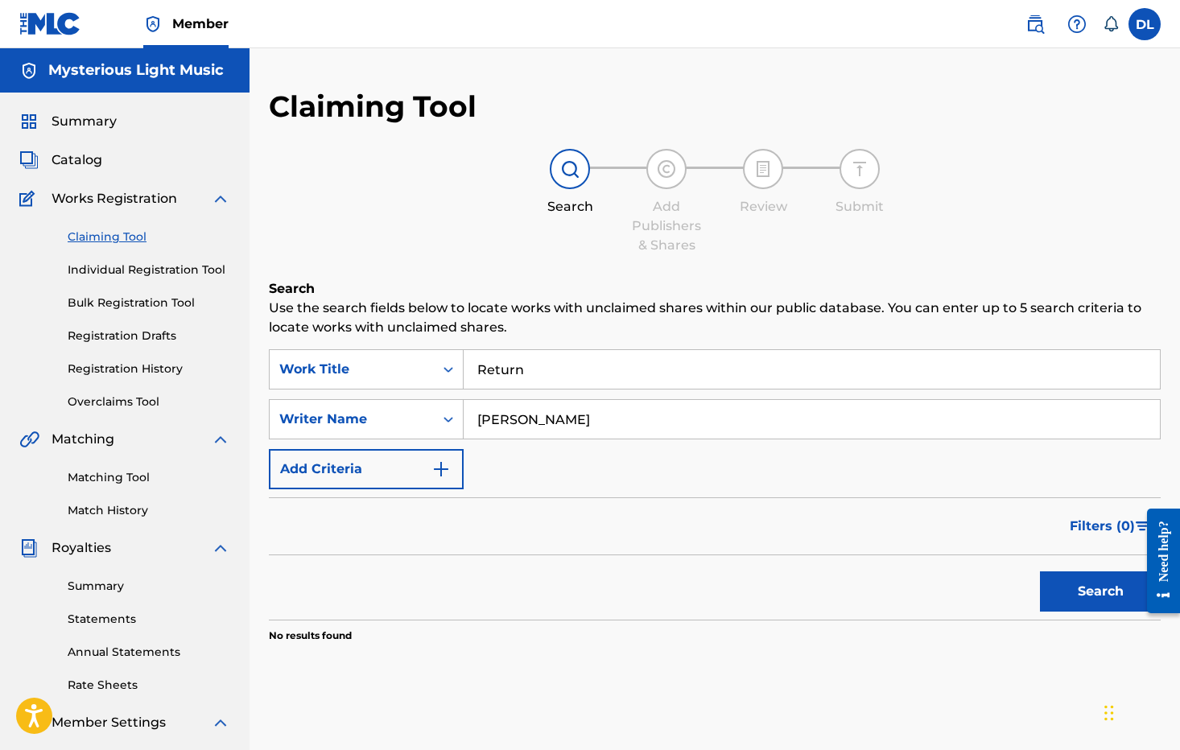
click at [1082, 583] on button "Search" at bounding box center [1100, 591] width 121 height 40
click at [636, 430] on input "[PERSON_NAME]" at bounding box center [811, 419] width 696 height 39
click at [595, 371] on input "Return" at bounding box center [811, 369] width 696 height 39
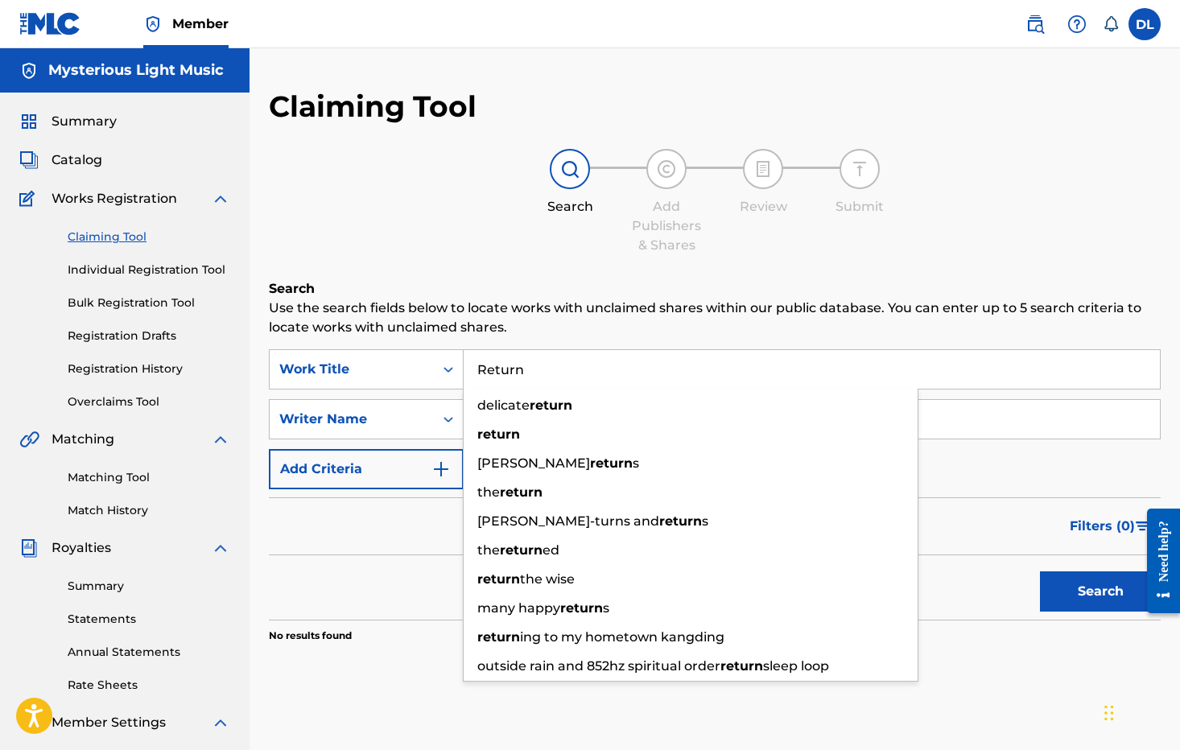
click at [594, 371] on input "Return" at bounding box center [811, 369] width 696 height 39
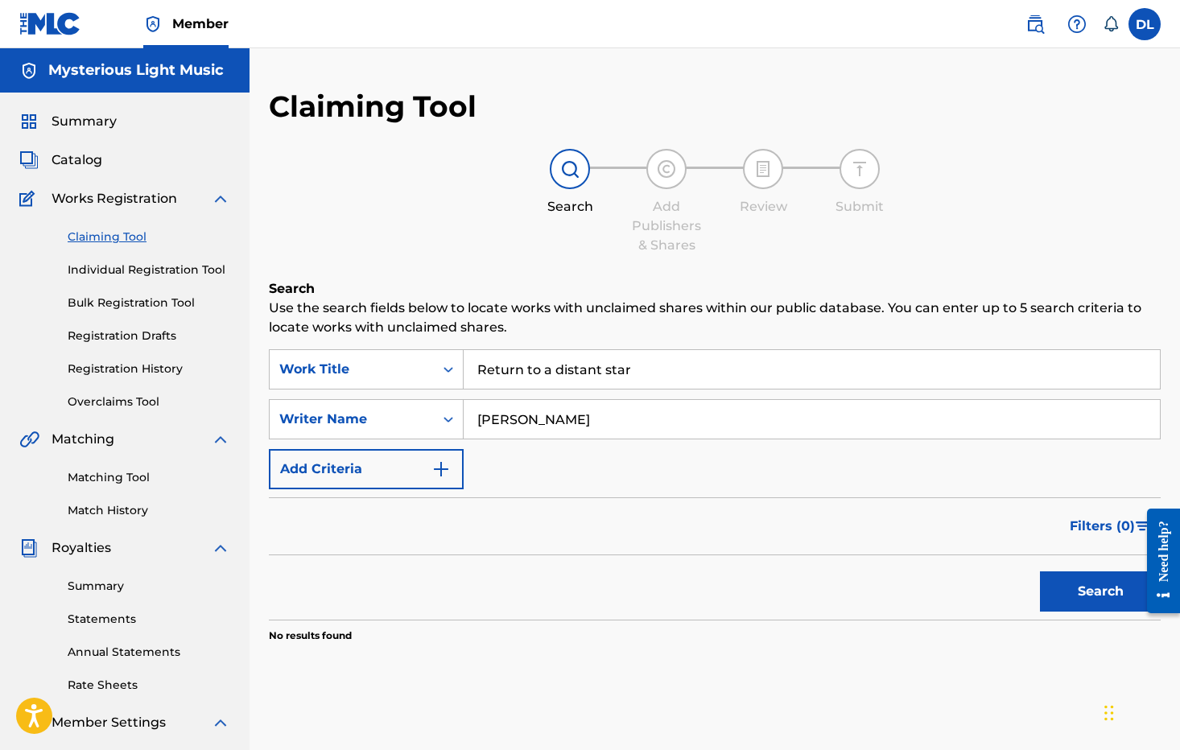
type input "Return to a distant star"
click at [1040, 571] on button "Search" at bounding box center [1100, 591] width 121 height 40
drag, startPoint x: 595, startPoint y: 425, endPoint x: 453, endPoint y: 418, distance: 141.8
click at [453, 418] on div "SearchWithCriteriad346e0d3-dd48-4962-b06e-15a775fdeed2 Writer Name David Luxton" at bounding box center [715, 419] width 892 height 40
click at [1040, 571] on button "Search" at bounding box center [1100, 591] width 121 height 40
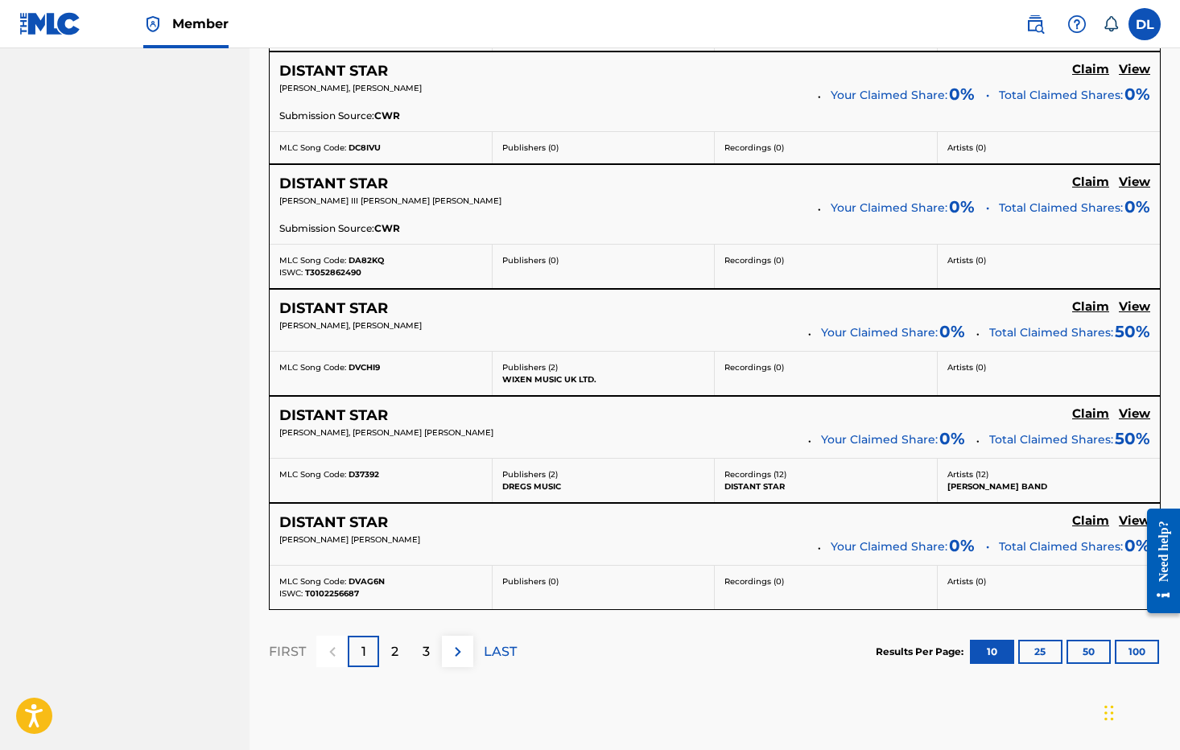
scroll to position [1280, 0]
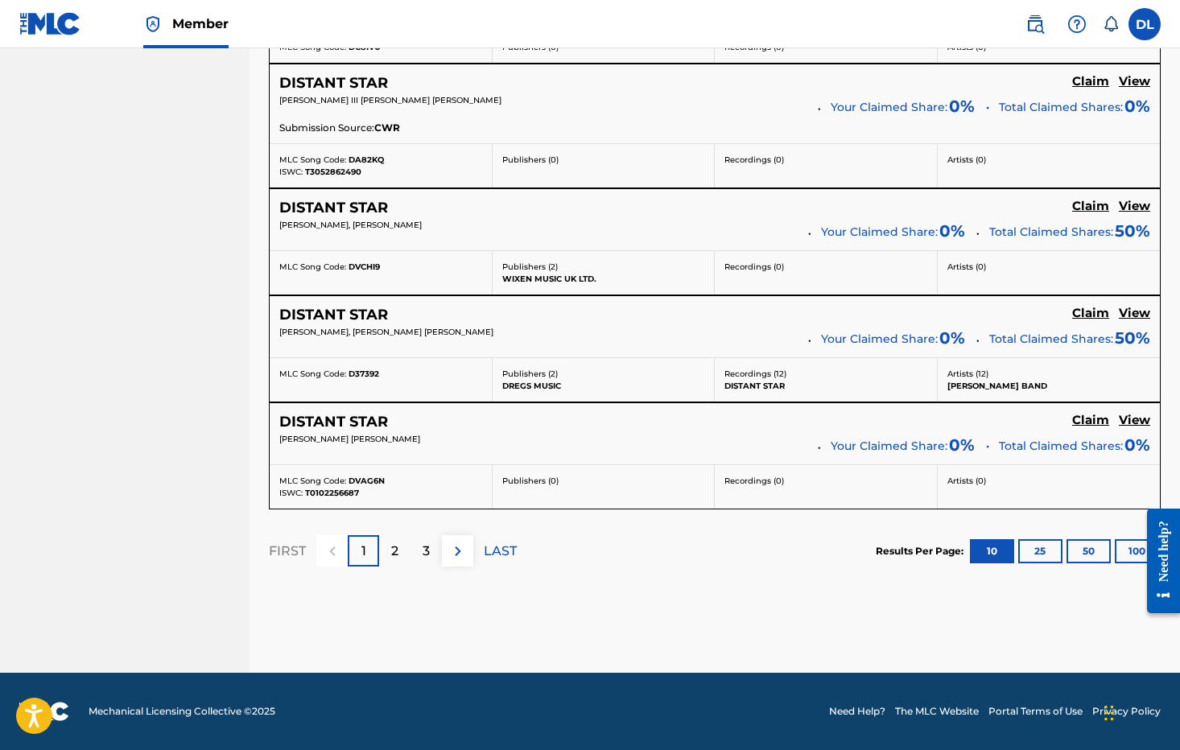
click at [428, 556] on p "3" at bounding box center [425, 551] width 7 height 19
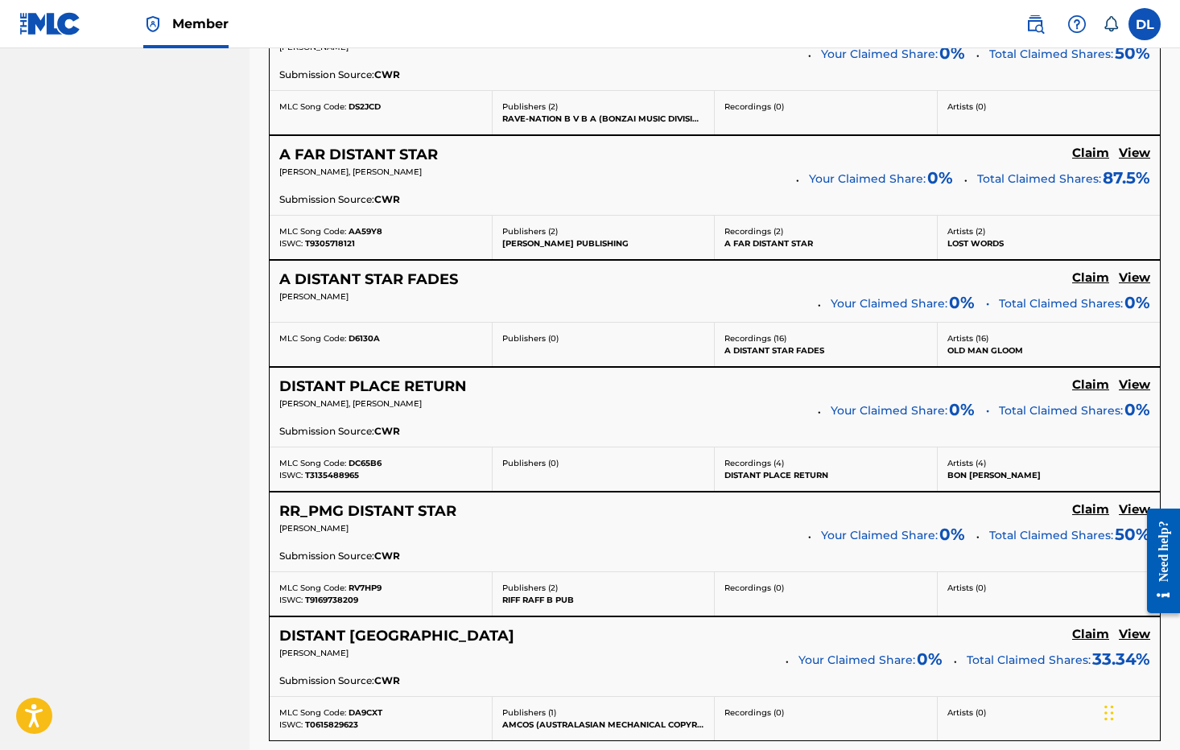
scroll to position [1333, 0]
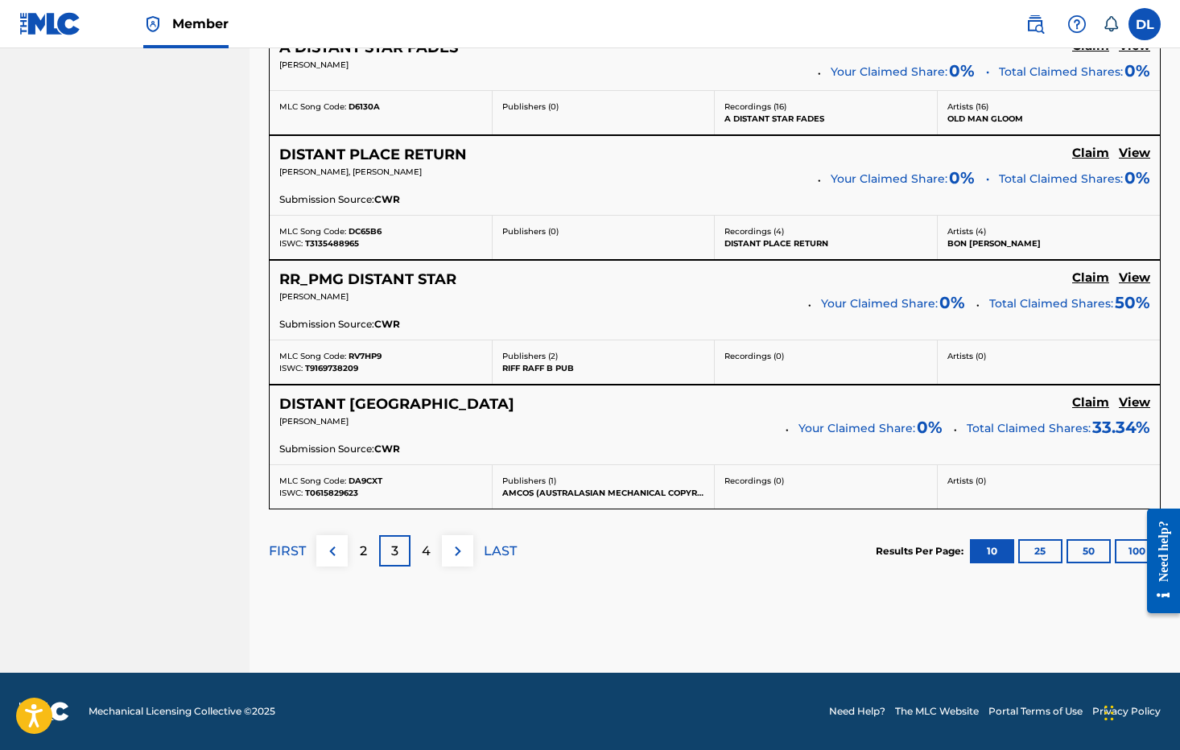
click at [430, 553] on p "4" at bounding box center [426, 551] width 9 height 19
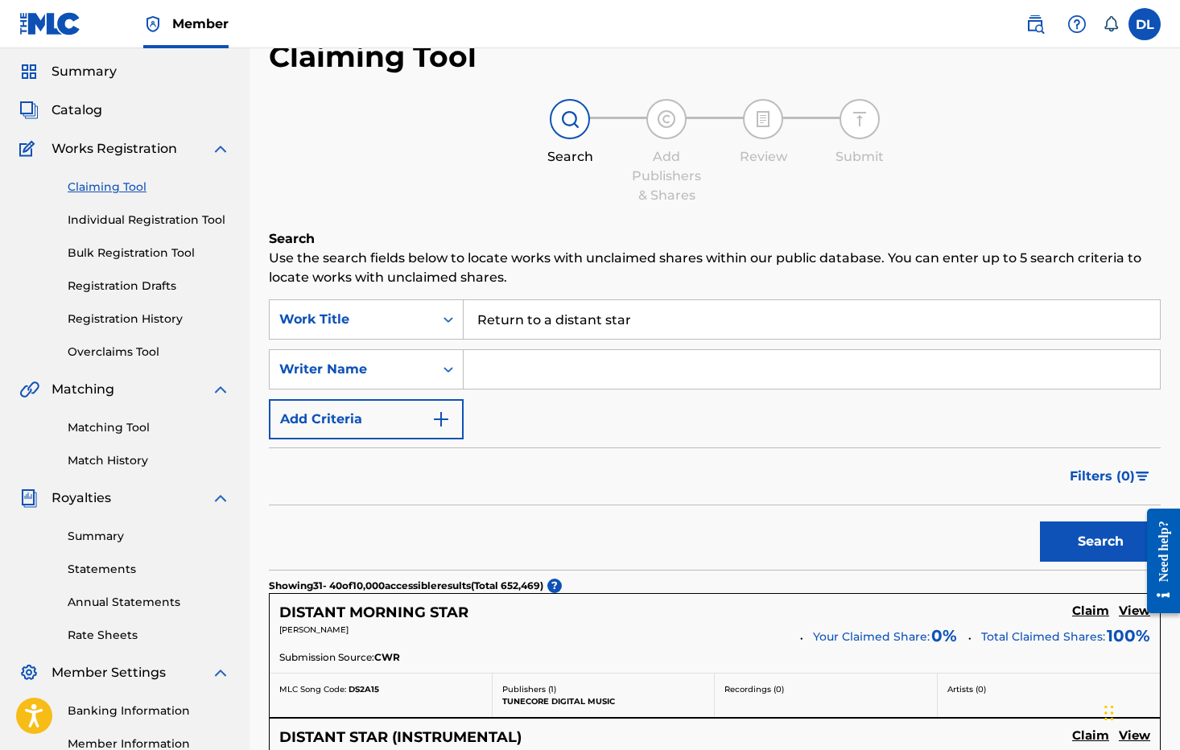
scroll to position [0, 0]
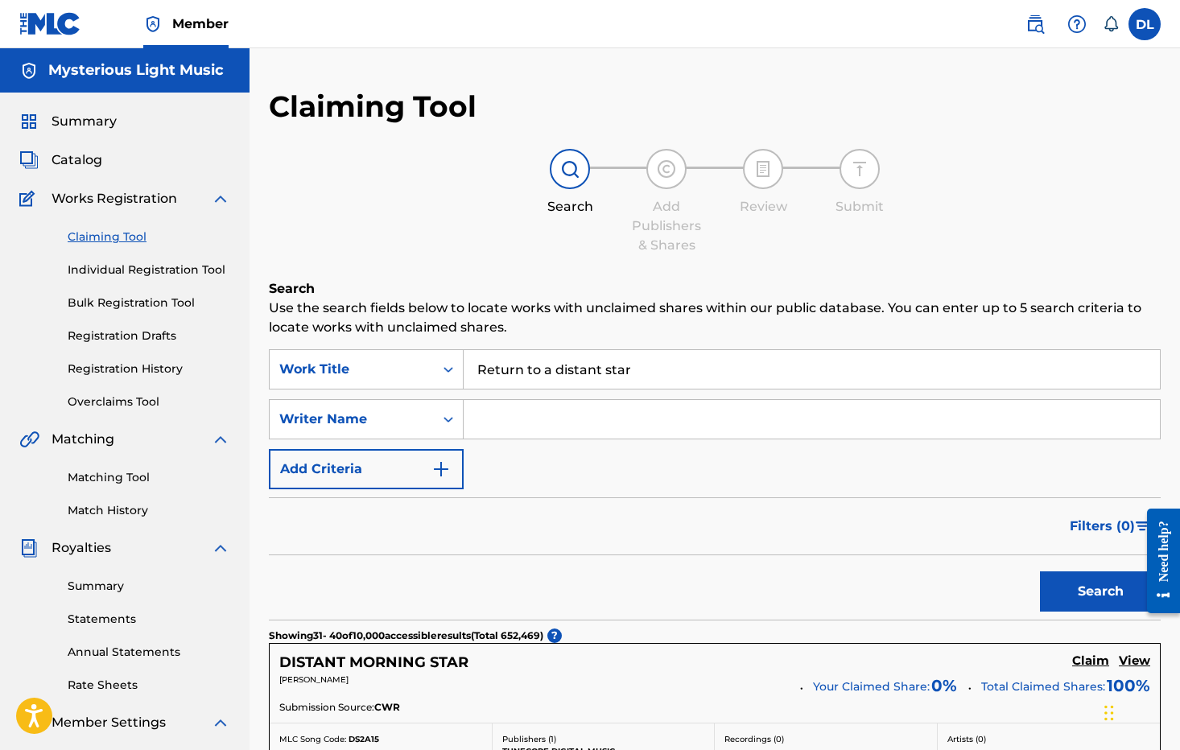
click at [658, 368] on input "Return to a distant star" at bounding box center [811, 369] width 696 height 39
drag, startPoint x: 680, startPoint y: 377, endPoint x: 397, endPoint y: 366, distance: 283.4
click at [385, 367] on div "SearchWithCriteria92e06f01-b8ce-40fc-9301-bae4ff51c088 Work Title Return to a d…" at bounding box center [715, 369] width 892 height 40
click at [451, 422] on icon "Search Form" at bounding box center [448, 419] width 16 height 16
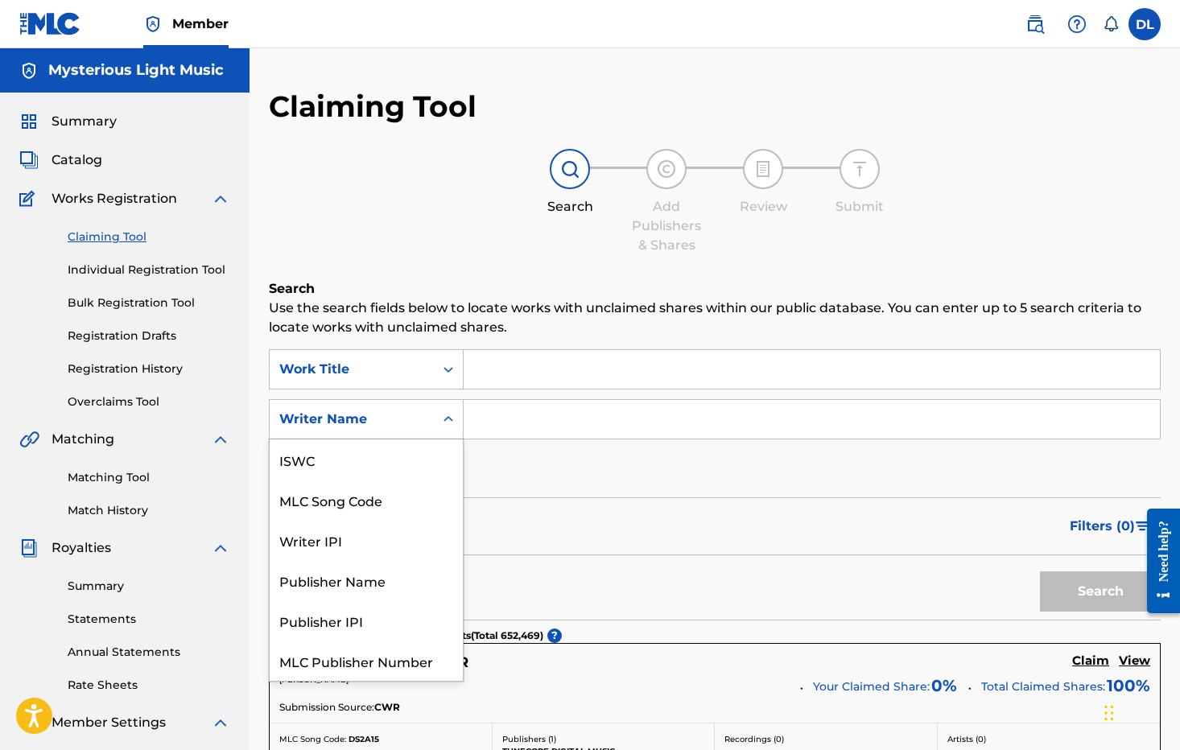
scroll to position [40, 0]
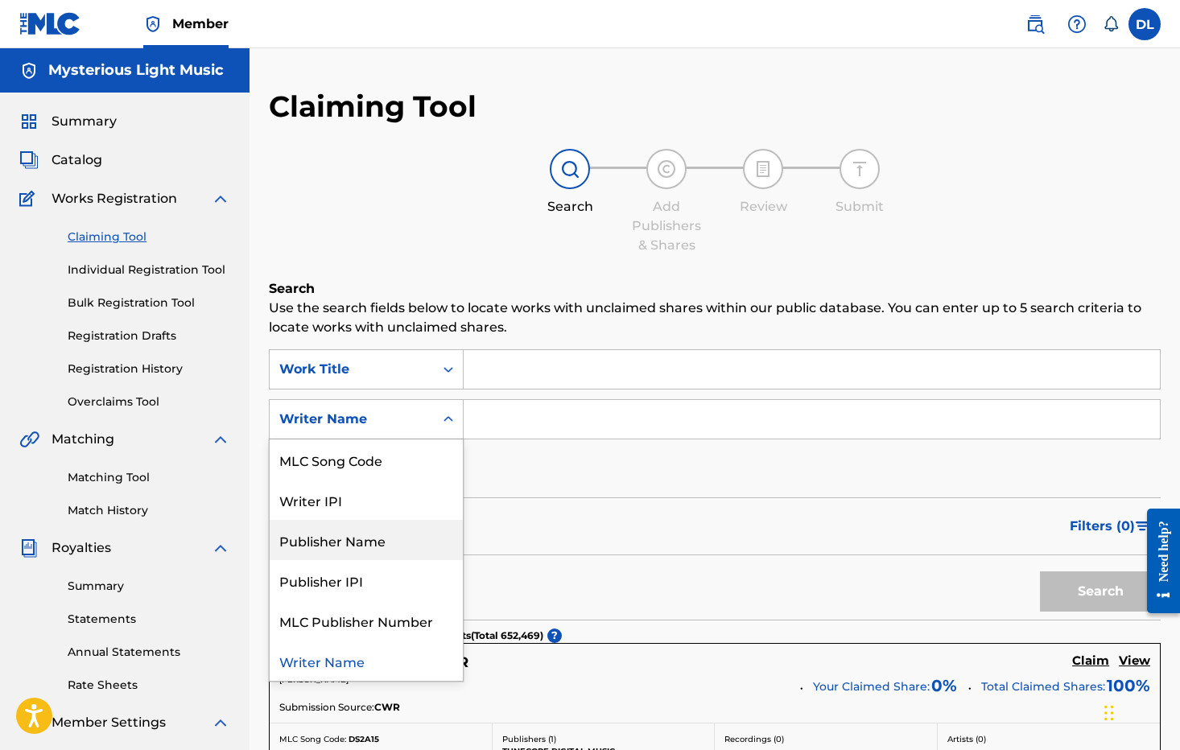
click at [378, 537] on div "Publisher Name" at bounding box center [366, 540] width 193 height 40
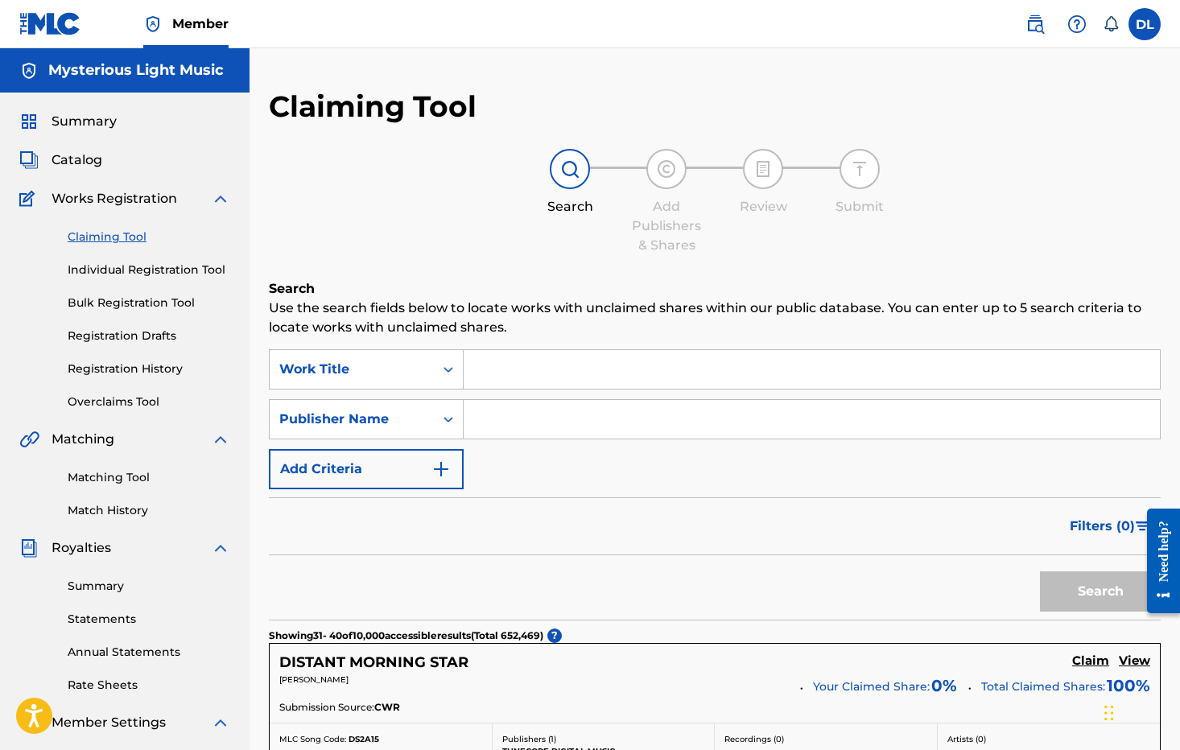
click at [514, 425] on input "Search Form" at bounding box center [811, 419] width 696 height 39
type input "Mysterious Light Music"
click at [1106, 591] on button "Search" at bounding box center [1100, 591] width 121 height 40
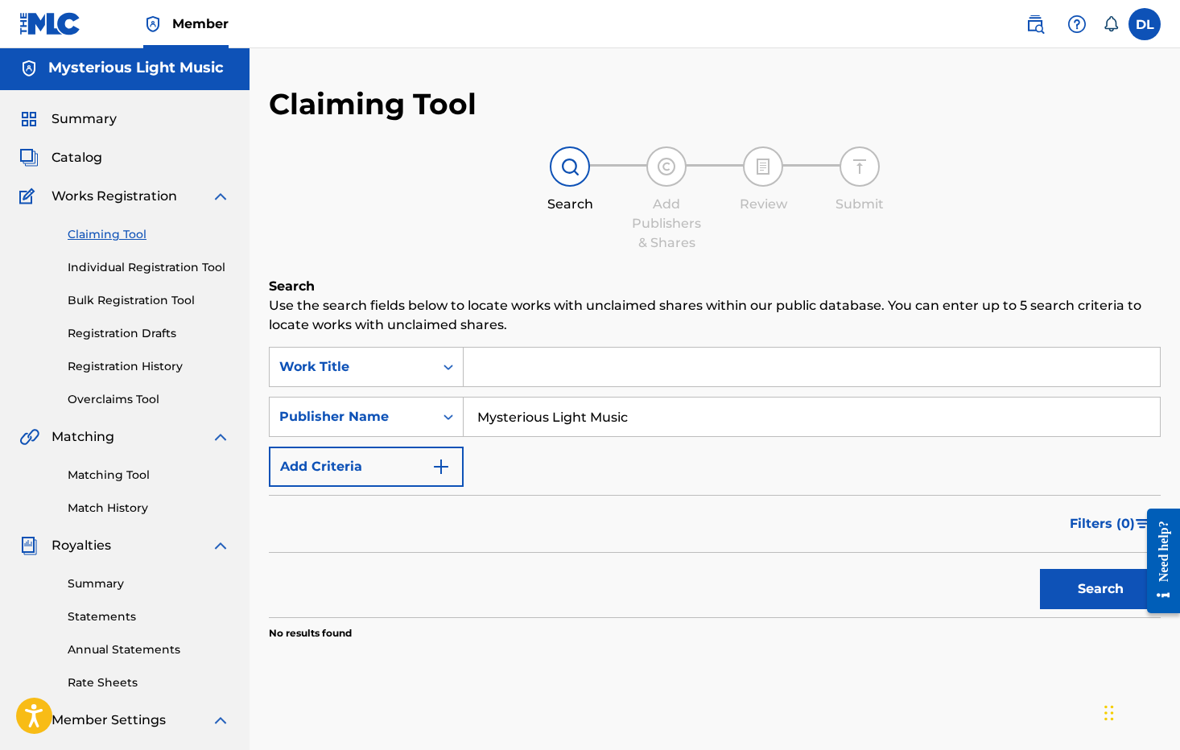
scroll to position [0, 0]
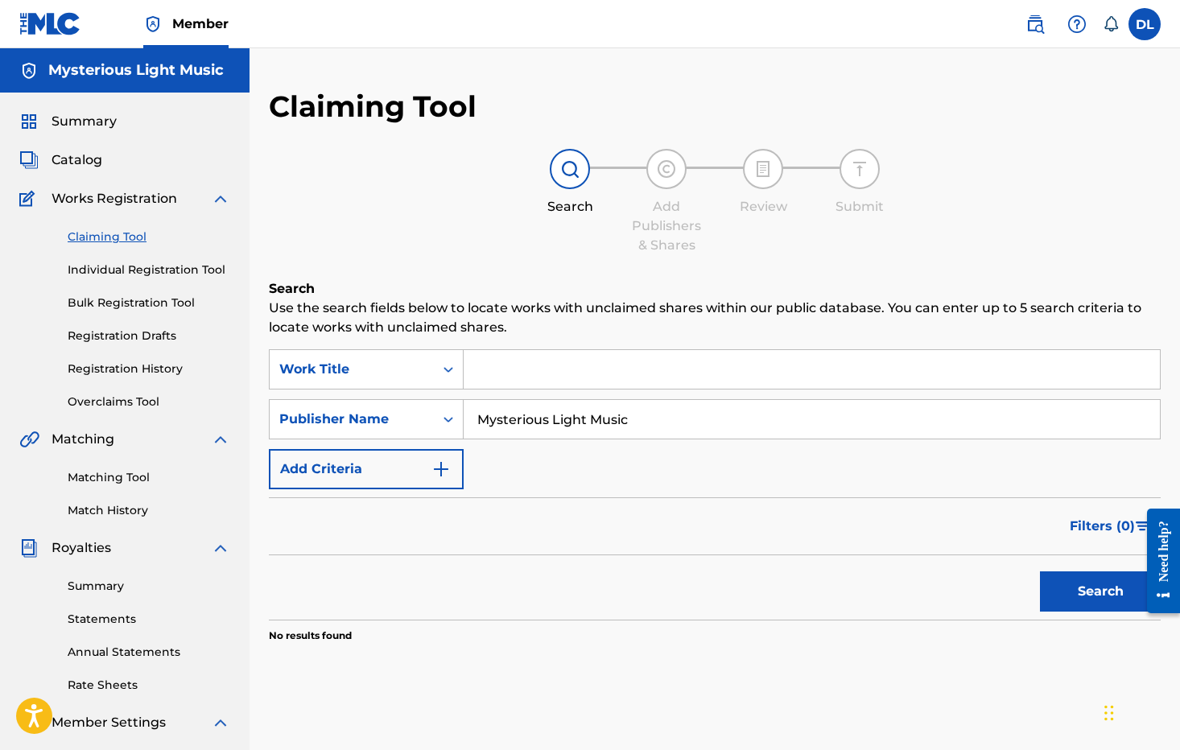
click at [155, 372] on link "Registration History" at bounding box center [149, 368] width 163 height 17
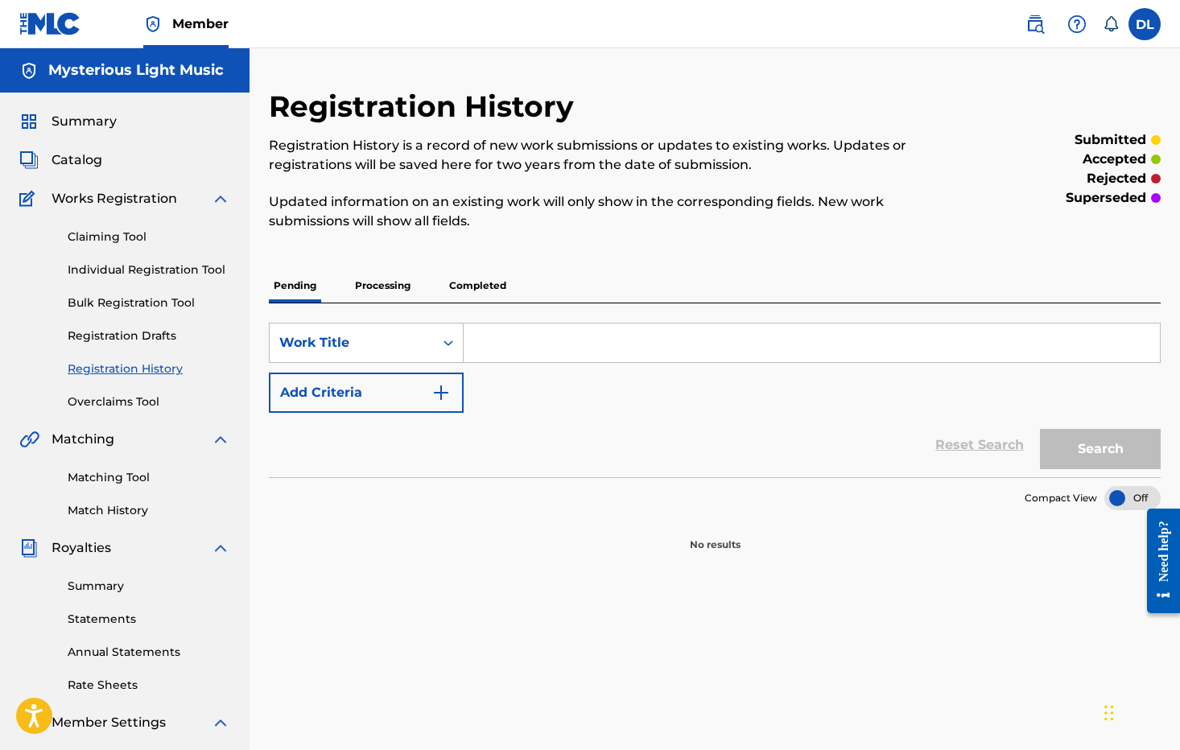
click at [509, 345] on input "Search Form" at bounding box center [811, 342] width 696 height 39
type input "The Spirit Will Win"
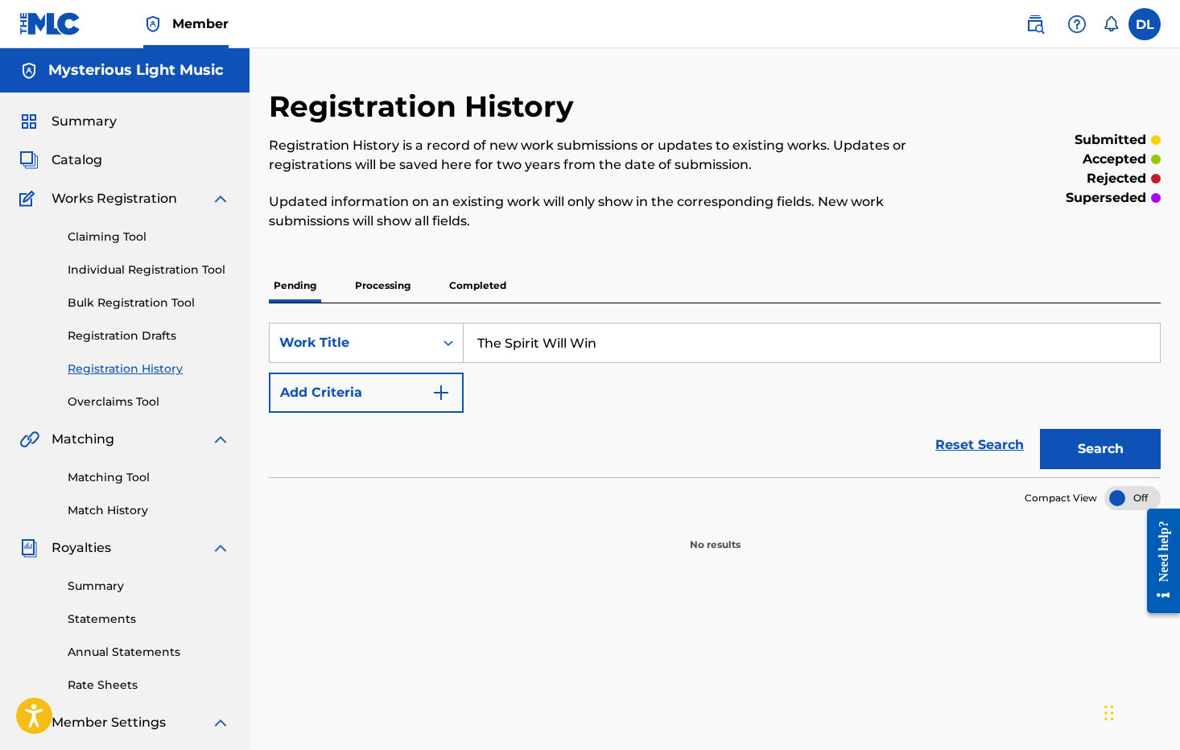
click at [1065, 444] on button "Search" at bounding box center [1100, 449] width 121 height 40
click at [1106, 449] on button "Search" at bounding box center [1100, 449] width 121 height 40
